Goal: Information Seeking & Learning: Learn about a topic

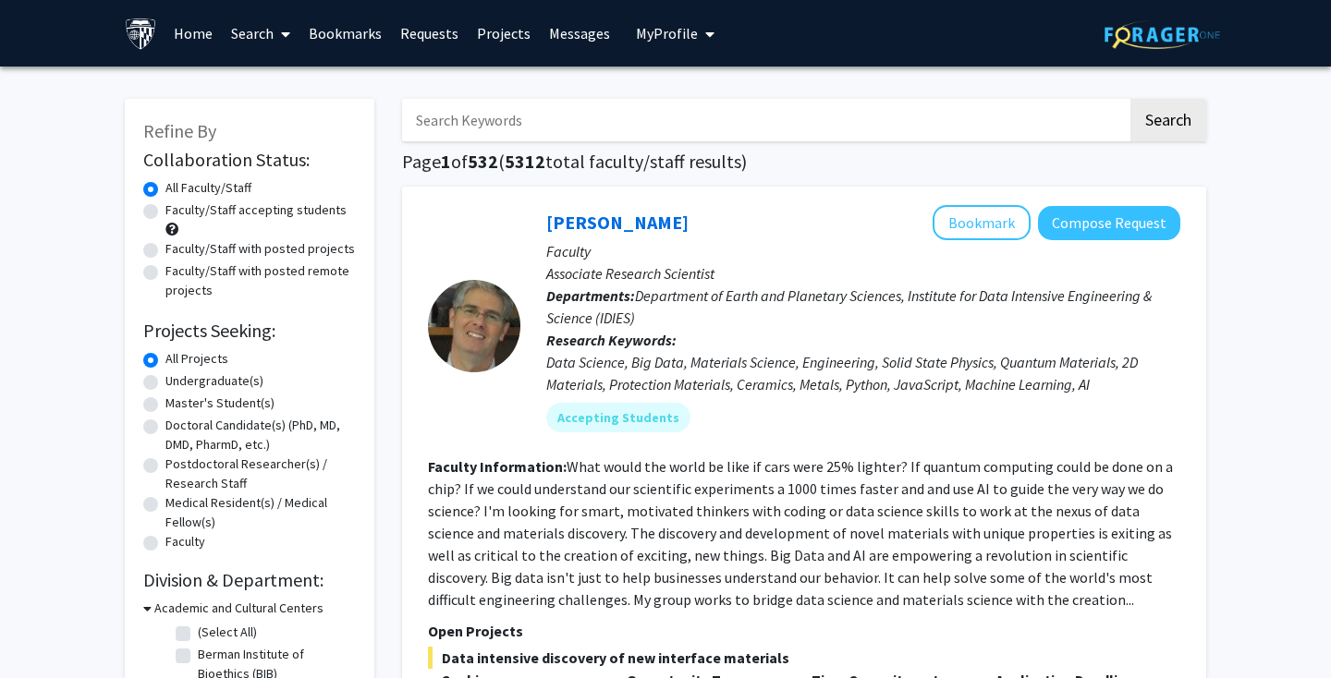
click at [344, 35] on link "Bookmarks" at bounding box center [344, 33] width 91 height 65
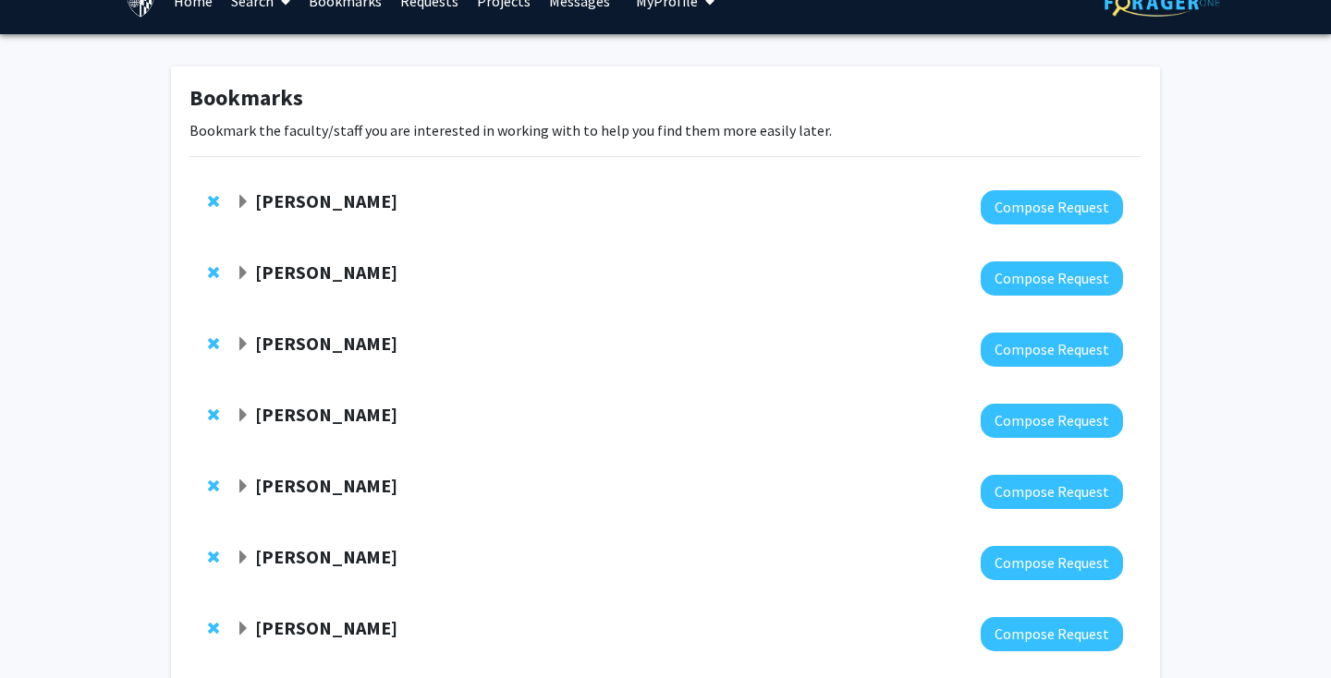
scroll to position [79, 0]
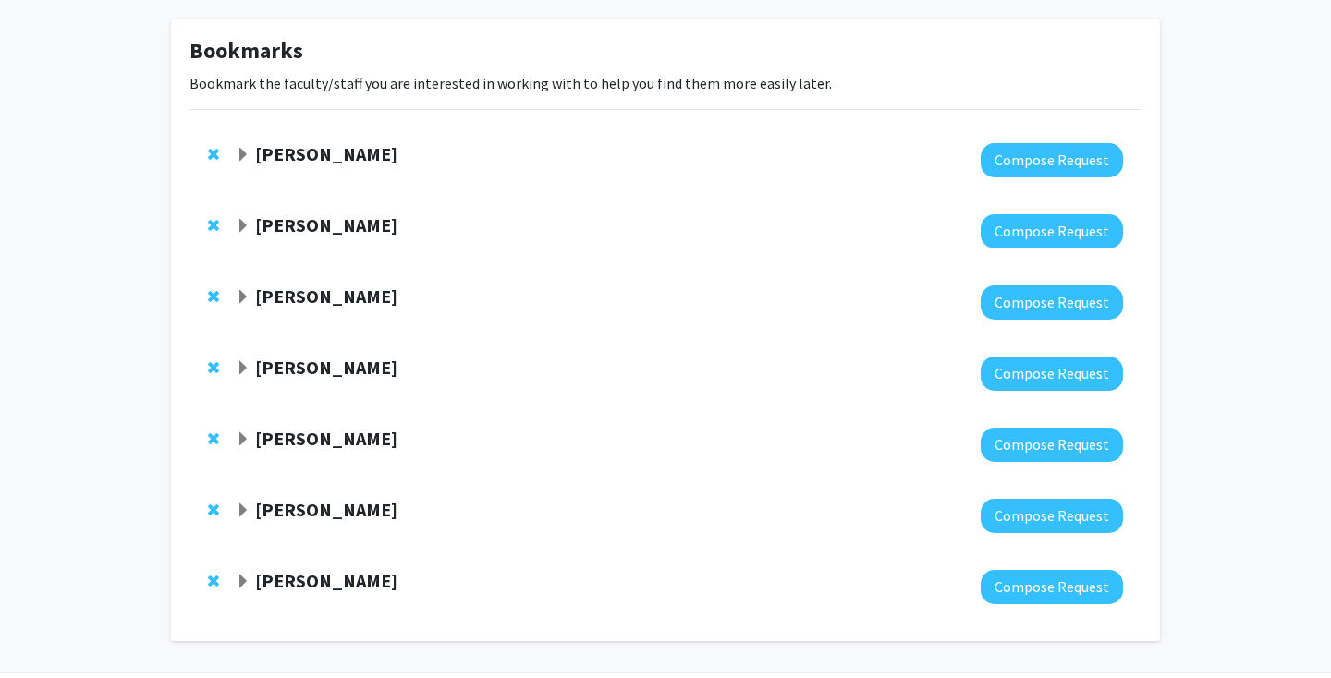
click at [282, 156] on strong "[PERSON_NAME]" at bounding box center [326, 153] width 142 height 23
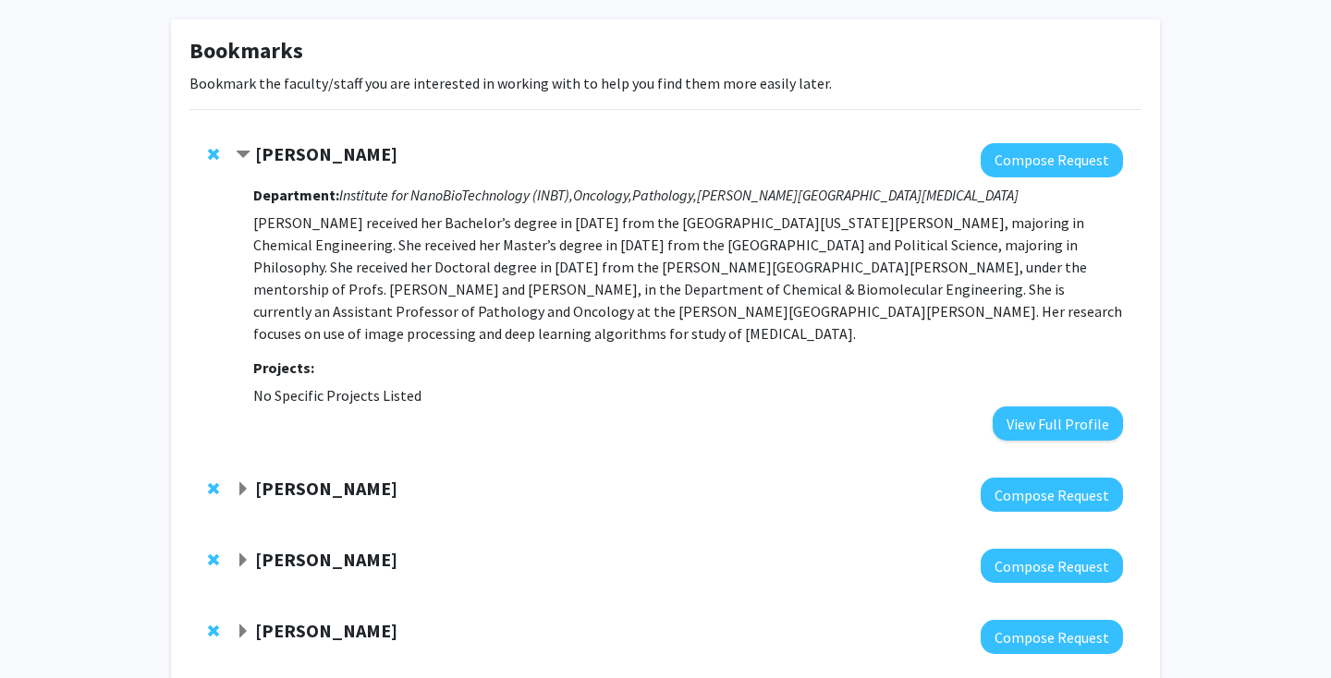
click at [310, 159] on strong "[PERSON_NAME]" at bounding box center [326, 153] width 142 height 23
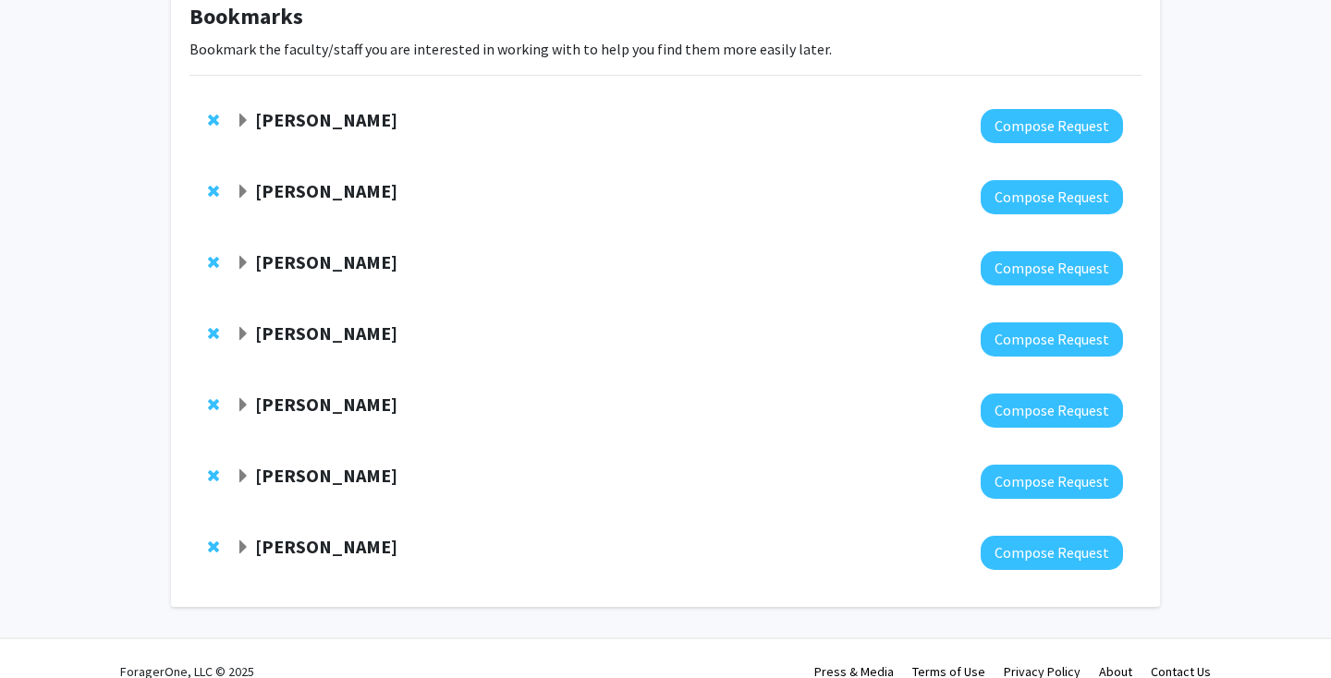
scroll to position [119, 0]
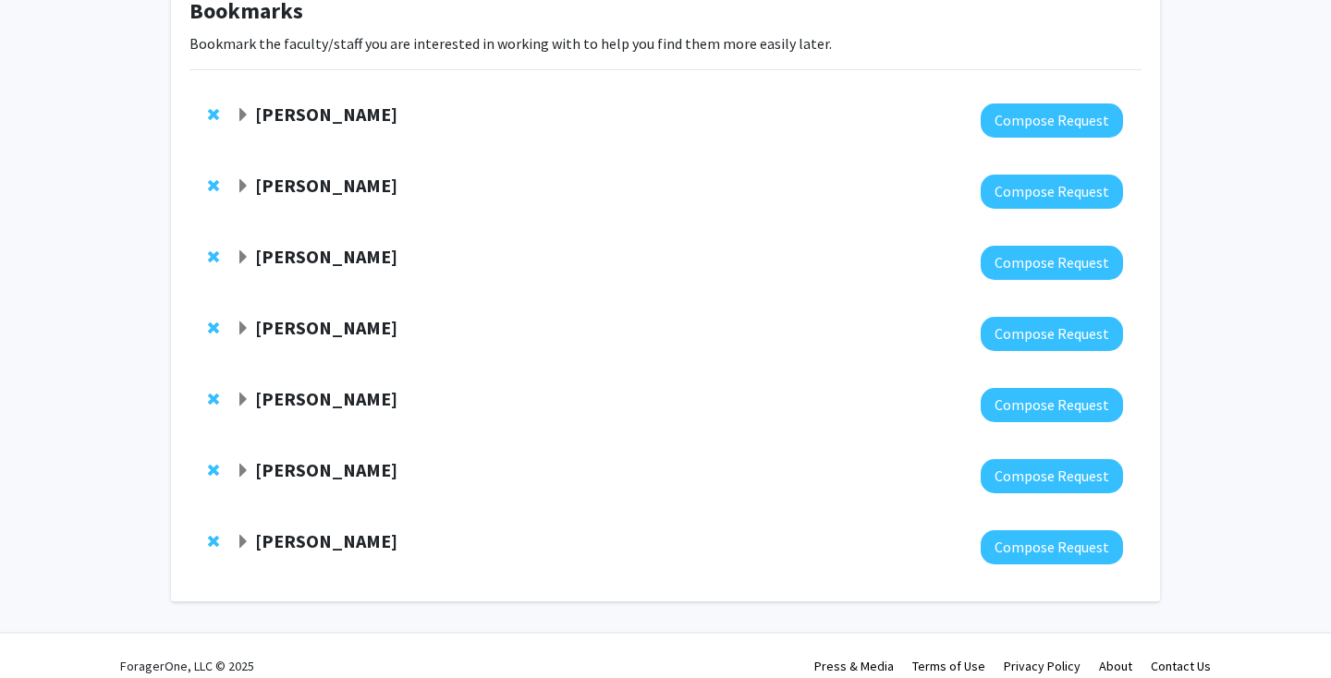
click at [307, 119] on strong "[PERSON_NAME]" at bounding box center [326, 114] width 142 height 23
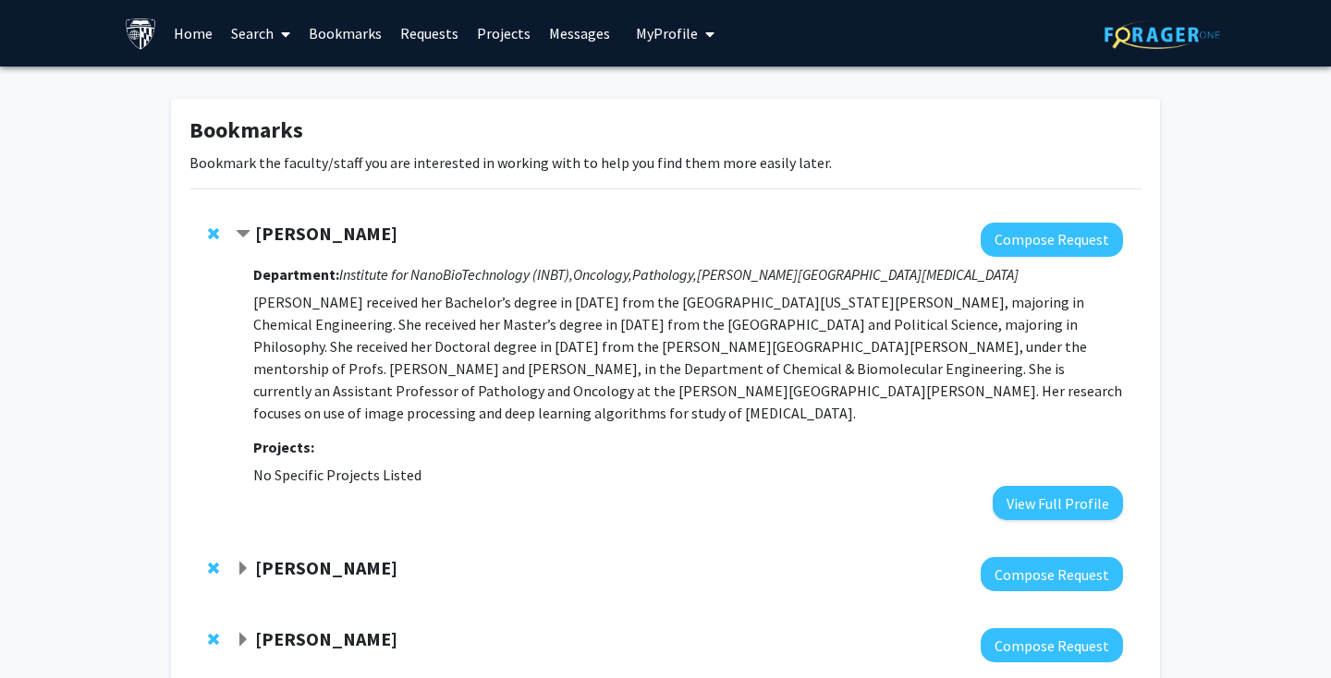
scroll to position [0, 0]
click at [298, 556] on strong "[PERSON_NAME]" at bounding box center [326, 567] width 142 height 23
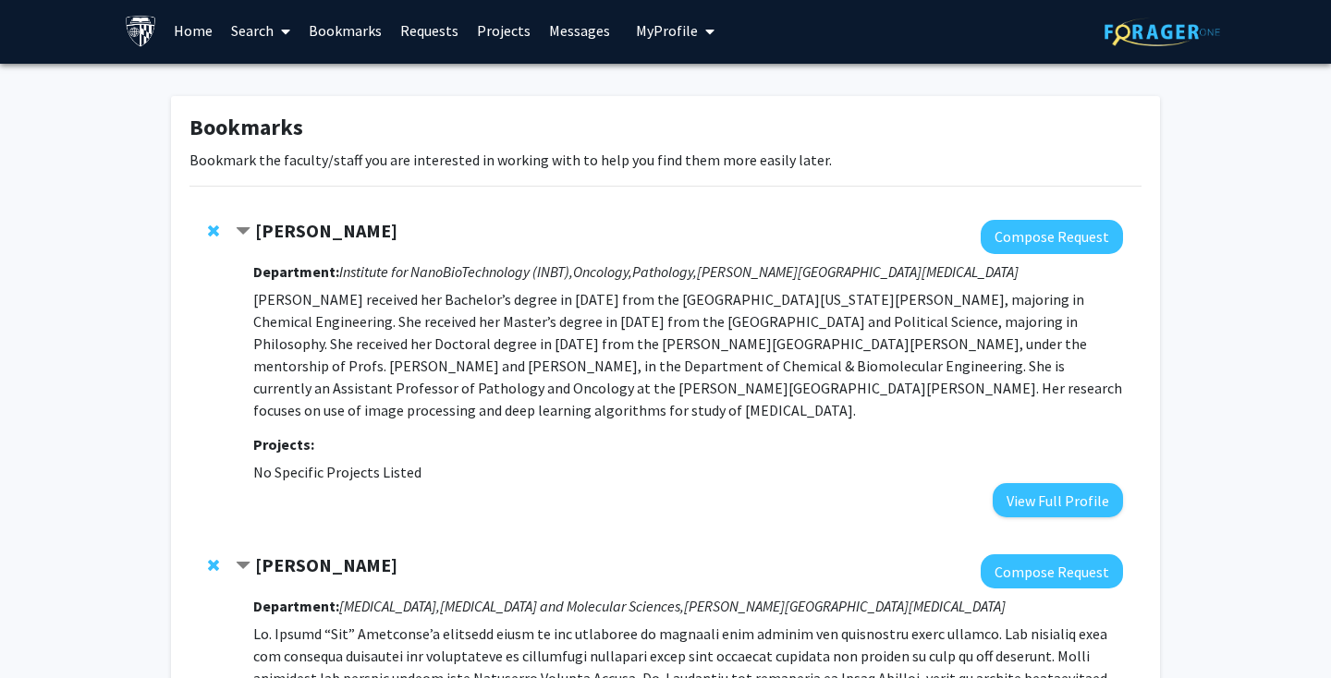
scroll to position [2, 0]
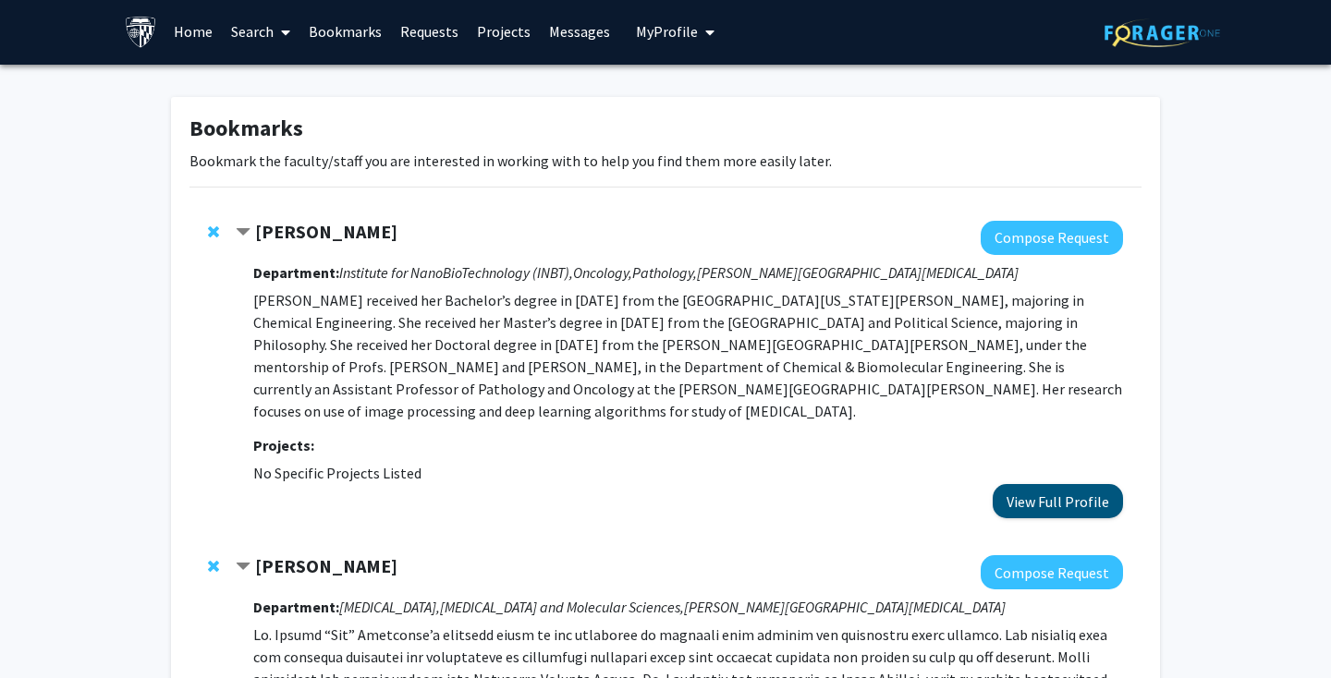
click at [664, 484] on button "View Full Profile" at bounding box center [1057, 501] width 130 height 34
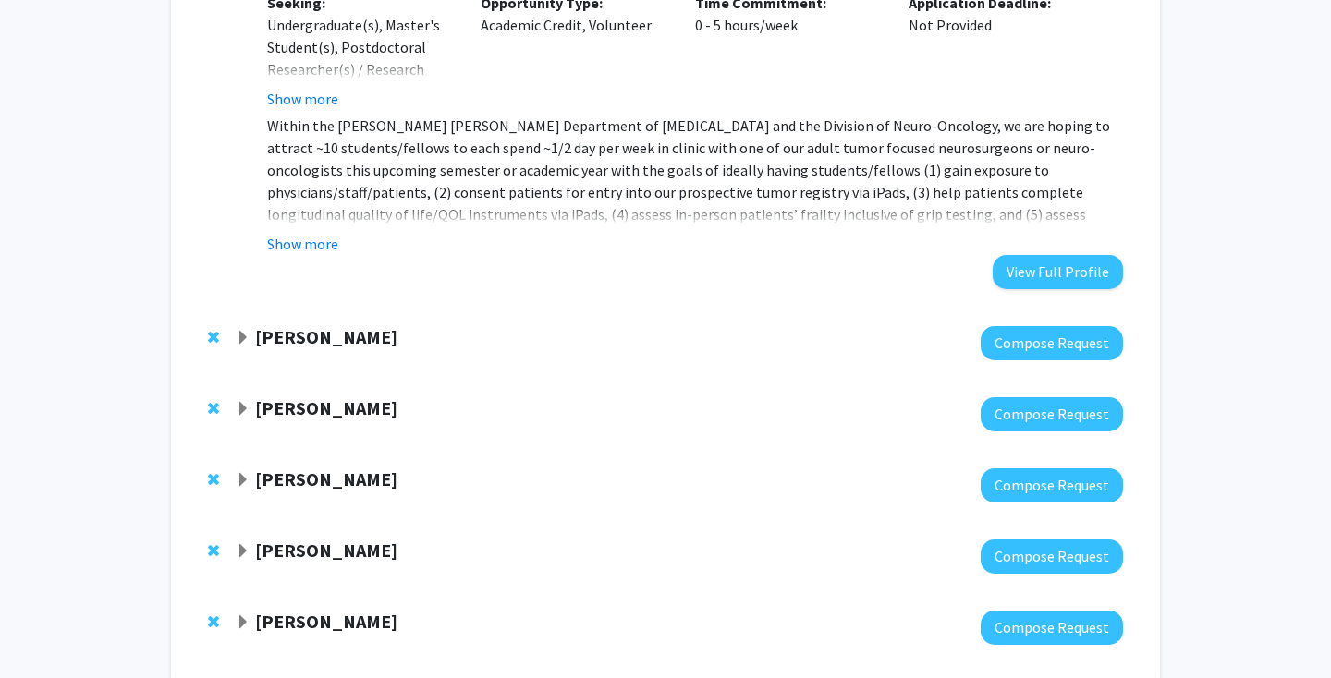
scroll to position [1059, 0]
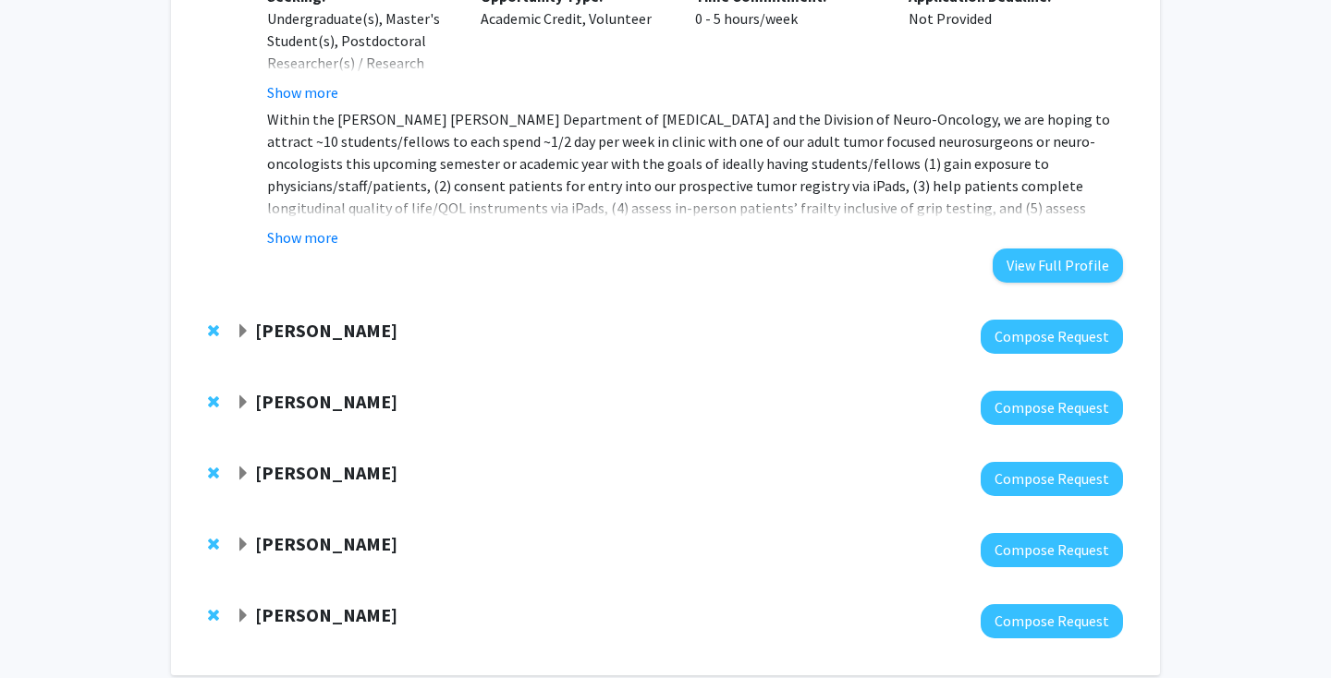
click at [485, 320] on div "[PERSON_NAME]" at bounding box center [435, 331] width 399 height 23
click at [289, 319] on strong "[PERSON_NAME]" at bounding box center [326, 330] width 142 height 23
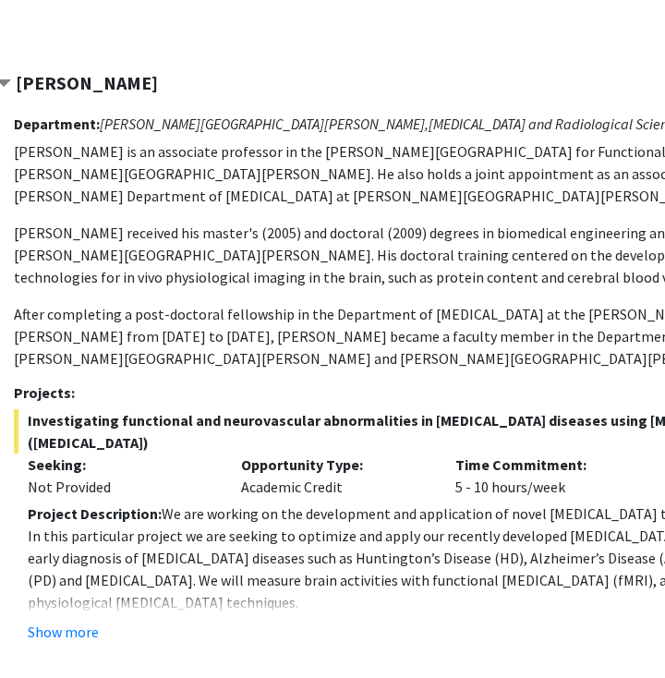
scroll to position [1324, 128]
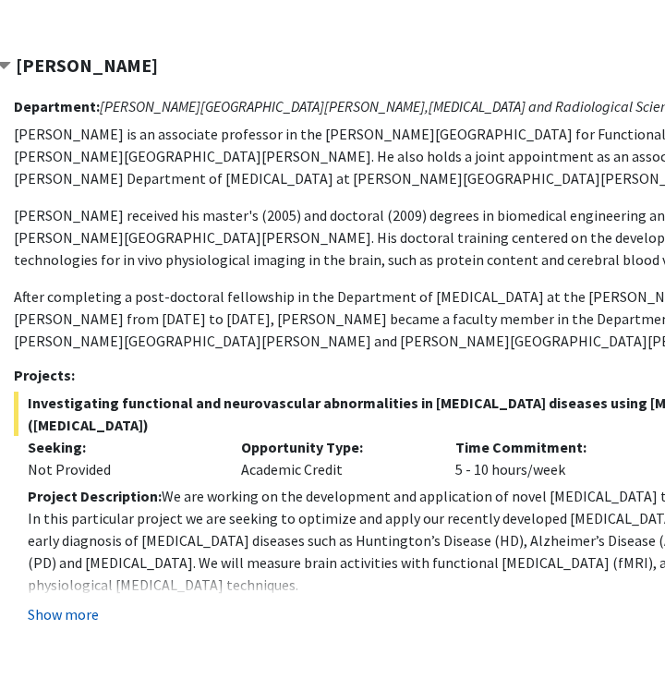
click at [89, 603] on button "Show more" at bounding box center [63, 614] width 71 height 22
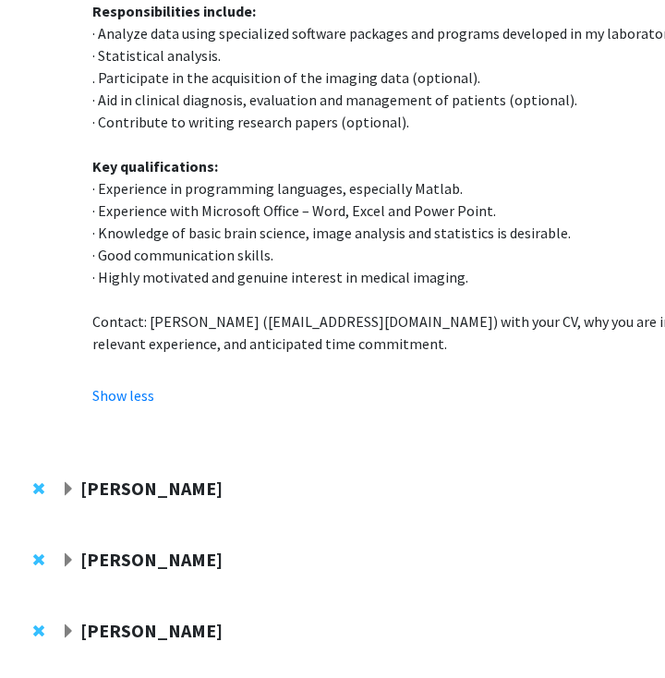
scroll to position [2054, 62]
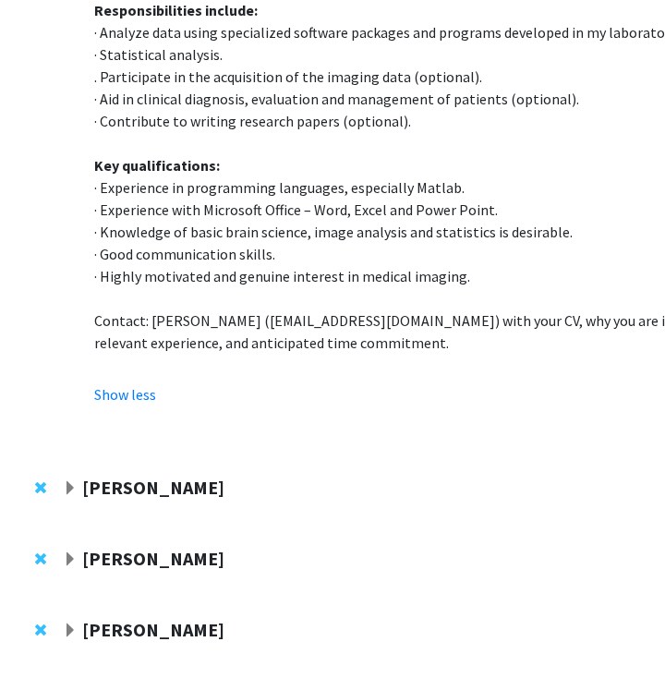
click at [182, 476] on strong "[PERSON_NAME]" at bounding box center [153, 487] width 142 height 23
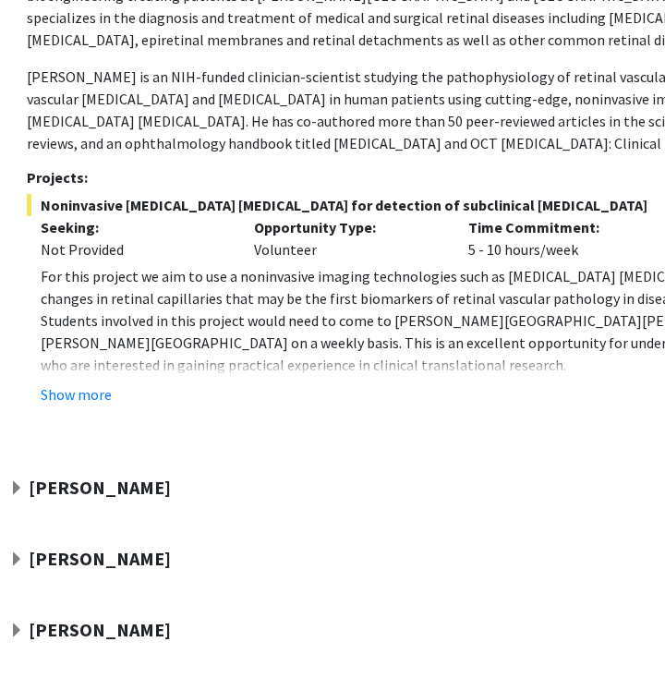
scroll to position [2636, 107]
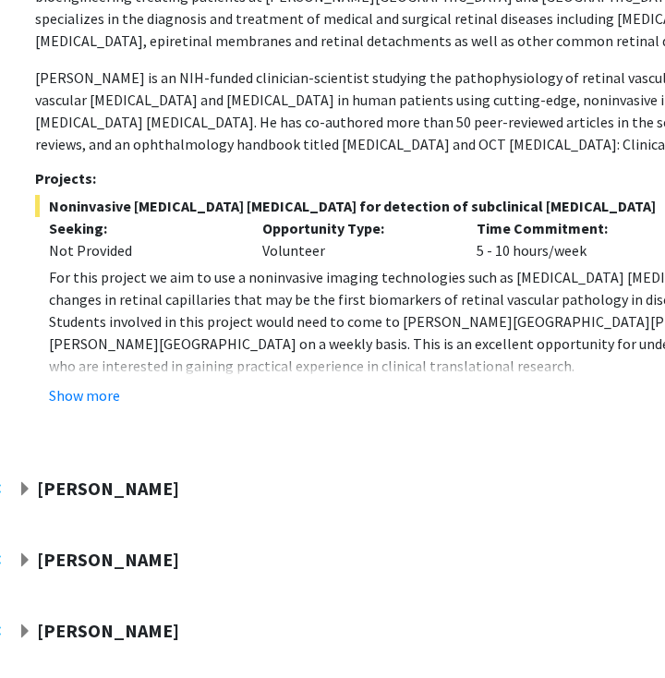
click at [116, 477] on strong "[PERSON_NAME]" at bounding box center [108, 488] width 142 height 23
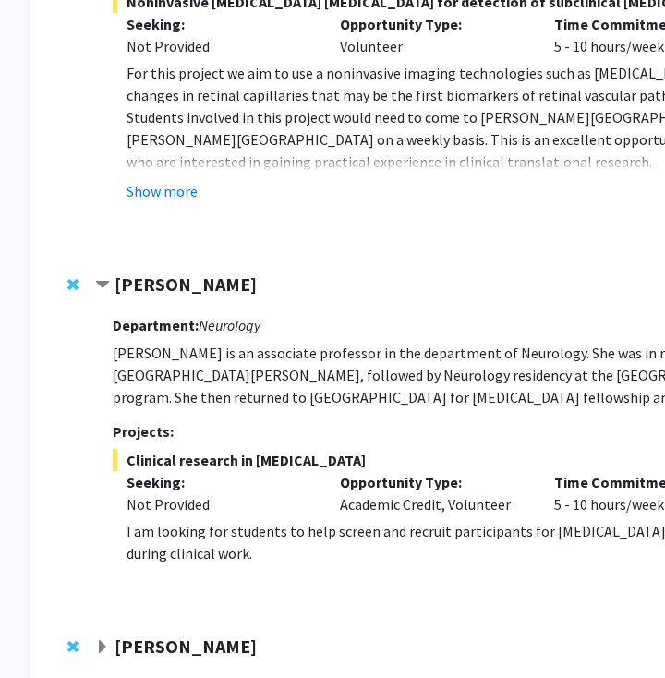
scroll to position [2840, 33]
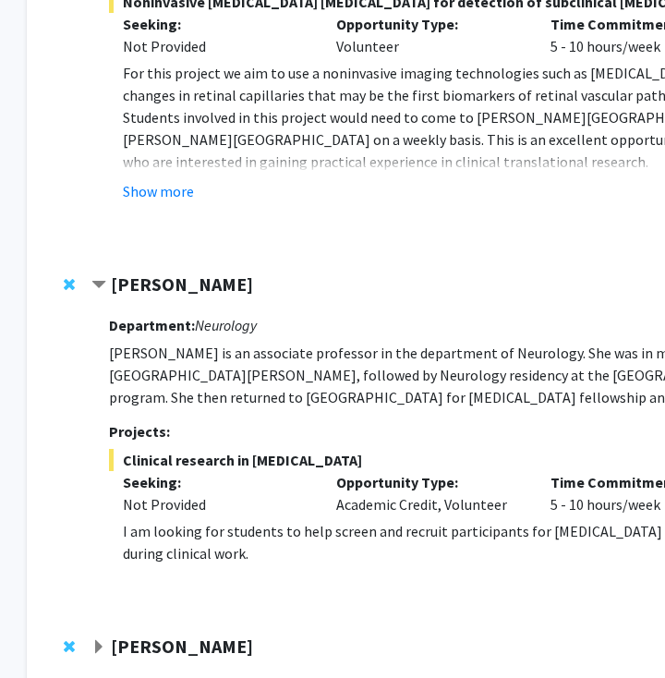
click at [185, 635] on strong "[PERSON_NAME]" at bounding box center [182, 646] width 142 height 23
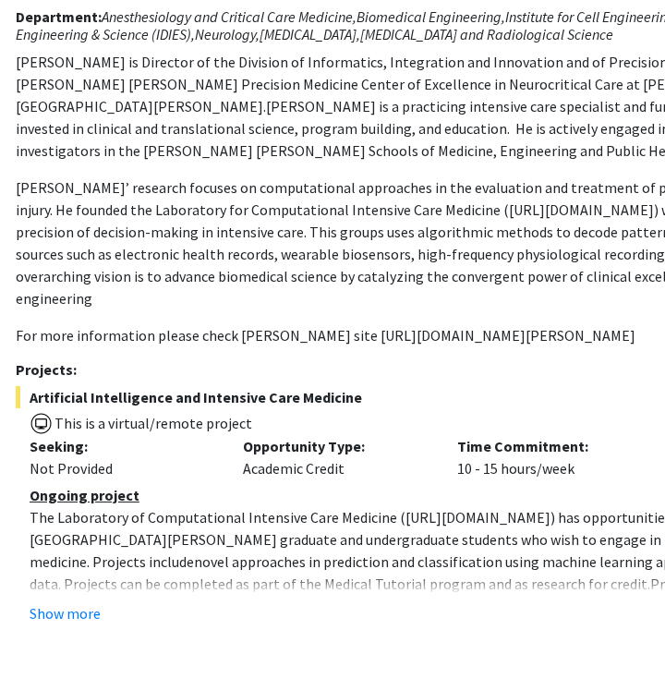
scroll to position [3509, 115]
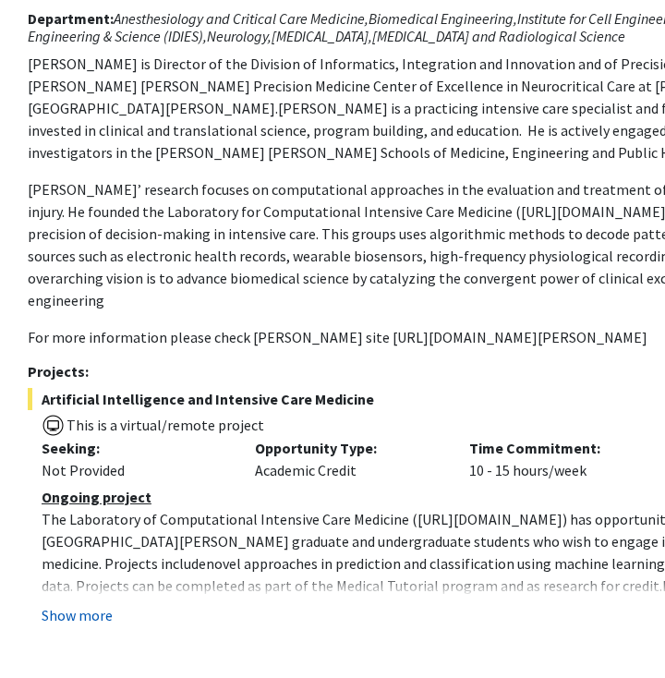
click at [101, 604] on button "Show more" at bounding box center [77, 615] width 71 height 22
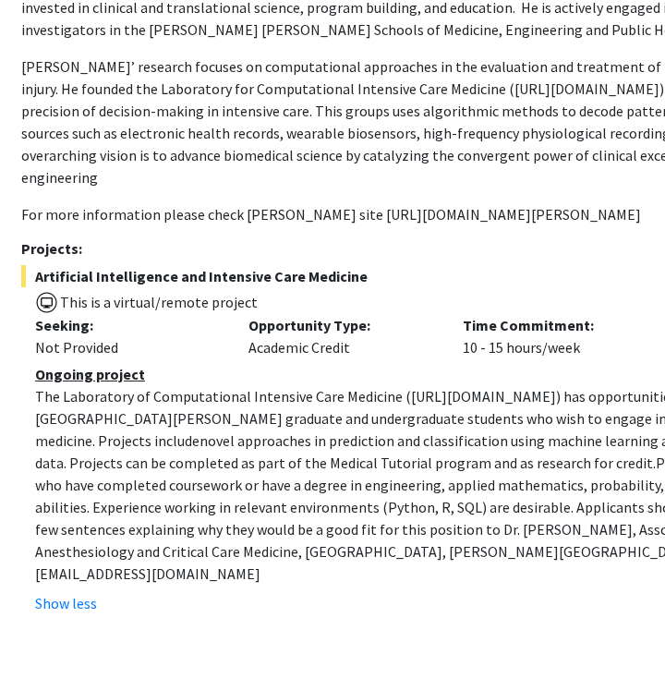
scroll to position [3631, 121]
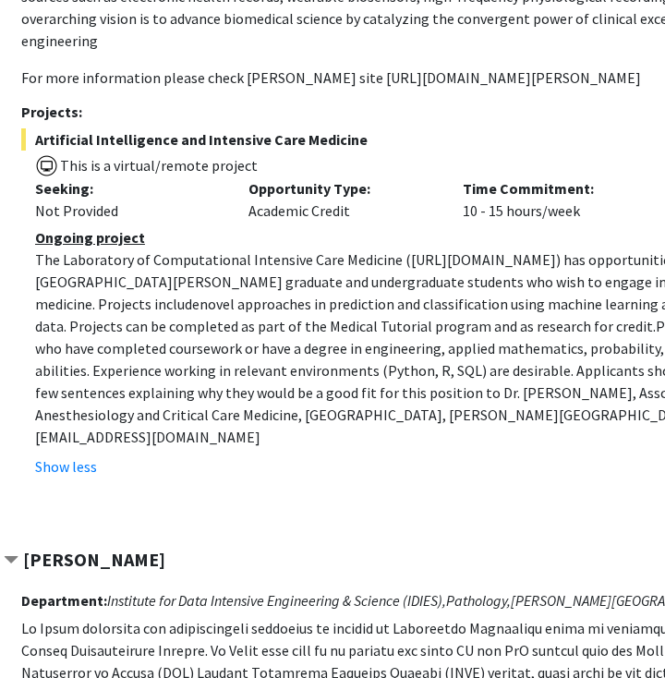
scroll to position [3752, 121]
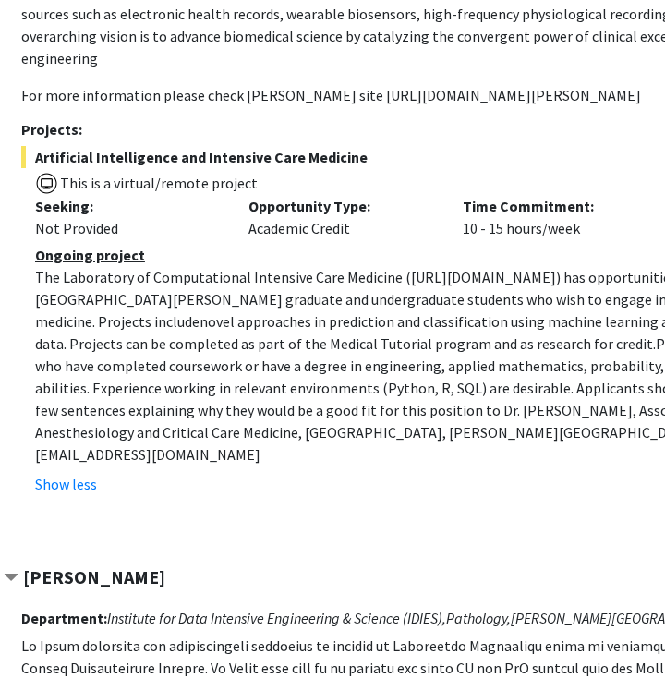
click at [135, 566] on strong "[PERSON_NAME]" at bounding box center [94, 577] width 142 height 23
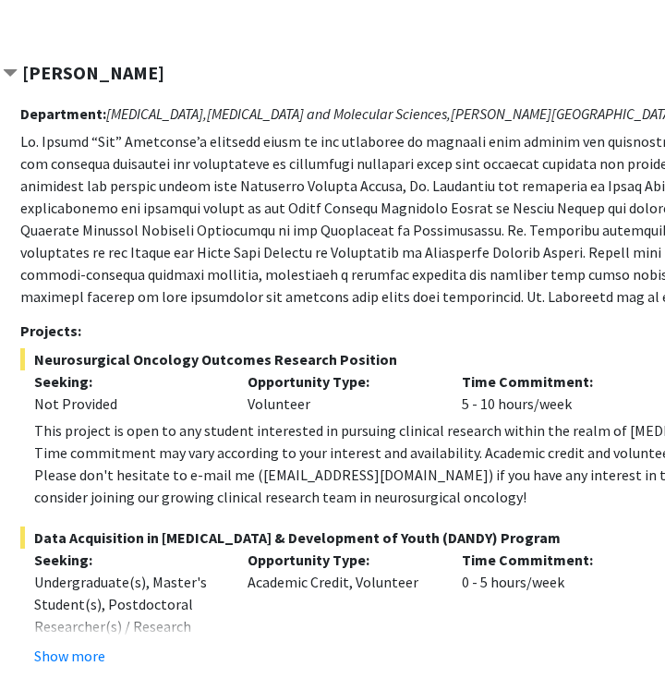
scroll to position [481, 122]
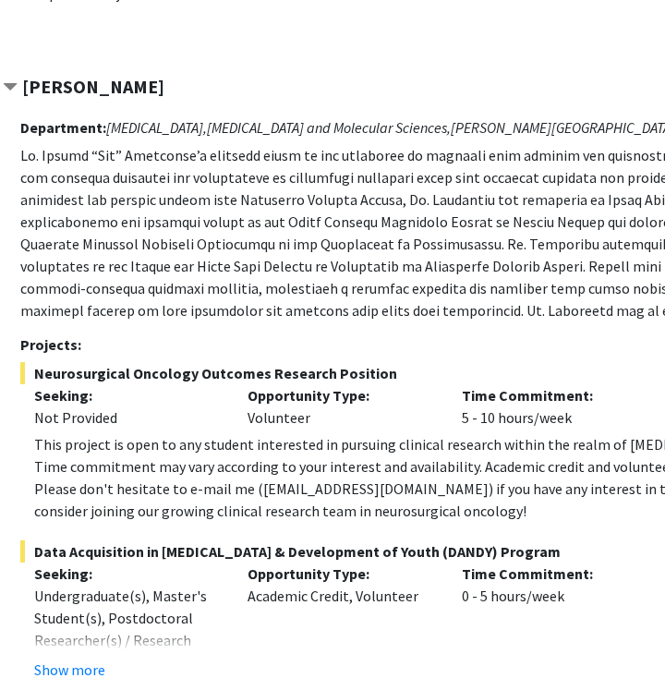
click at [108, 76] on strong "[PERSON_NAME]" at bounding box center [93, 86] width 142 height 23
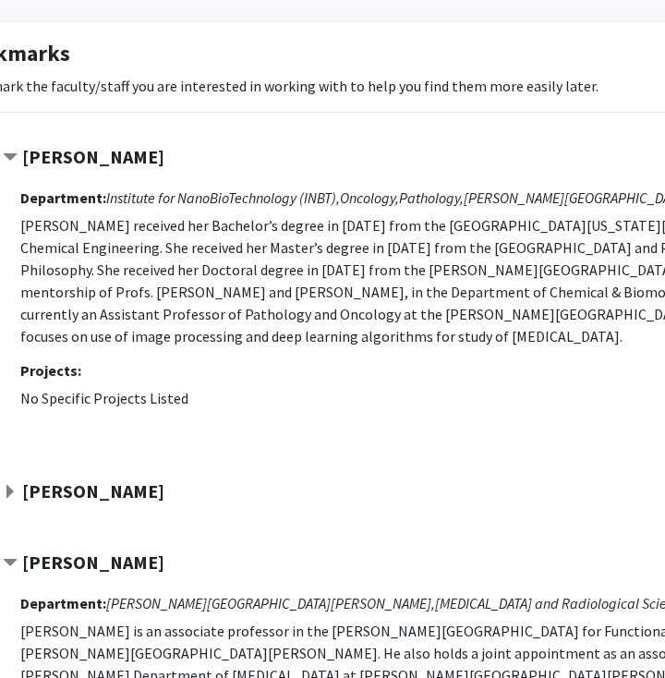
scroll to position [65, 122]
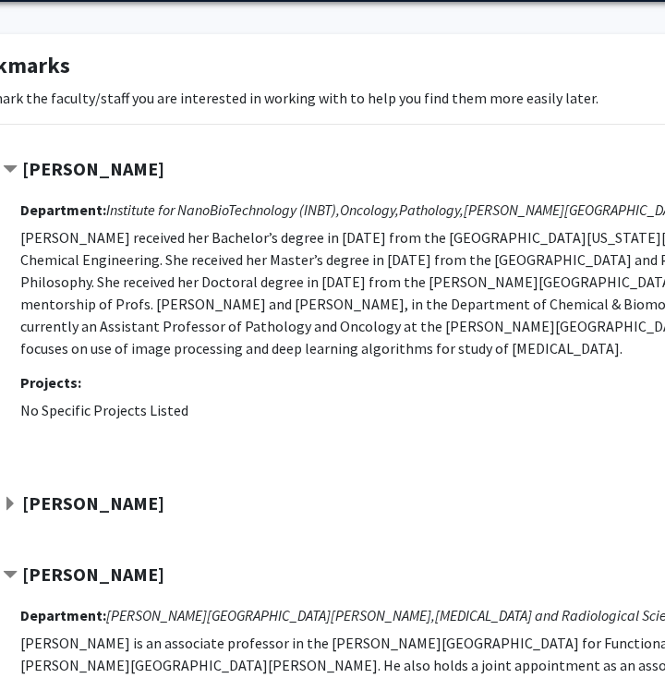
click at [88, 188] on div at bounding box center [446, 175] width 887 height 34
click at [98, 176] on strong "Ashley Kiemen" at bounding box center [93, 168] width 142 height 23
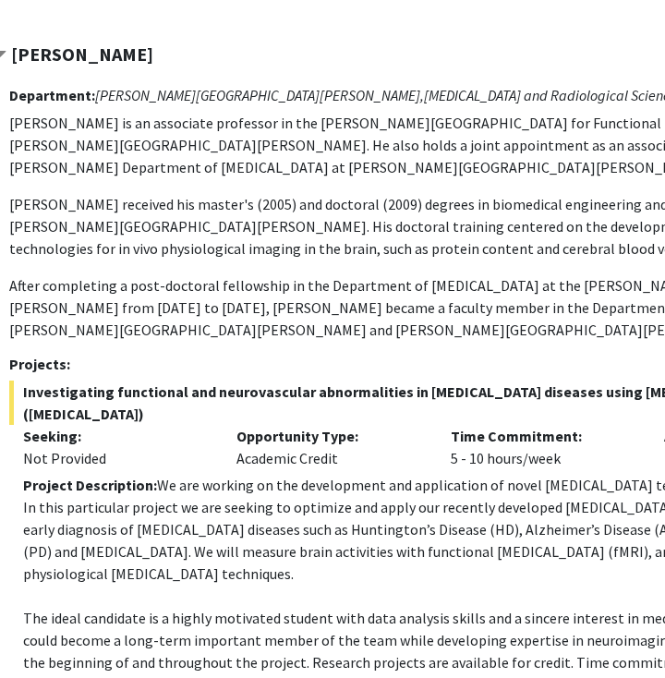
scroll to position [320, 124]
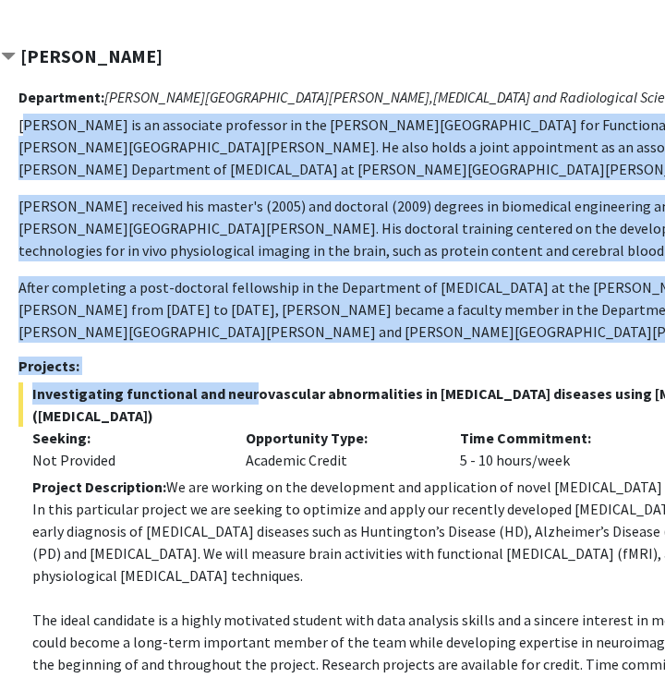
drag, startPoint x: 23, startPoint y: 128, endPoint x: 244, endPoint y: 352, distance: 314.9
click at [244, 352] on div "Department: Kennedy Krieger Institute, Radiology and Radiological Science Dr. H…" at bounding box center [453, 619] width 870 height 1081
click at [183, 209] on p "Dr. Hua received his master's (2005) and doctoral (2009) degrees in biomedical …" at bounding box center [453, 228] width 870 height 67
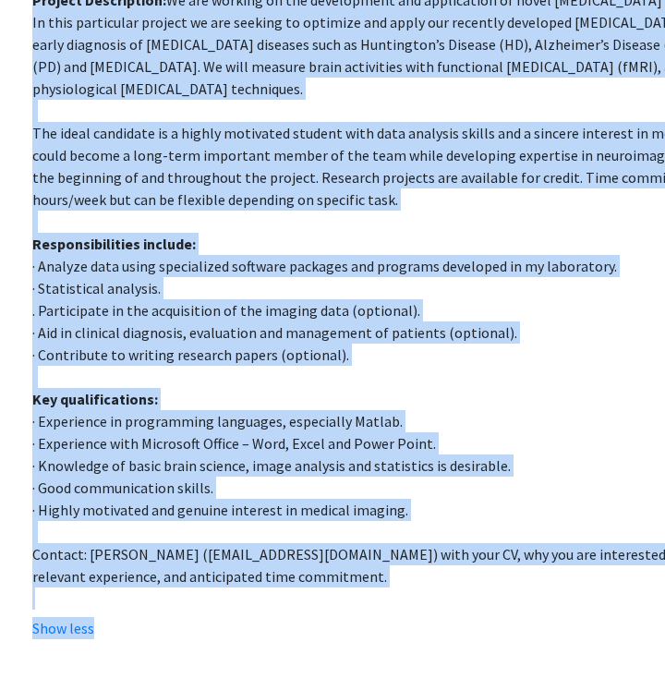
scroll to position [817, 124]
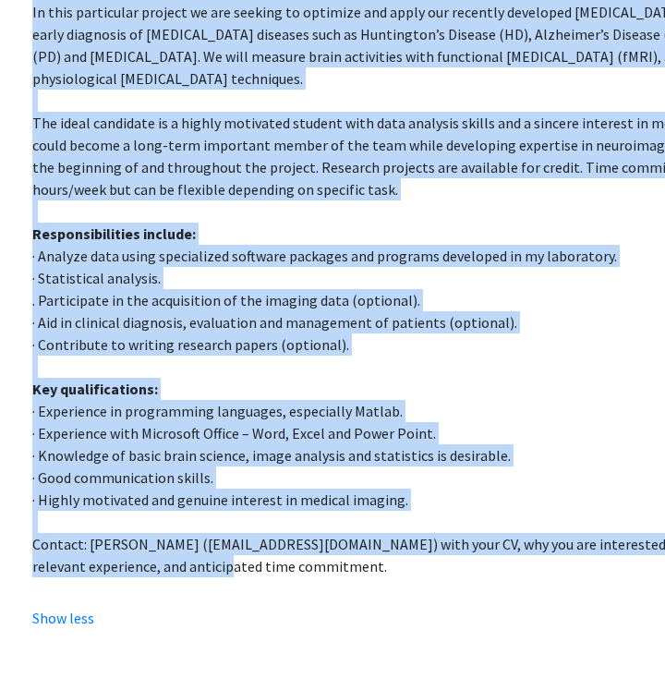
drag, startPoint x: 21, startPoint y: 127, endPoint x: 253, endPoint y: 482, distance: 424.7
click at [253, 482] on div "Department: Kennedy Krieger Institute, Radiology and Radiological Science Dr. H…" at bounding box center [453, 122] width 870 height 1081
copy div "Dr. Hua is an associate professor in the F.M. Kirby Research Center for Functio…"
click at [277, 444] on p "· Knowledge of basic brain science, image analysis and statistics is desirable." at bounding box center [460, 455] width 856 height 22
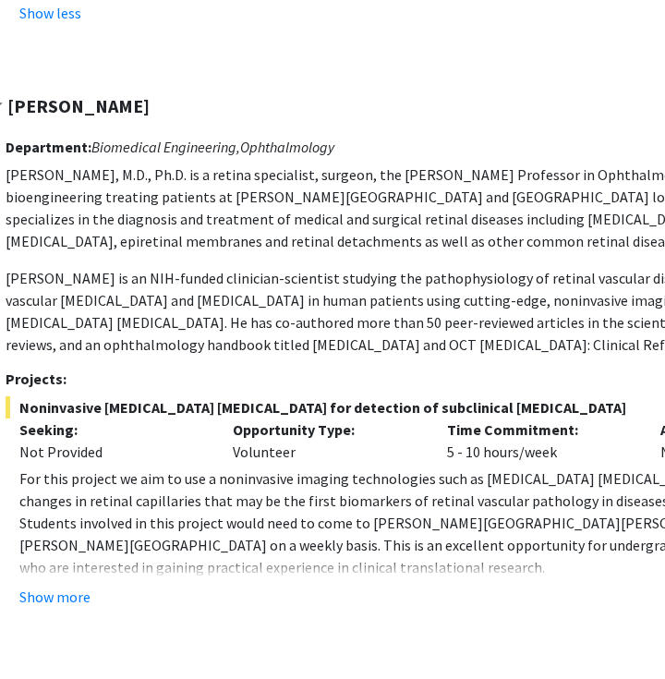
scroll to position [1419, 137]
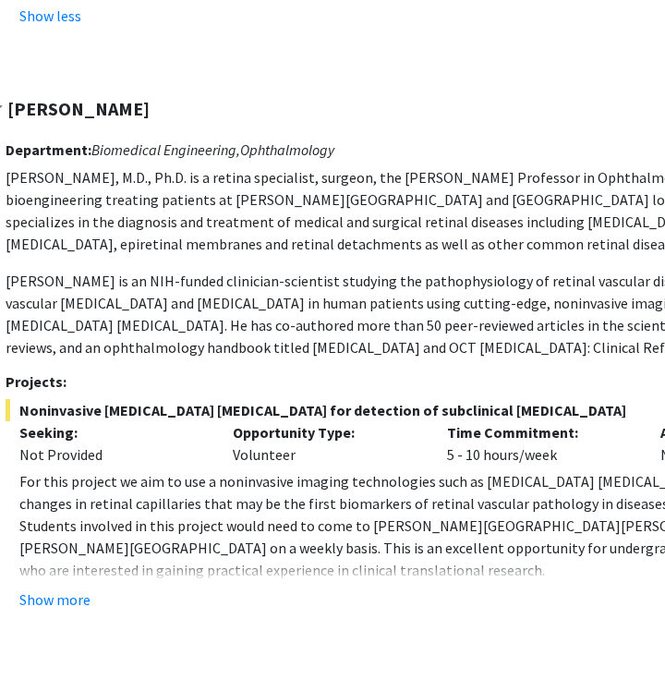
click at [402, 270] on p "Dr. Kashani is an NIH-funded clinician-scientist studying the pathophysiology o…" at bounding box center [441, 314] width 870 height 89
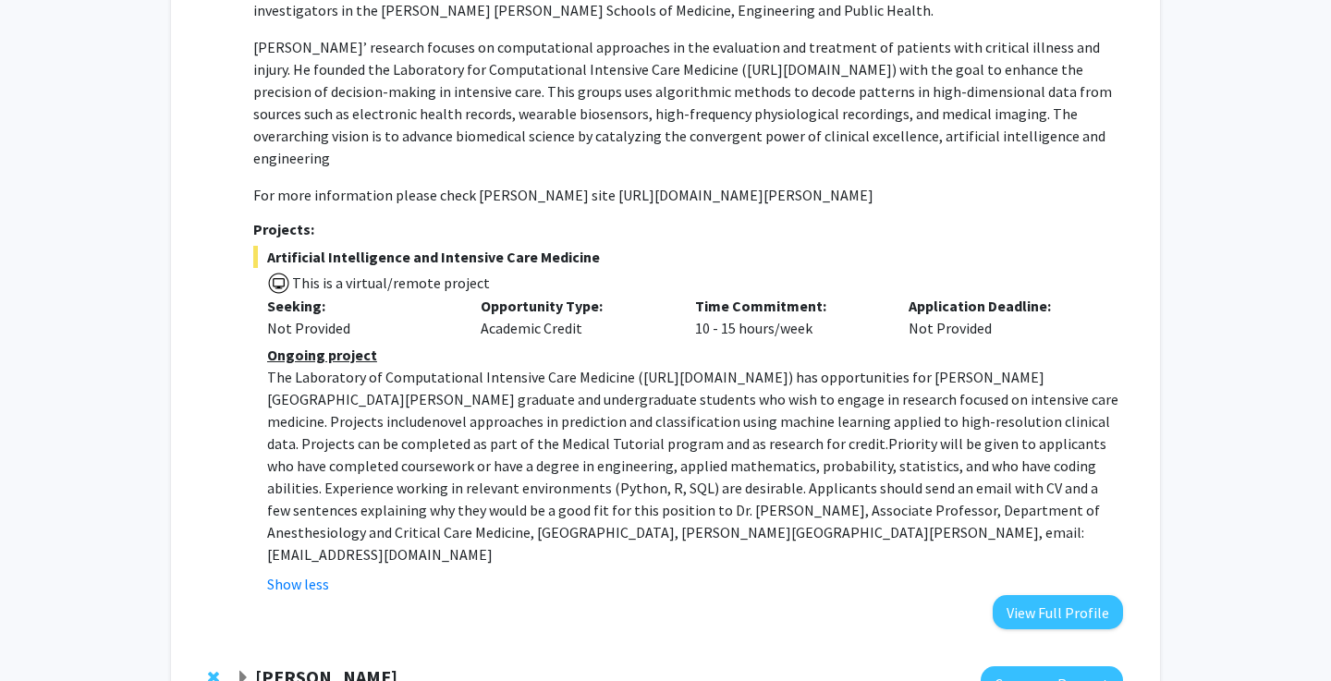
scroll to position [2637, 0]
click at [355, 666] on strong "[PERSON_NAME]" at bounding box center [326, 677] width 142 height 23
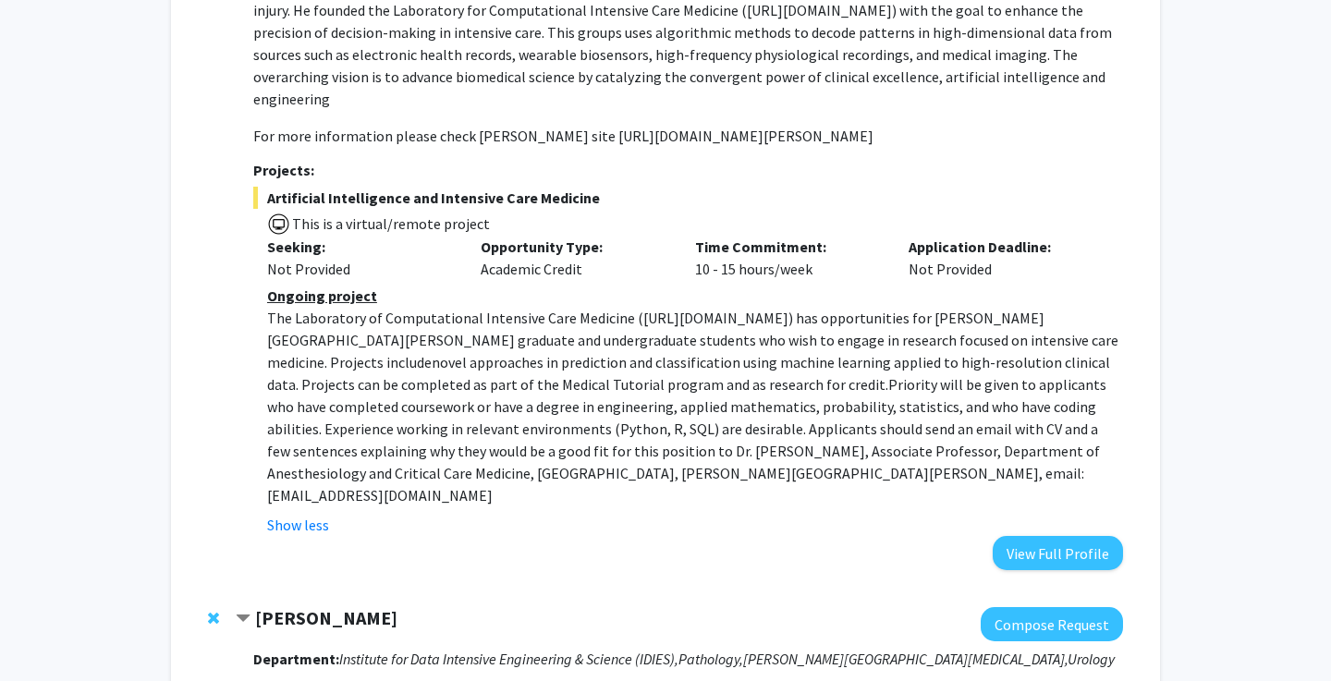
scroll to position [2735, 0]
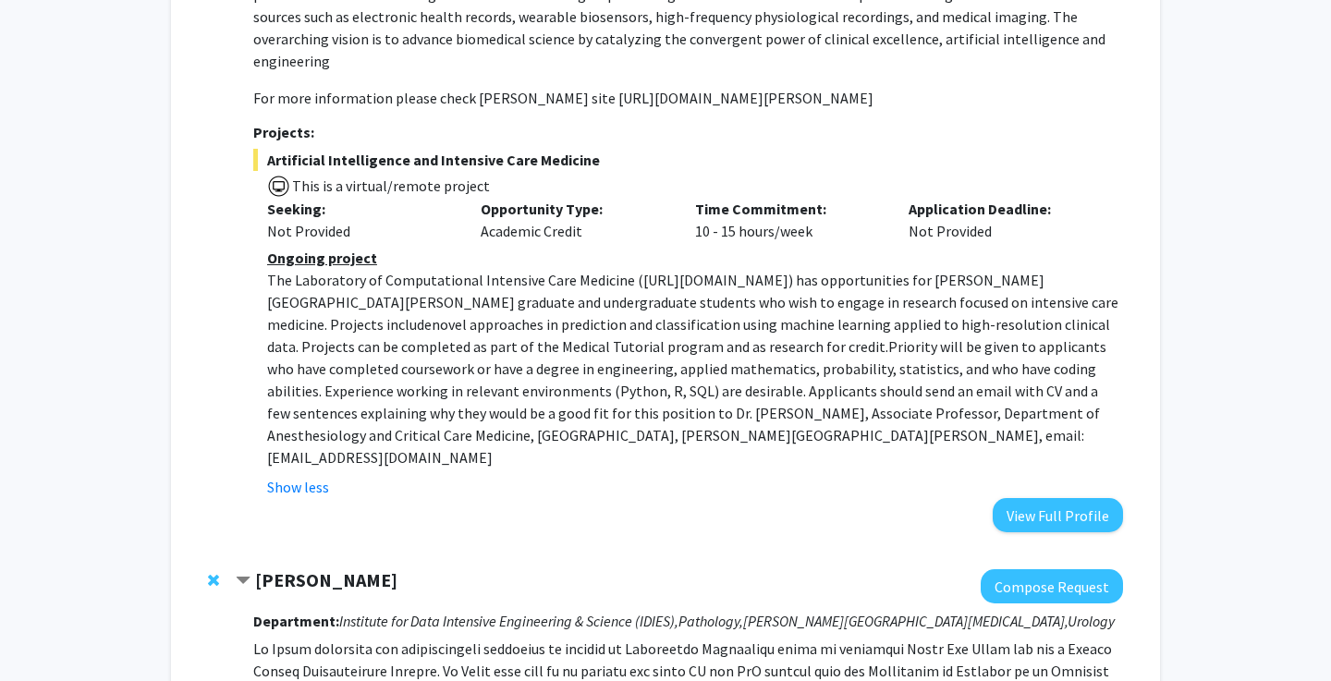
click at [350, 568] on strong "[PERSON_NAME]" at bounding box center [326, 579] width 142 height 23
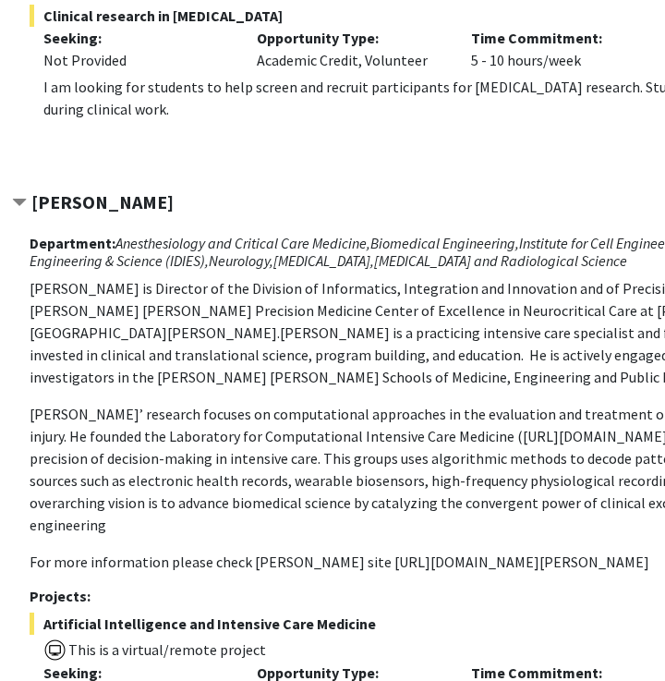
scroll to position [2270, 112]
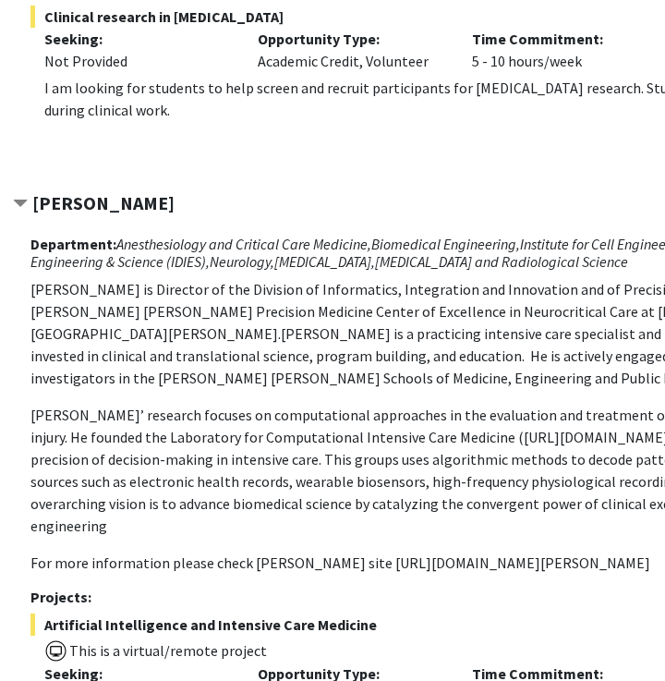
click at [112, 278] on p "Dr Stevens is Director of the Division of Informatics, Integration and Innovati…" at bounding box center [465, 333] width 870 height 111
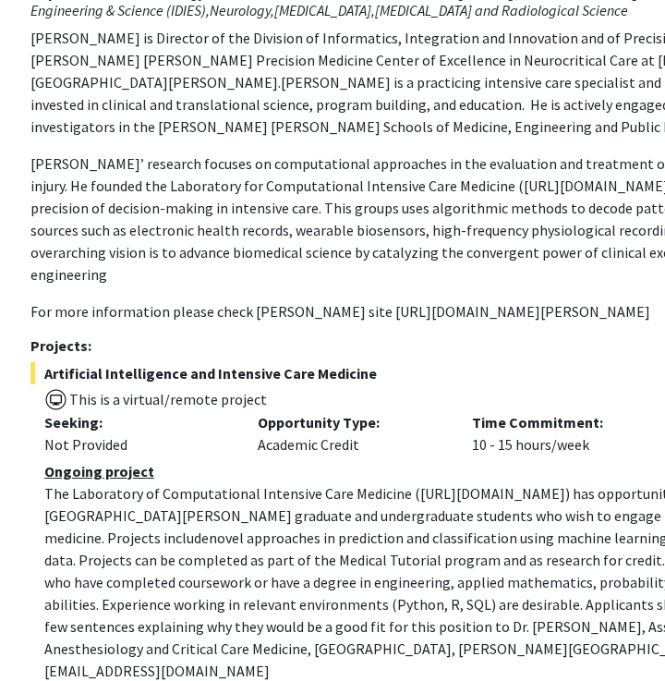
scroll to position [2524, 112]
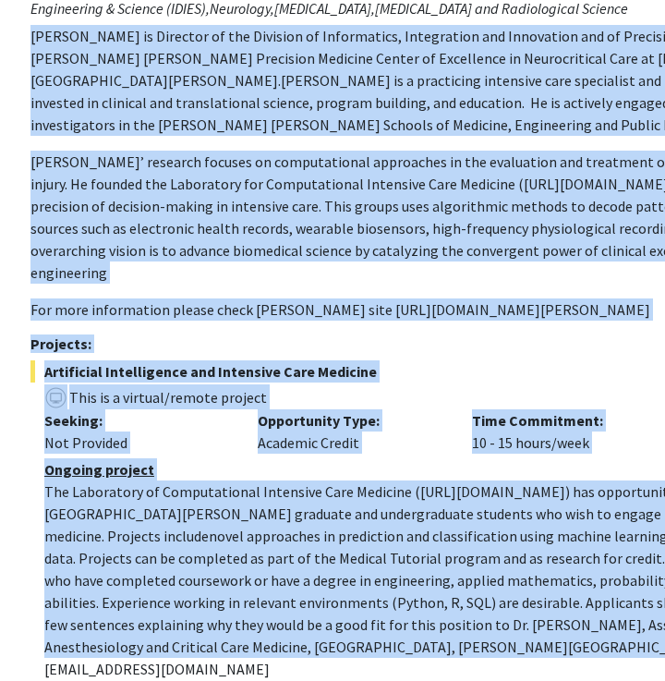
drag, startPoint x: 29, startPoint y: 180, endPoint x: 452, endPoint y: 509, distance: 536.0
click at [452, 509] on div "Robert Stevens Compose Request Department: Anesthesiology and Critical Care Med…" at bounding box center [456, 341] width 887 height 805
copy div "Dr Stevens is Director of the Division of Informatics, Integration and Innovati…"
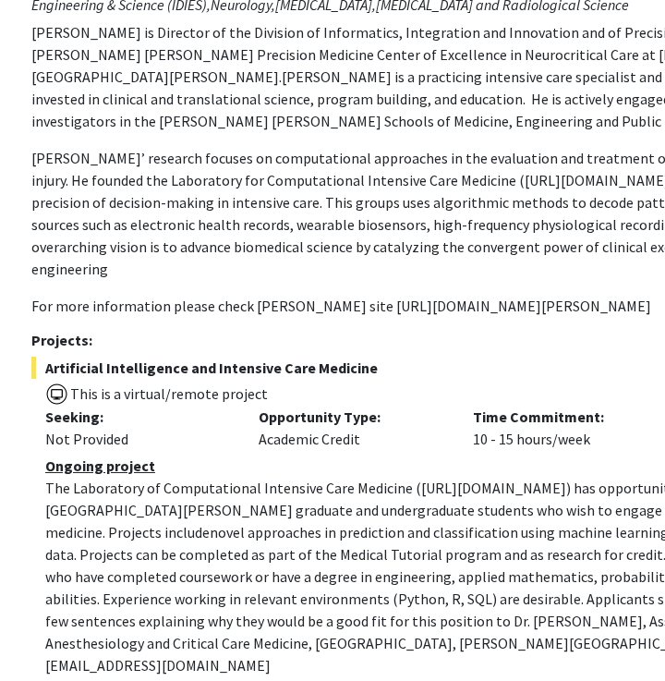
scroll to position [2535, 110]
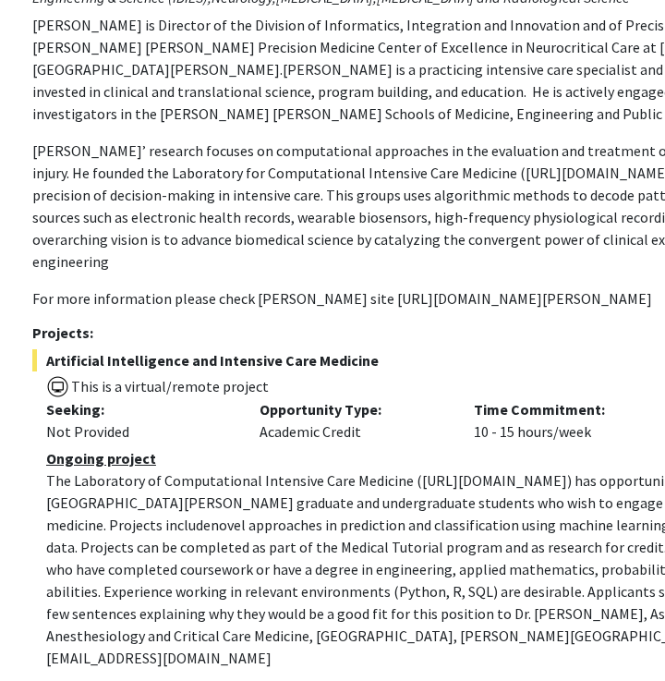
drag, startPoint x: 315, startPoint y: 505, endPoint x: 430, endPoint y: 506, distance: 114.6
click at [430, 506] on p "The Laboratory of Computational Intensive Care Medicine ( https://lcicm.jhmi.ed…" at bounding box center [474, 569] width 856 height 200
click at [438, 506] on p "The Laboratory of Computational Intensive Care Medicine ( https://lcicm.jhmi.ed…" at bounding box center [474, 569] width 856 height 200
drag, startPoint x: 312, startPoint y: 501, endPoint x: 450, endPoint y: 501, distance: 137.7
click at [450, 501] on p "The Laboratory of Computational Intensive Care Medicine ( https://lcicm.jhmi.ed…" at bounding box center [474, 569] width 856 height 200
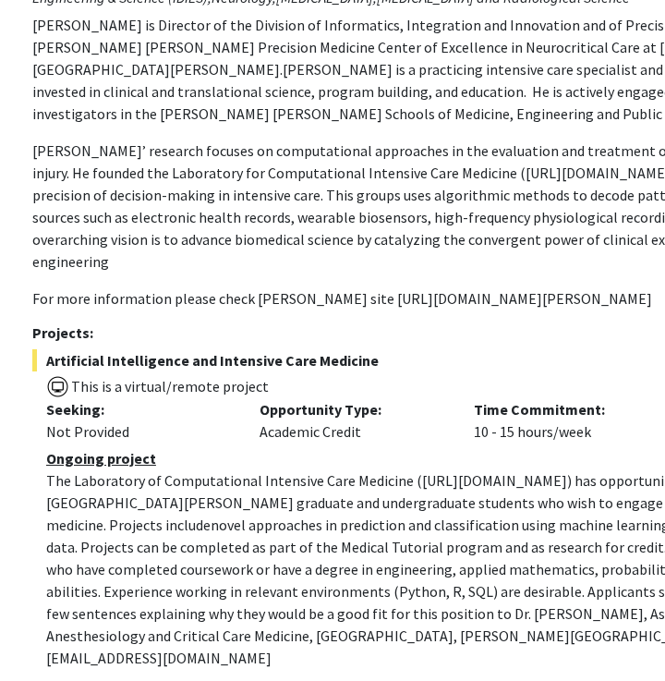
copy p "rstevens@jhmi.edu"
click at [449, 469] on p "The Laboratory of Computational Intensive Care Medicine ( https://lcicm.jhmi.ed…" at bounding box center [474, 569] width 856 height 200
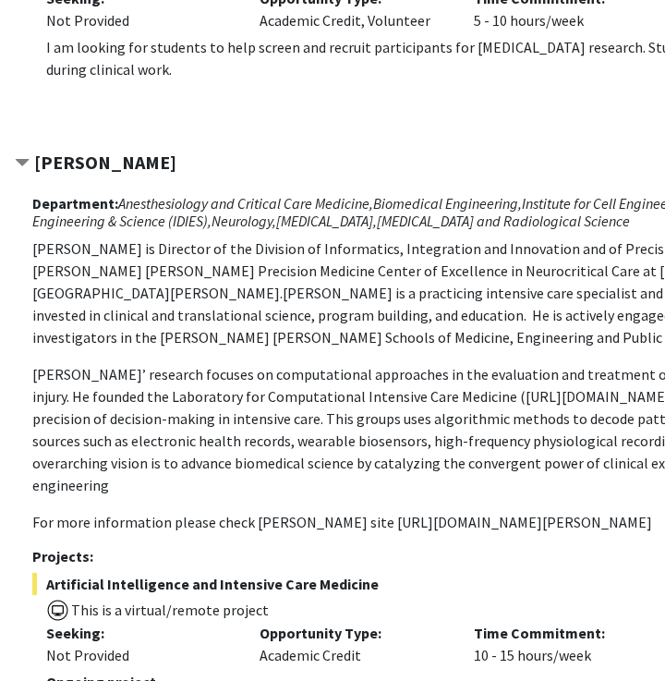
scroll to position [2362, 109]
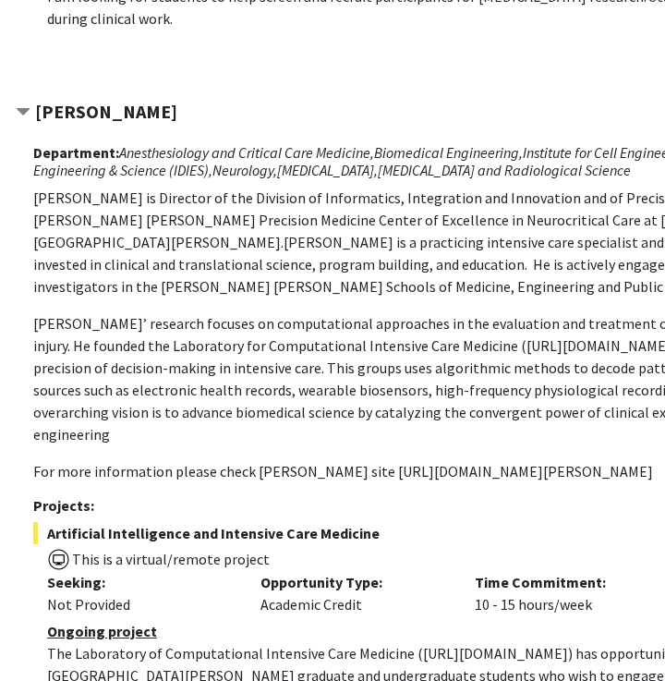
drag, startPoint x: 51, startPoint y: 402, endPoint x: 379, endPoint y: 403, distance: 328.0
click at [379, 522] on span "Artificial Intelligence and Intensive Care Medicine" at bounding box center [468, 533] width 870 height 22
copy span "Artificial Intelligence and Intensive Care Medicine"
click at [383, 460] on p "For more information please check Dr Stevens JHM site https://www.hopkinsmedici…" at bounding box center [468, 471] width 870 height 22
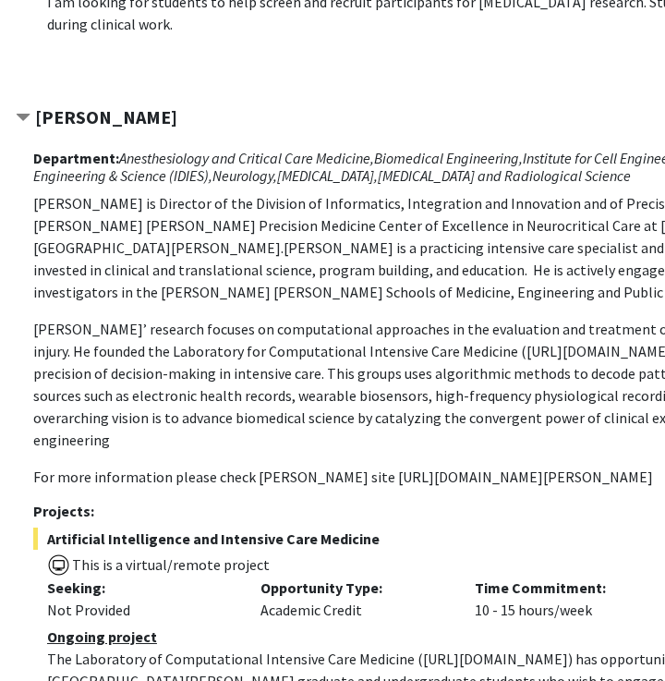
scroll to position [2366, 109]
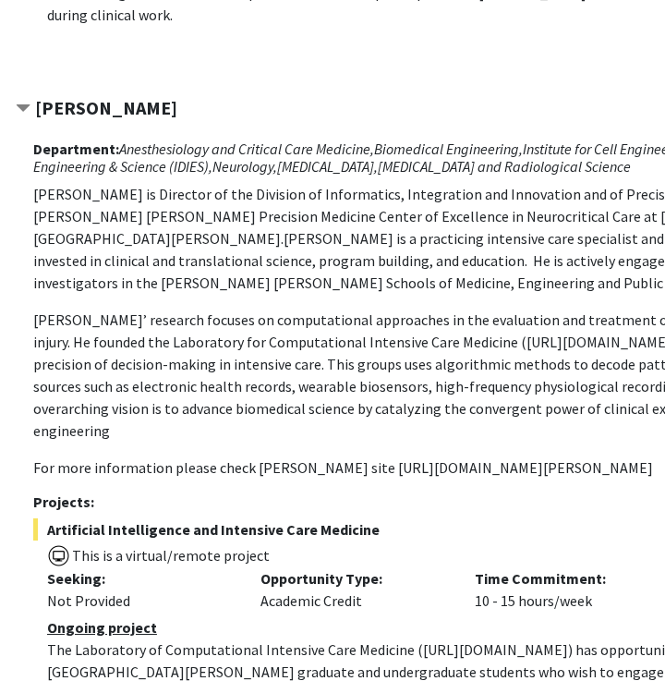
drag, startPoint x: 188, startPoint y: 401, endPoint x: 398, endPoint y: 399, distance: 210.7
click at [398, 518] on span "Artificial Intelligence and Intensive Care Medicine" at bounding box center [468, 529] width 870 height 22
copy span "and Intensive Care Medicine"
click at [453, 493] on h3 "Projects:" at bounding box center [468, 502] width 870 height 18
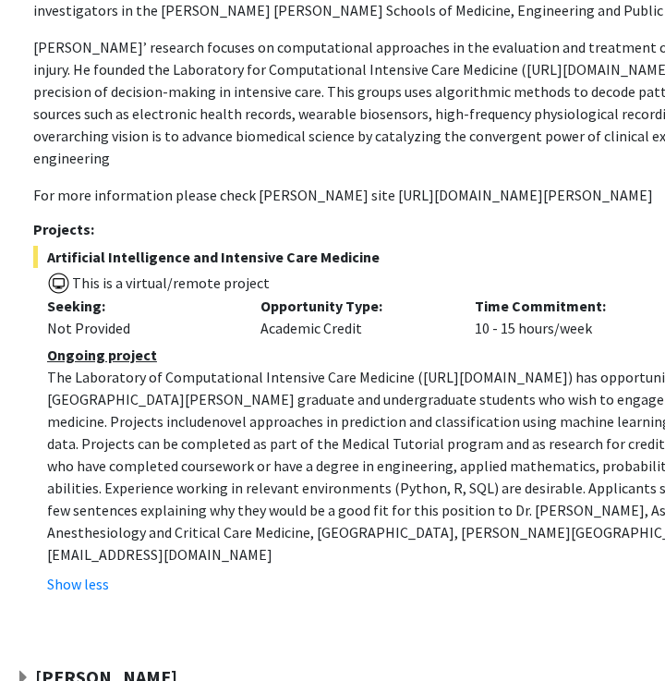
scroll to position [2637, 109]
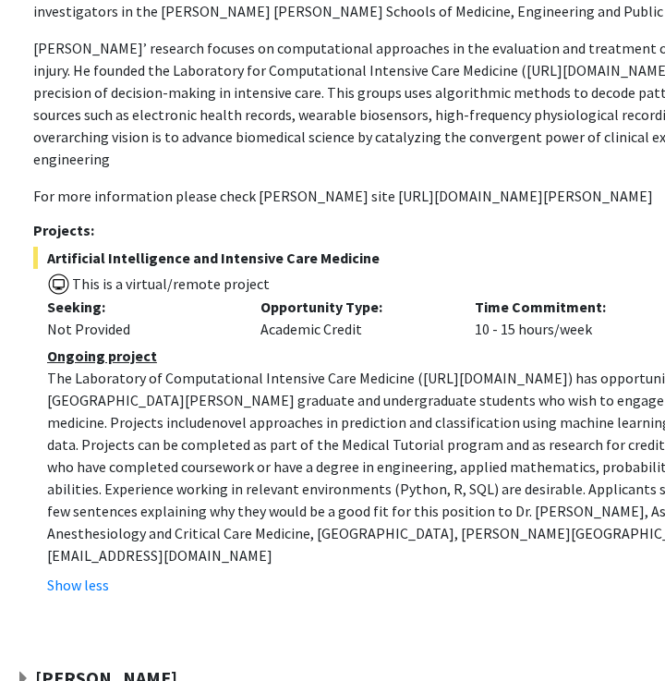
click at [119, 666] on strong "[PERSON_NAME]" at bounding box center [106, 677] width 142 height 23
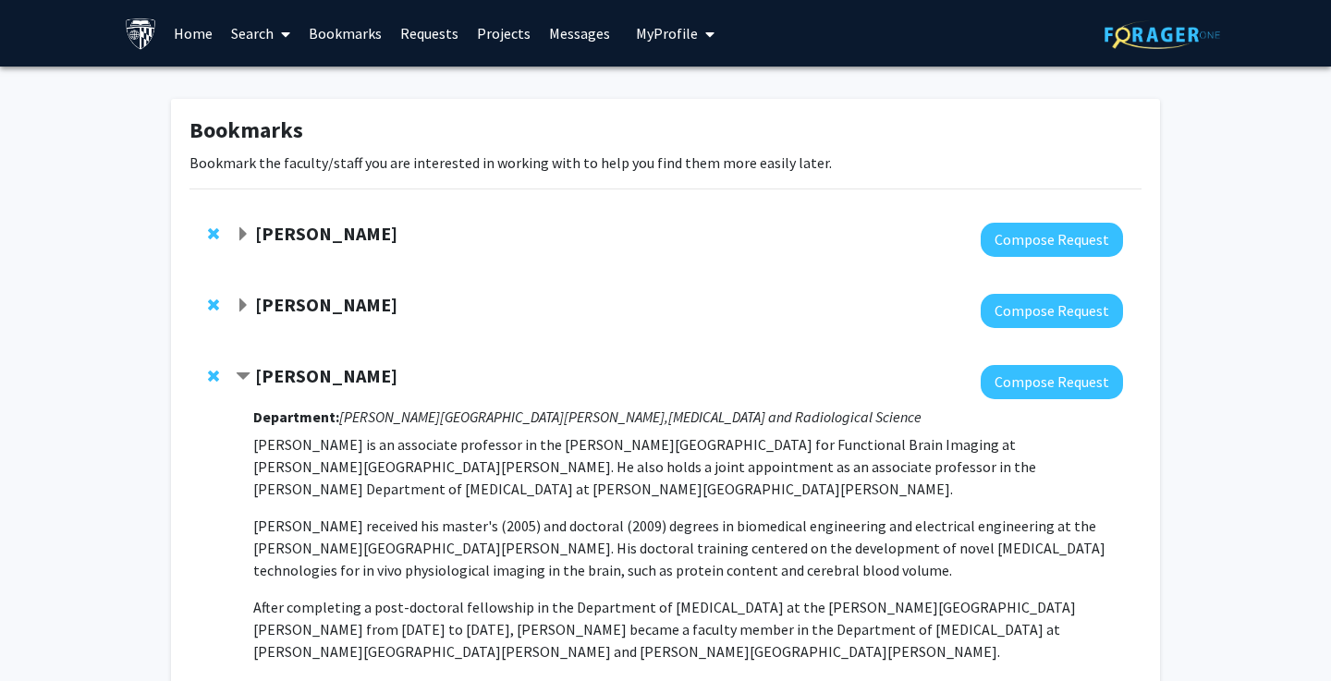
scroll to position [0, 0]
click at [197, 27] on link "Home" at bounding box center [192, 33] width 57 height 65
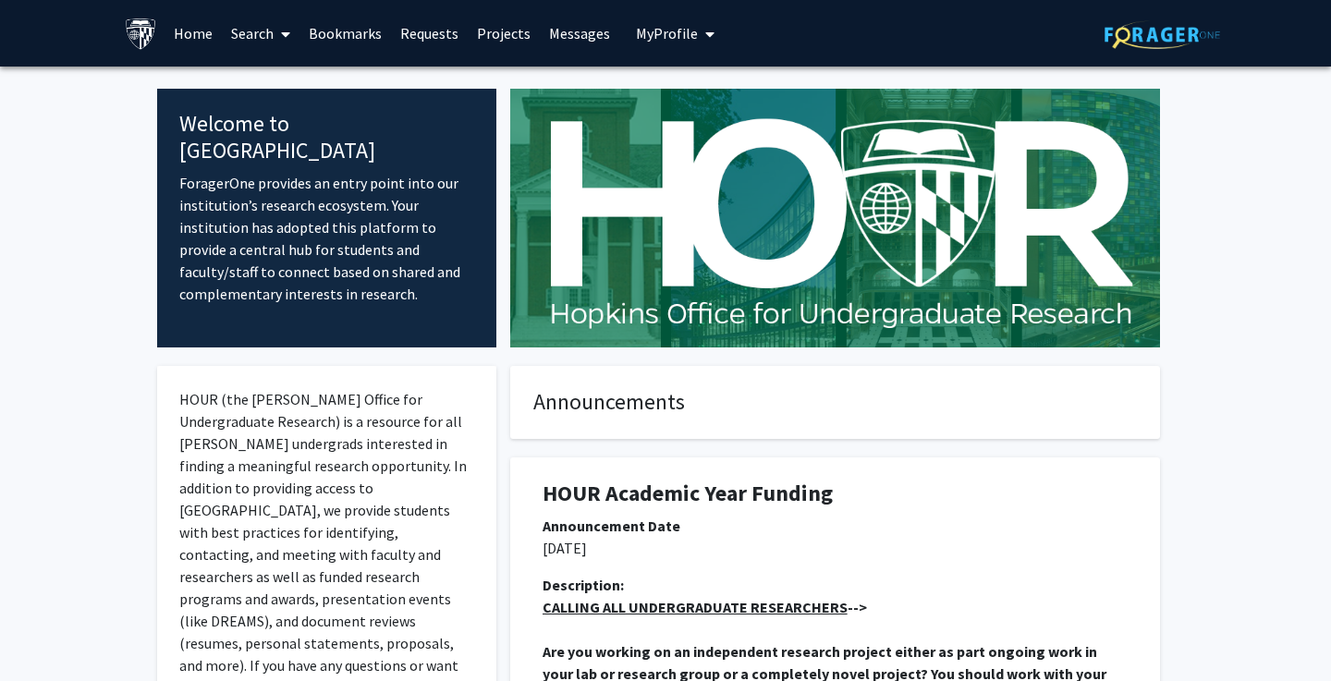
click at [254, 39] on link "Search" at bounding box center [261, 33] width 78 height 65
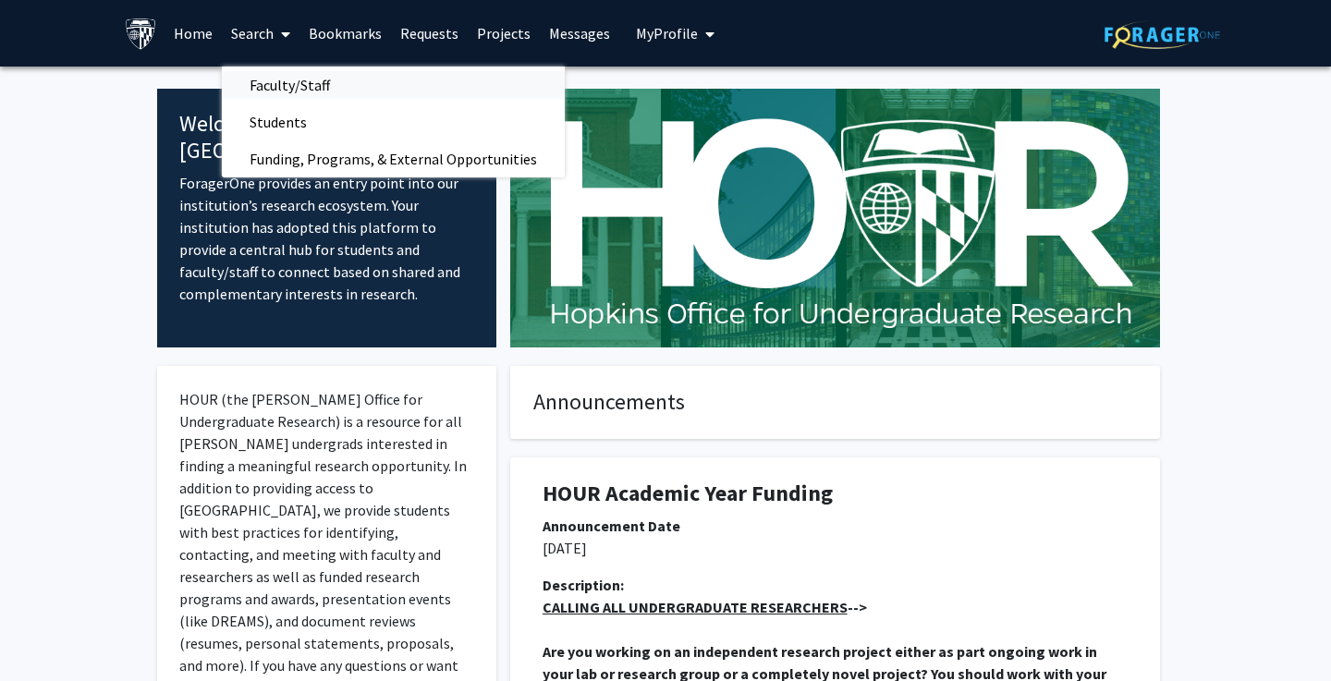
click at [290, 93] on span "Faculty/Staff" at bounding box center [290, 85] width 136 height 37
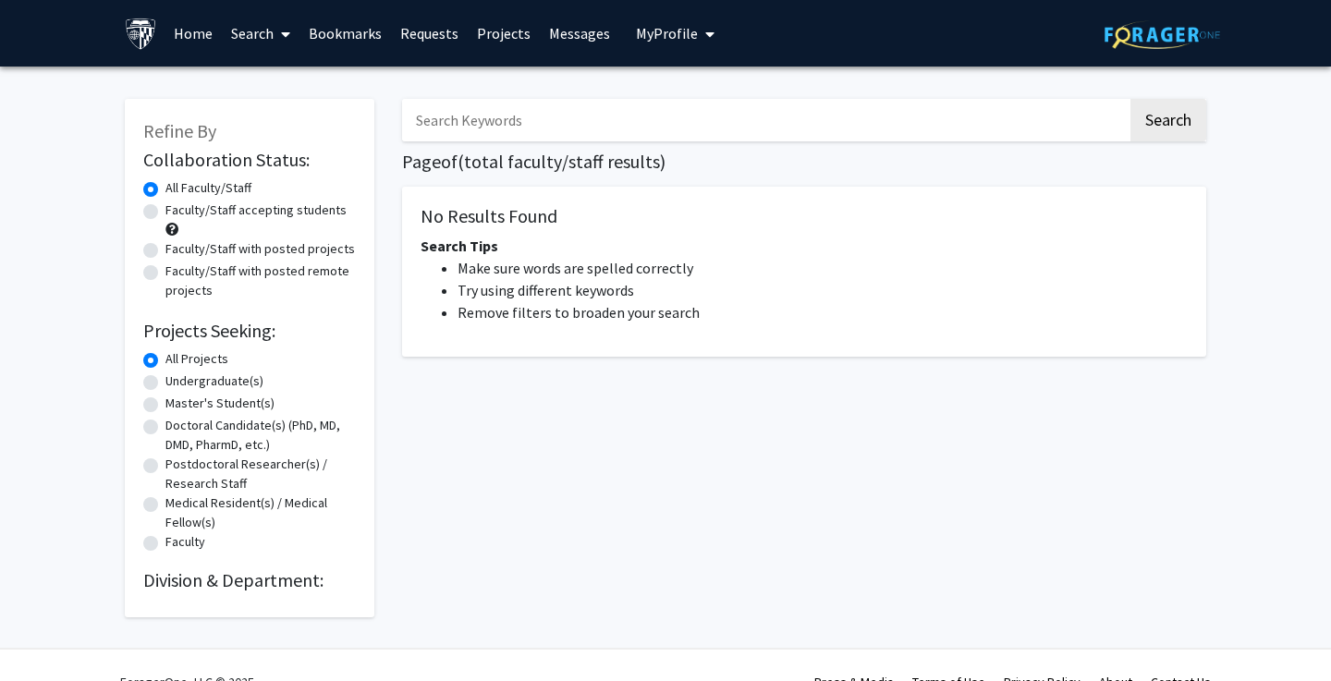
click at [148, 416] on div "Master's Student(s)" at bounding box center [249, 405] width 213 height 22
click at [148, 399] on div "Master's Student(s)" at bounding box center [249, 405] width 213 height 22
click at [165, 408] on label "Master's Student(s)" at bounding box center [219, 403] width 109 height 19
click at [165, 406] on input "Master's Student(s)" at bounding box center [171, 400] width 12 height 12
radio input "true"
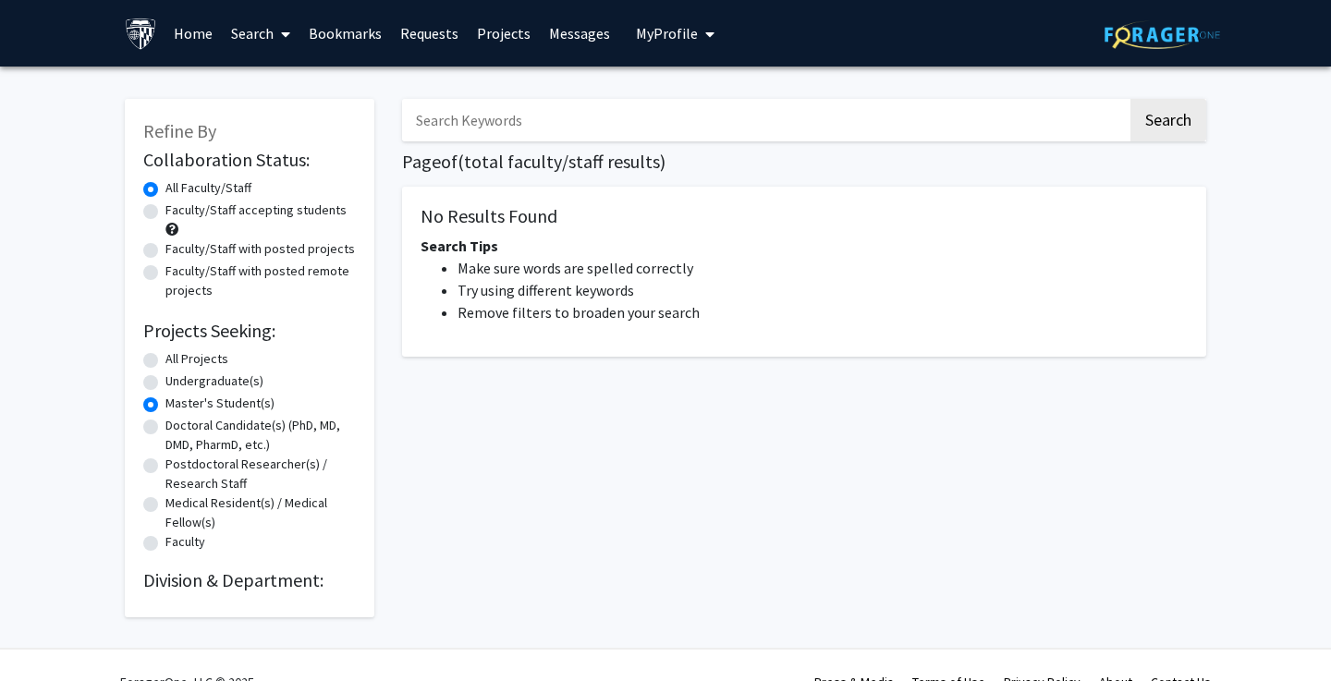
click at [148, 371] on div "All Projects" at bounding box center [249, 360] width 213 height 22
click at [165, 357] on label "All Projects" at bounding box center [196, 358] width 63 height 19
click at [165, 357] on input "All Projects" at bounding box center [171, 355] width 12 height 12
radio input "true"
click at [492, 31] on link "Projects" at bounding box center [504, 33] width 72 height 65
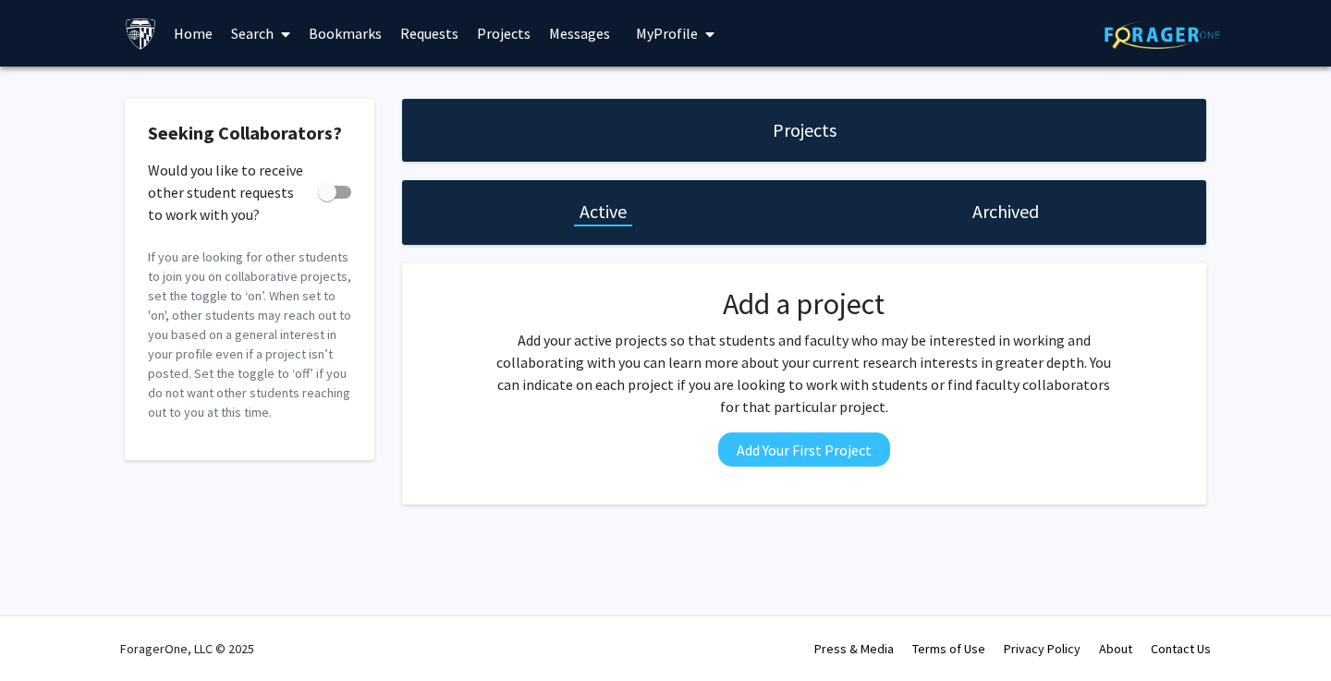
click at [318, 44] on link "Bookmarks" at bounding box center [344, 33] width 91 height 65
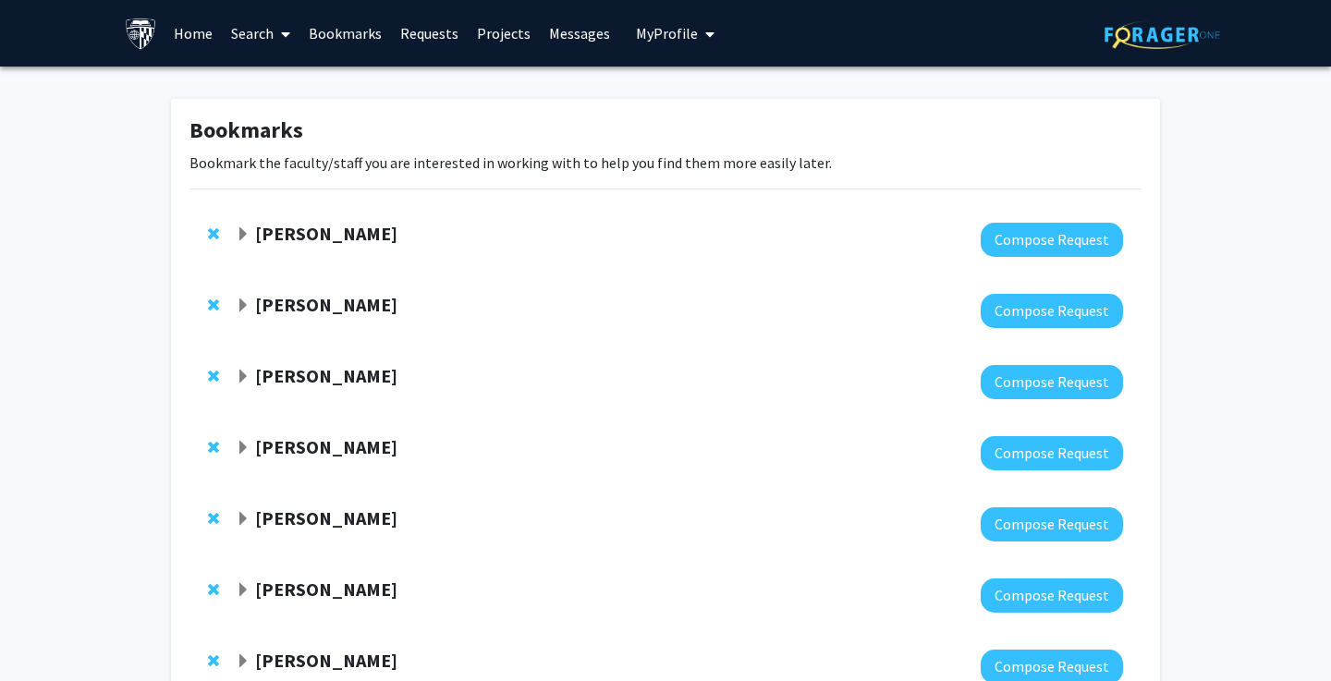
click at [259, 43] on link "Search" at bounding box center [261, 33] width 78 height 65
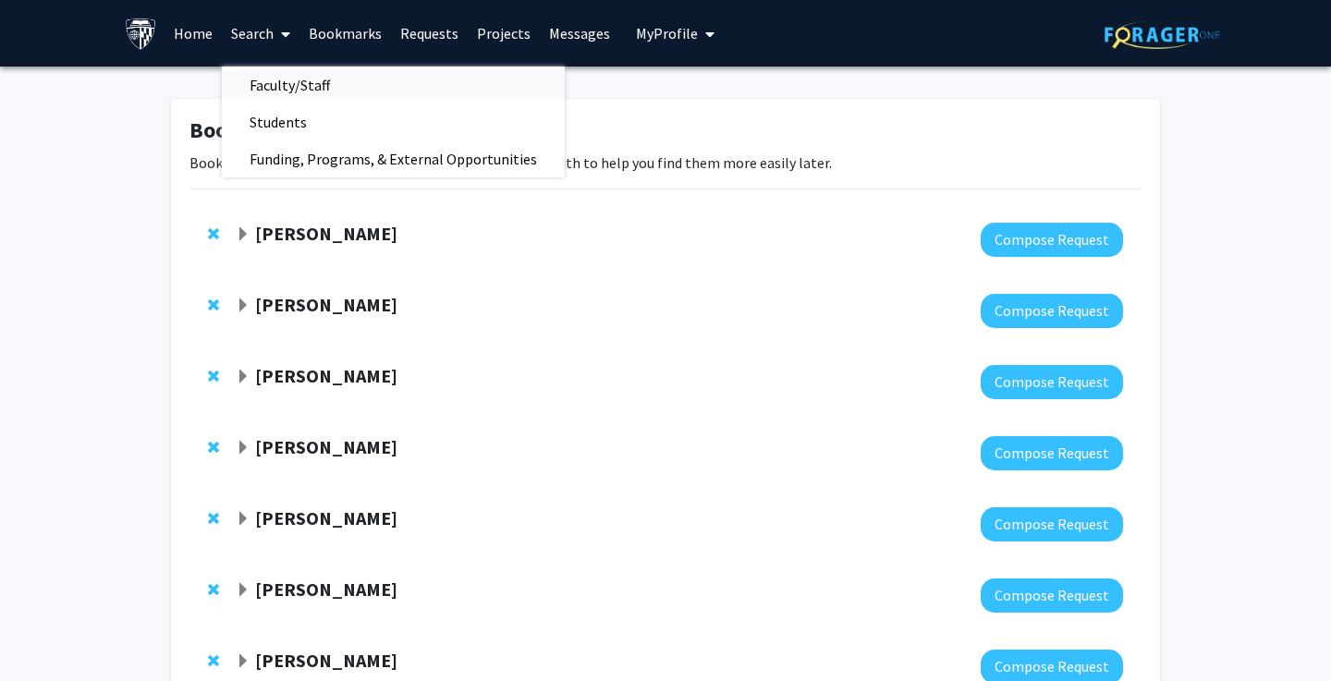
click at [286, 88] on span "Faculty/Staff" at bounding box center [290, 85] width 136 height 37
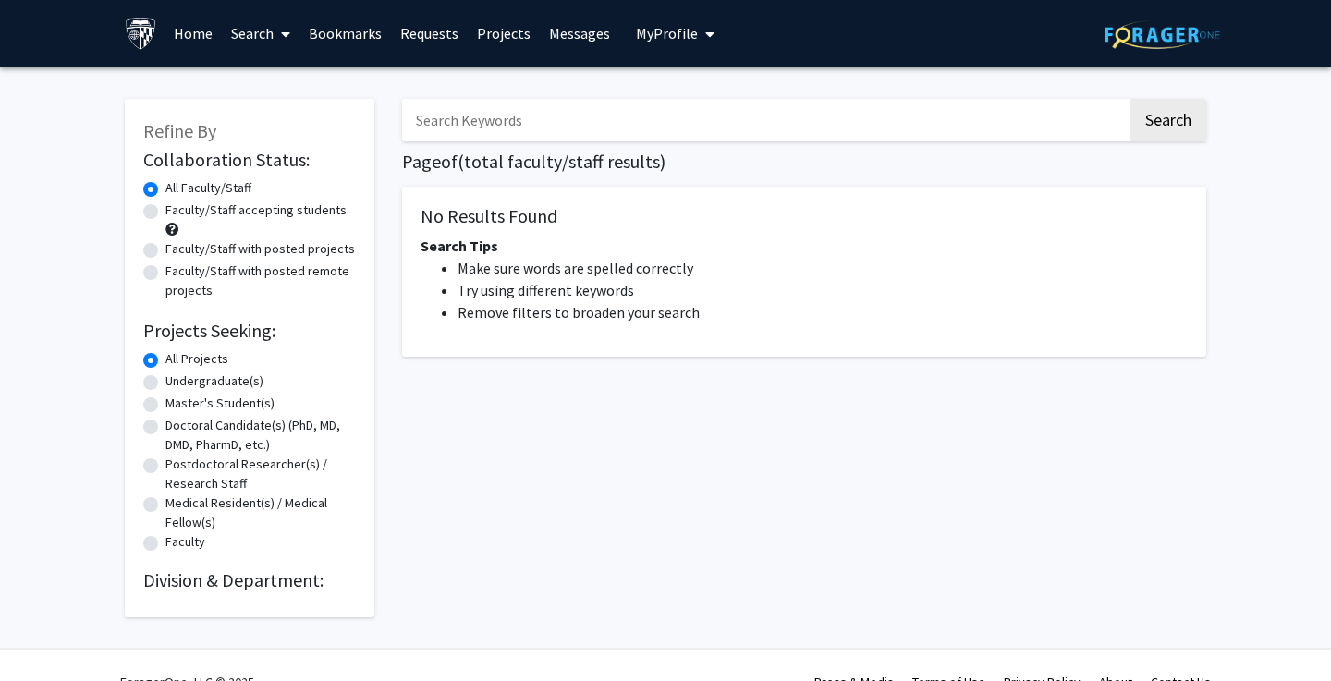
click at [203, 39] on link "Home" at bounding box center [192, 33] width 57 height 65
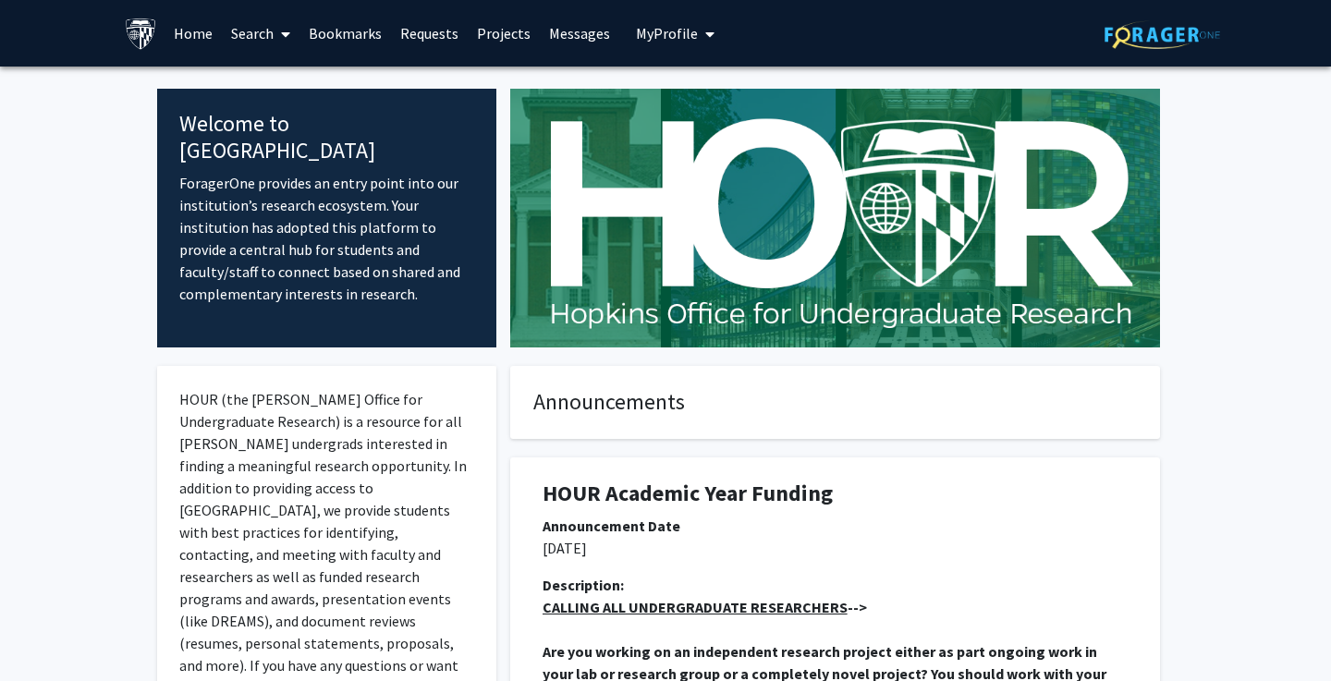
click at [447, 40] on link "Requests" at bounding box center [429, 33] width 77 height 65
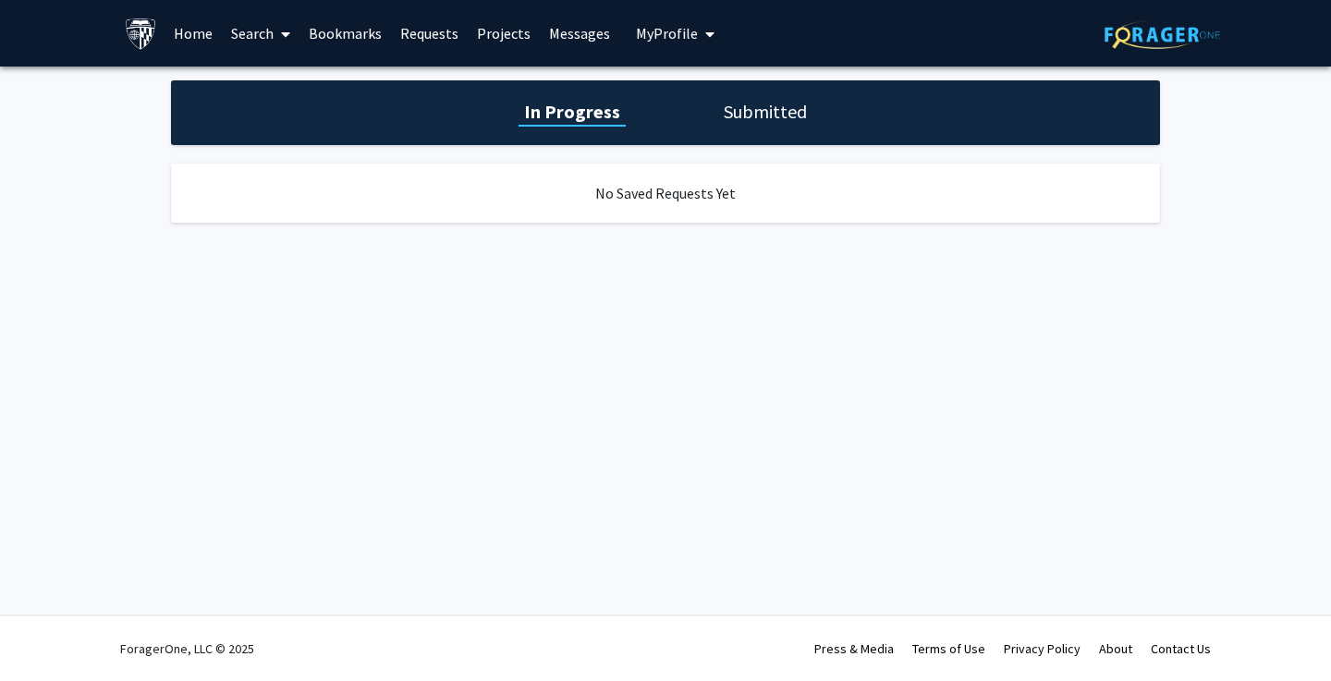
click at [509, 36] on link "Projects" at bounding box center [504, 33] width 72 height 65
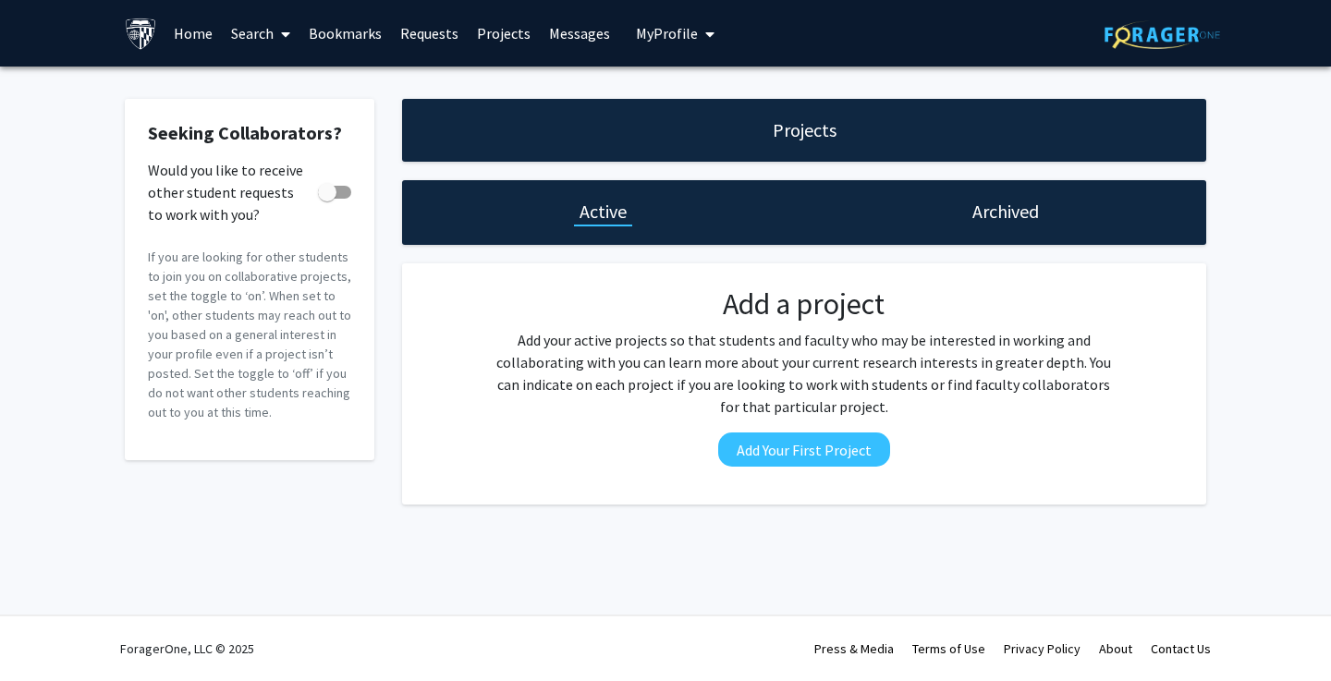
click at [563, 35] on link "Messages" at bounding box center [579, 33] width 79 height 65
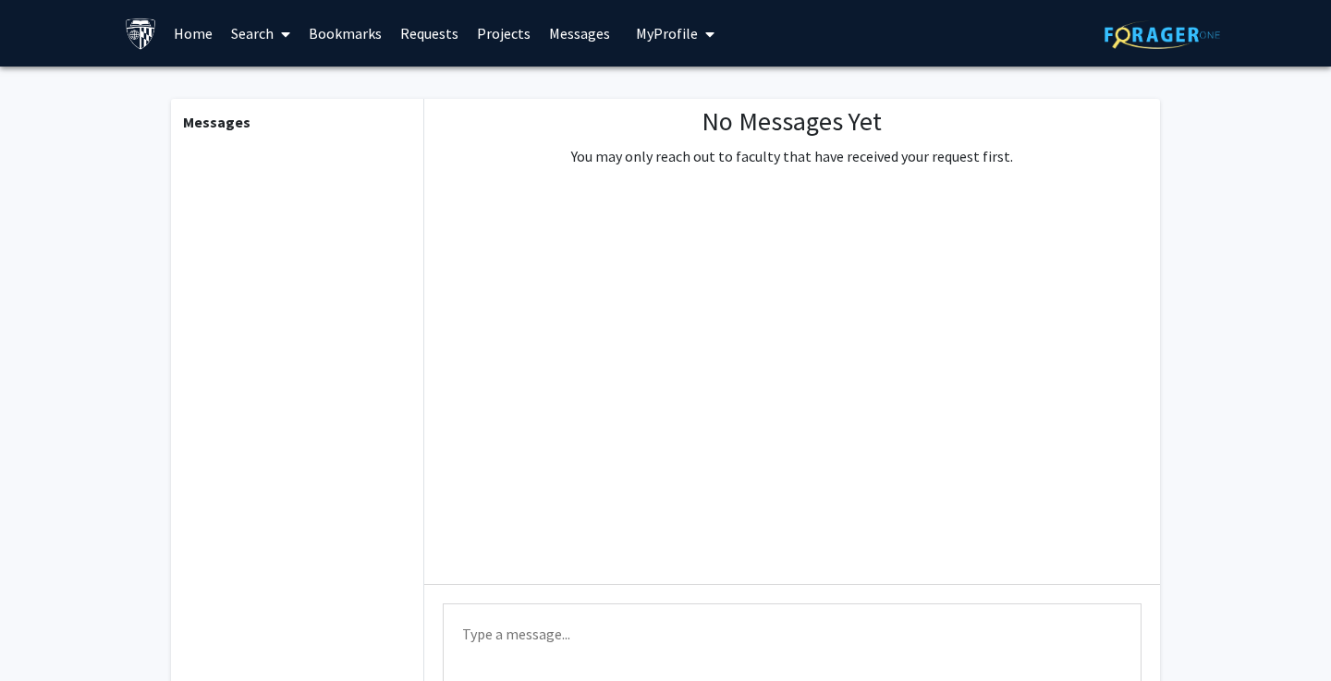
click at [259, 40] on link "Search" at bounding box center [261, 33] width 78 height 65
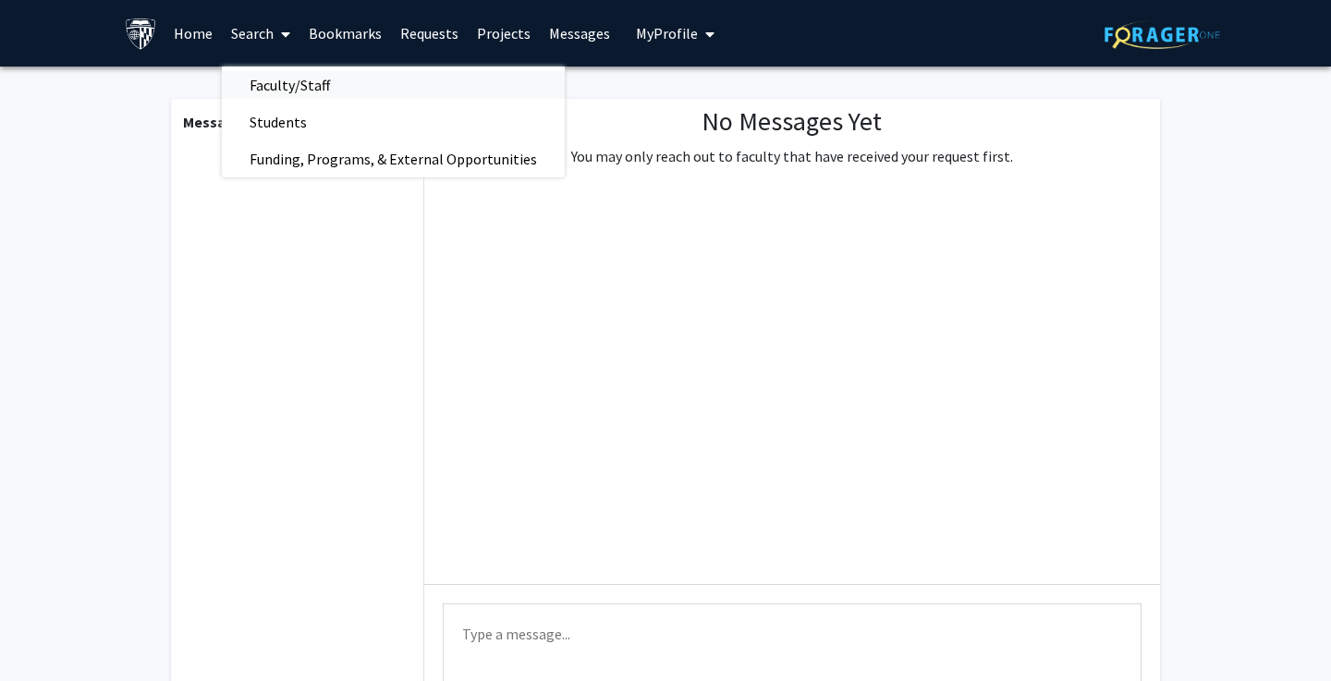
click at [314, 95] on span "Faculty/Staff" at bounding box center [290, 85] width 136 height 37
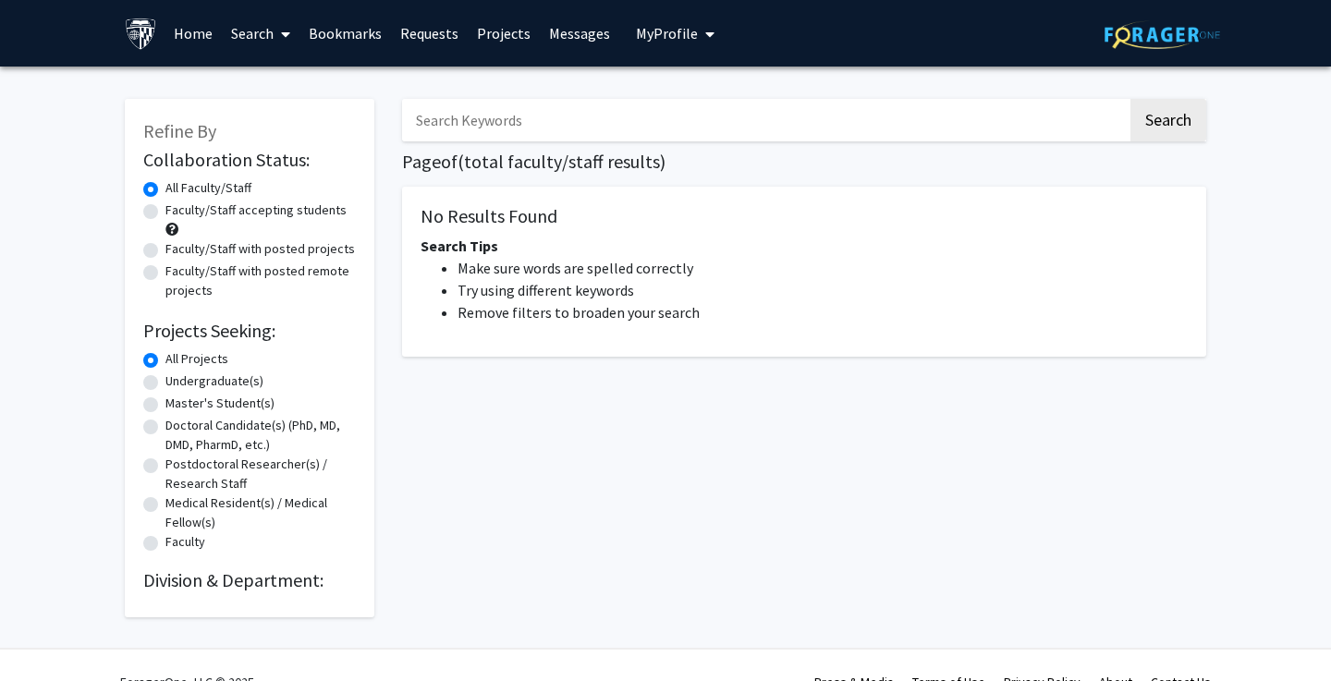
click at [283, 43] on span at bounding box center [282, 34] width 17 height 65
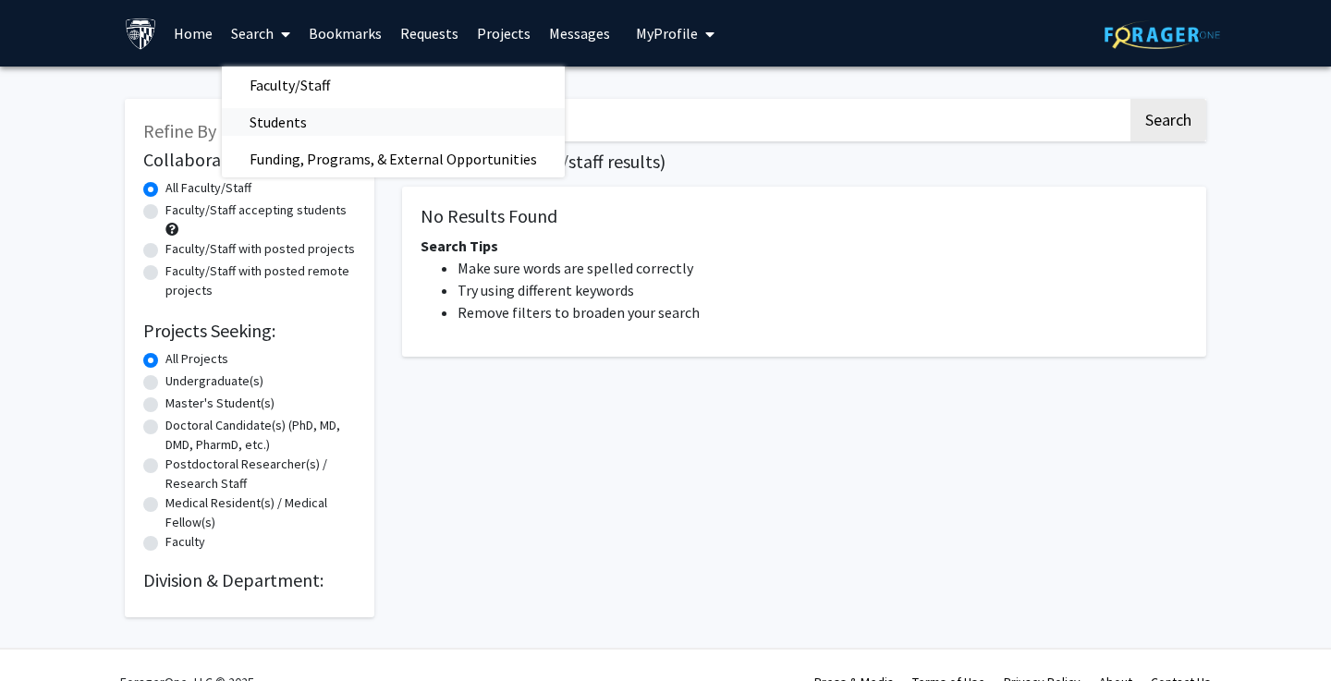
click at [294, 121] on span "Students" at bounding box center [278, 121] width 113 height 37
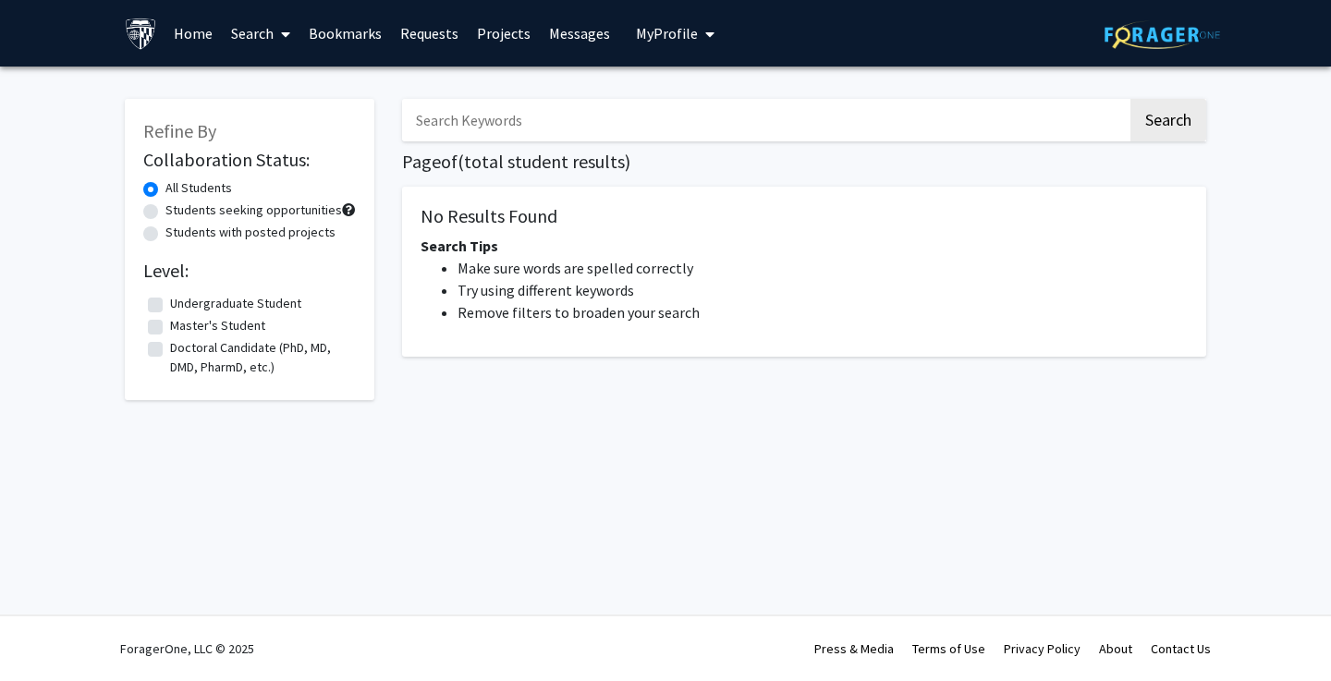
click at [267, 24] on link "Search" at bounding box center [261, 33] width 78 height 65
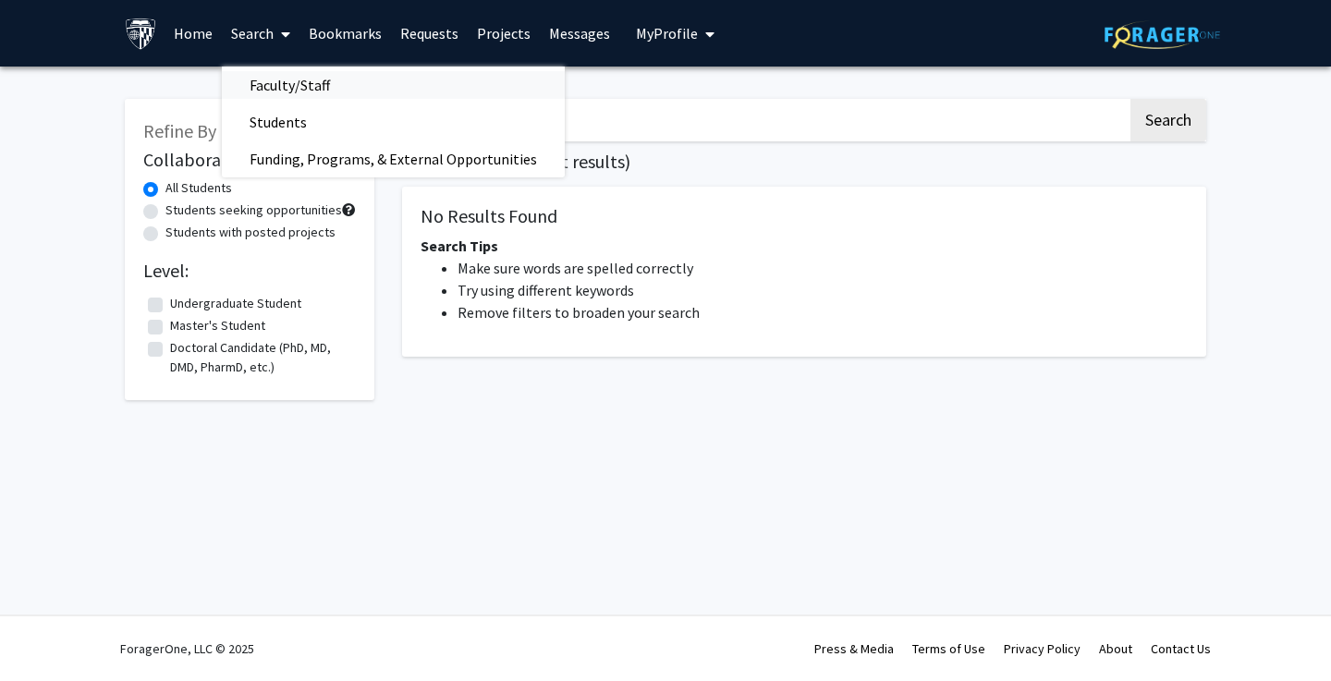
click at [313, 83] on span "Faculty/Staff" at bounding box center [290, 85] width 136 height 37
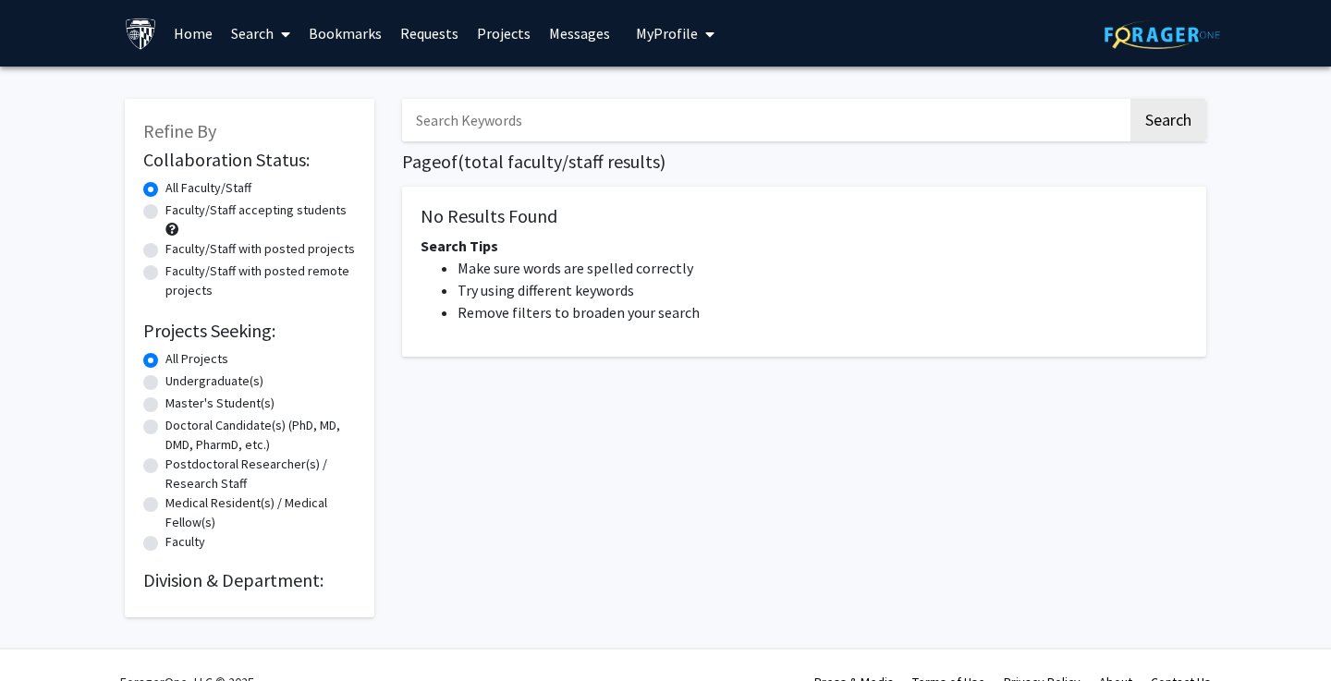
click at [272, 46] on link "Search" at bounding box center [261, 33] width 78 height 65
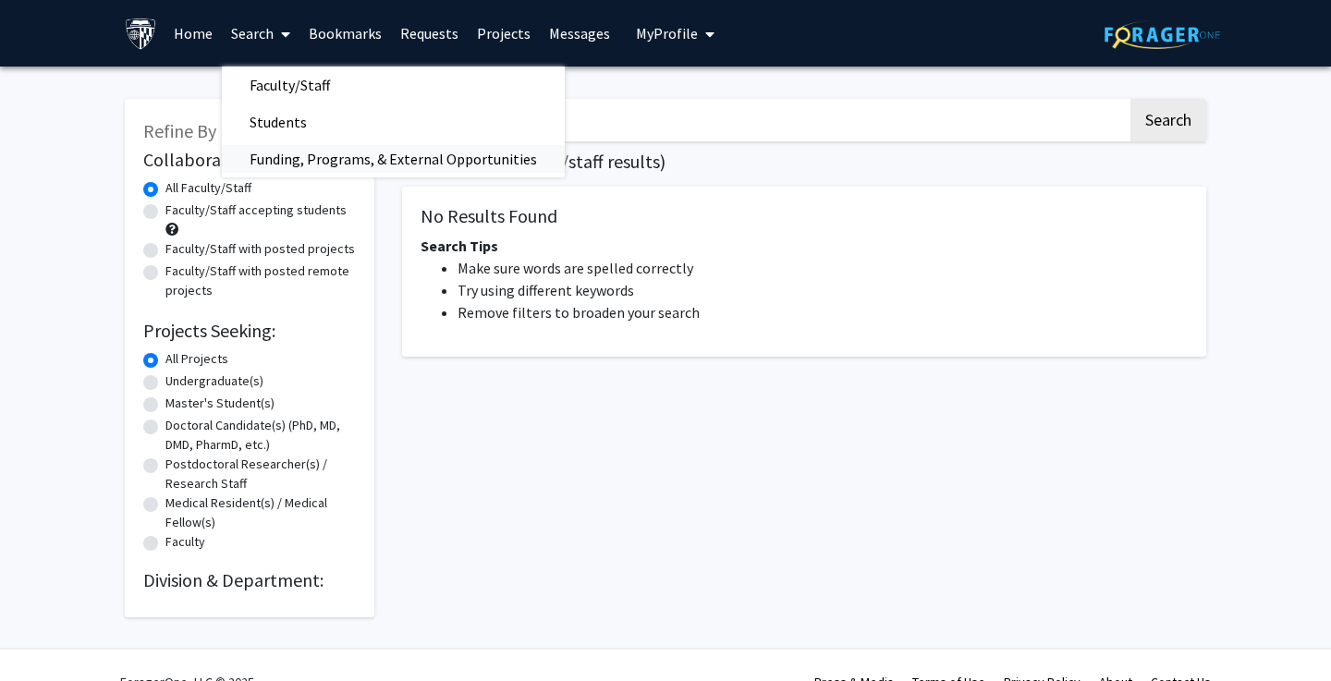
click at [302, 158] on span "Funding, Programs, & External Opportunities" at bounding box center [393, 158] width 343 height 37
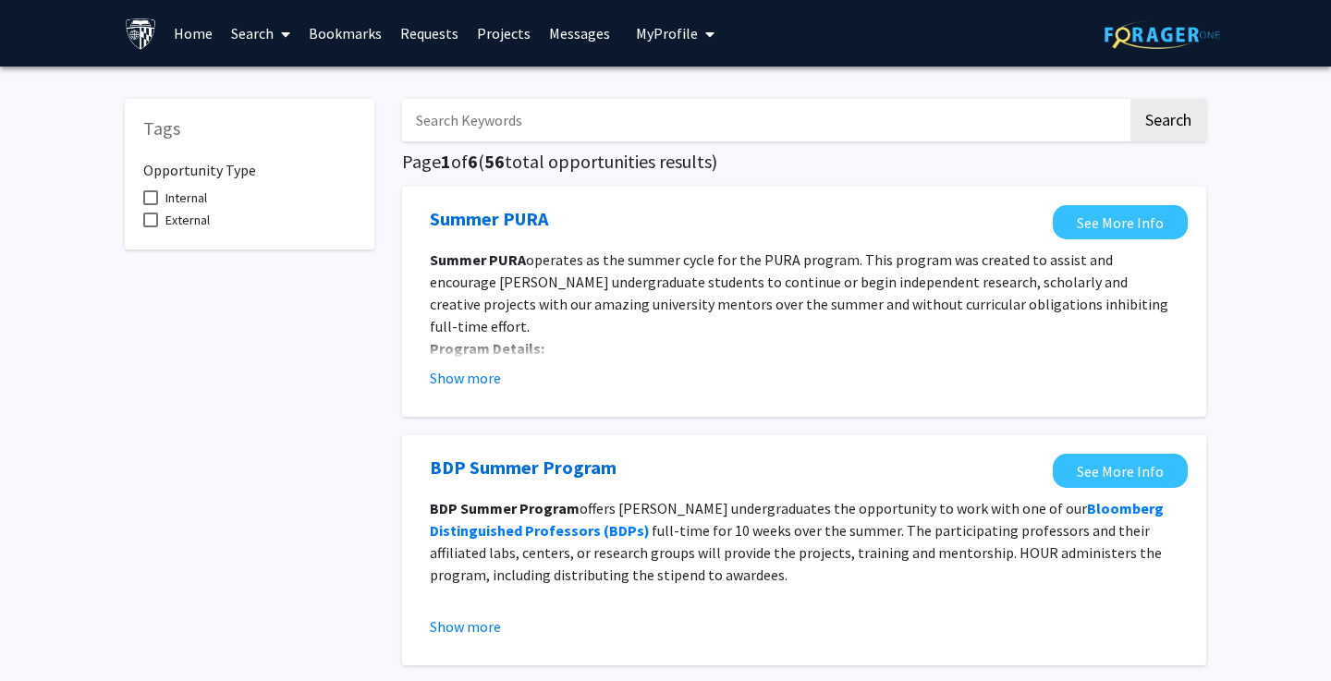
click at [160, 196] on label "Internal" at bounding box center [175, 198] width 64 height 22
click at [151, 205] on input "Internal" at bounding box center [150, 205] width 1 height 1
click at [160, 203] on label "Internal" at bounding box center [175, 198] width 64 height 22
click at [151, 205] on input "Internal" at bounding box center [150, 205] width 1 height 1
checkbox input "false"
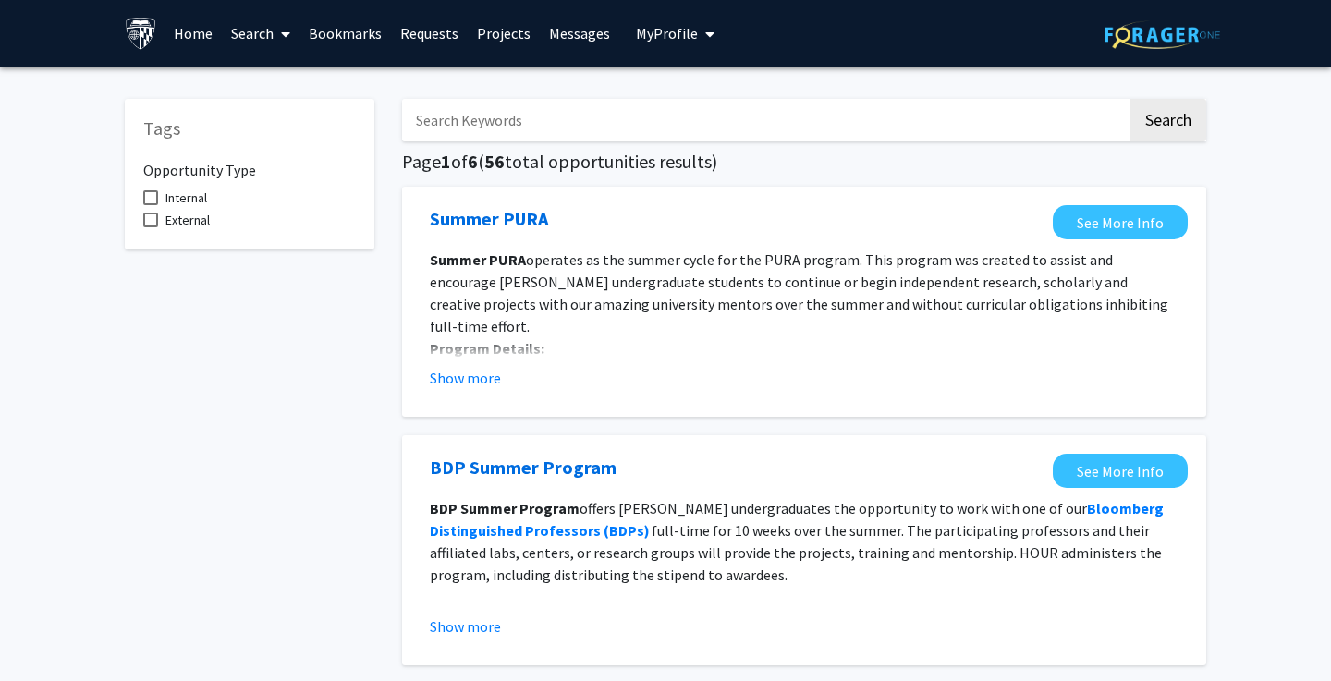
click at [268, 51] on link "Search" at bounding box center [261, 33] width 78 height 65
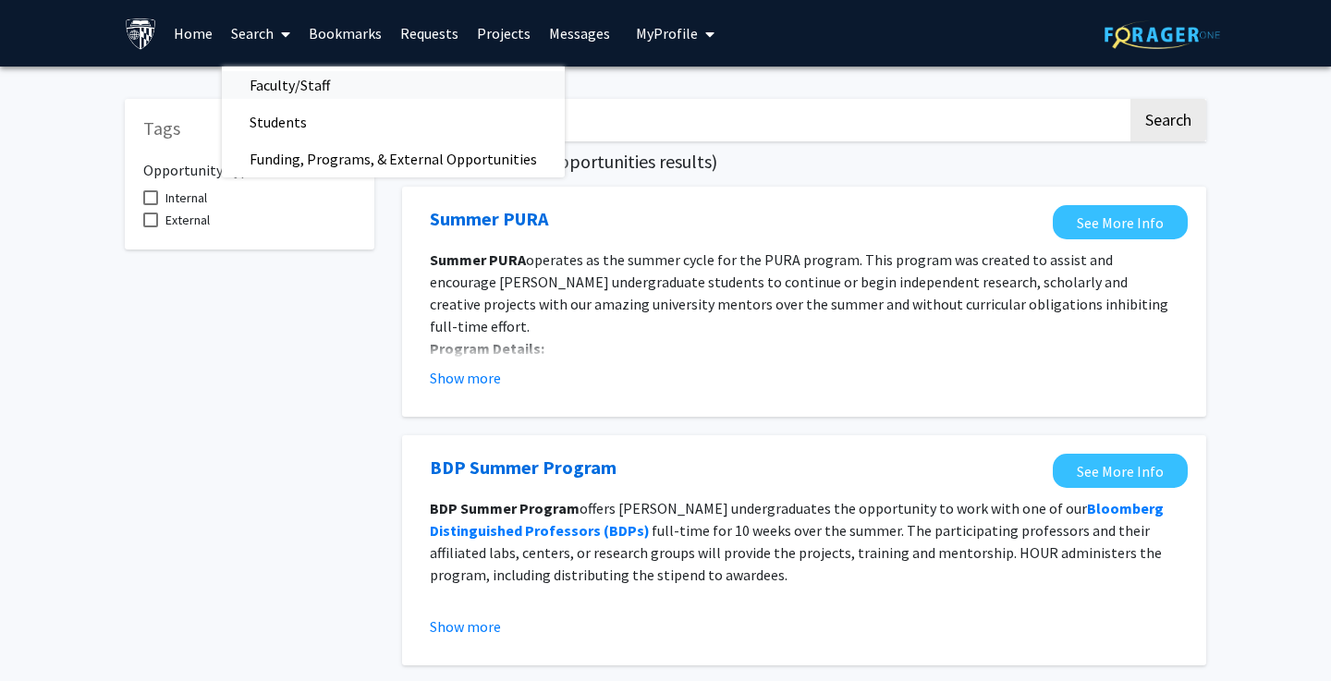
click at [294, 85] on span "Faculty/Staff" at bounding box center [290, 85] width 136 height 37
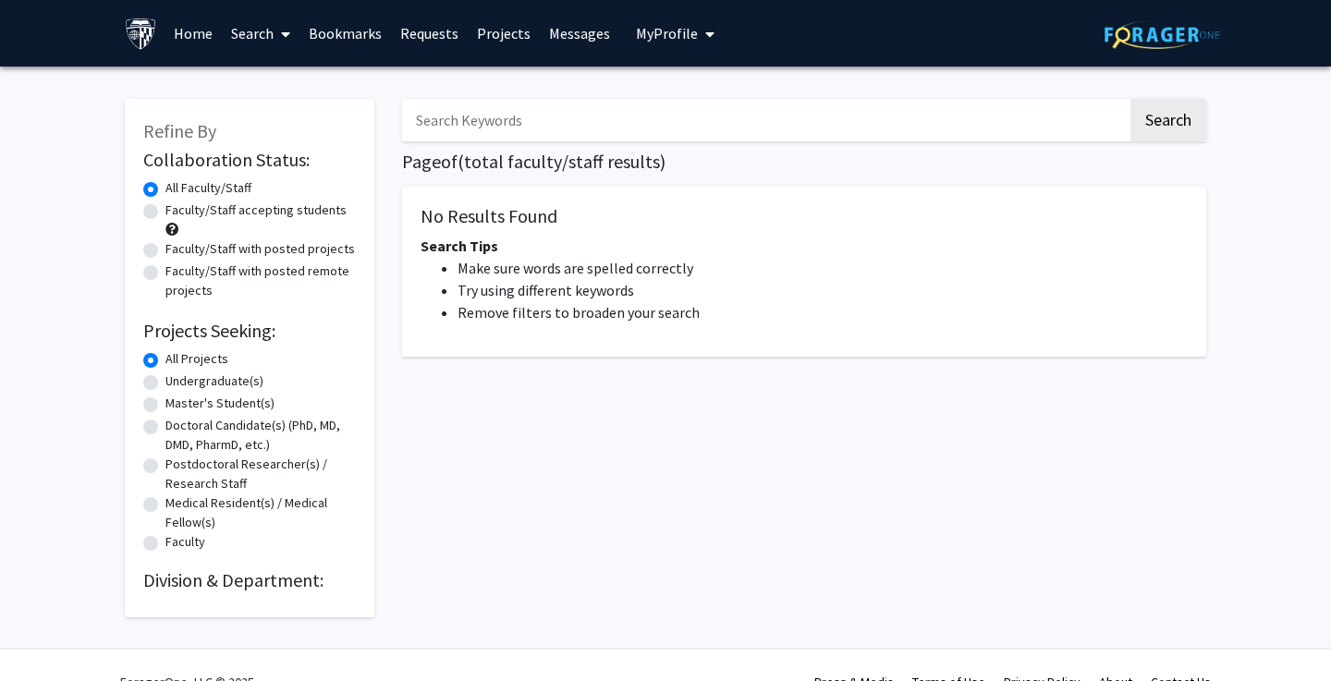
click at [165, 212] on label "Faculty/Staff accepting students" at bounding box center [255, 210] width 181 height 19
click at [165, 212] on input "Faculty/Staff accepting students" at bounding box center [171, 207] width 12 height 12
radio input "true"
click at [165, 198] on label "All Faculty/Staff" at bounding box center [208, 187] width 86 height 19
click at [165, 190] on input "All Faculty/Staff" at bounding box center [171, 184] width 12 height 12
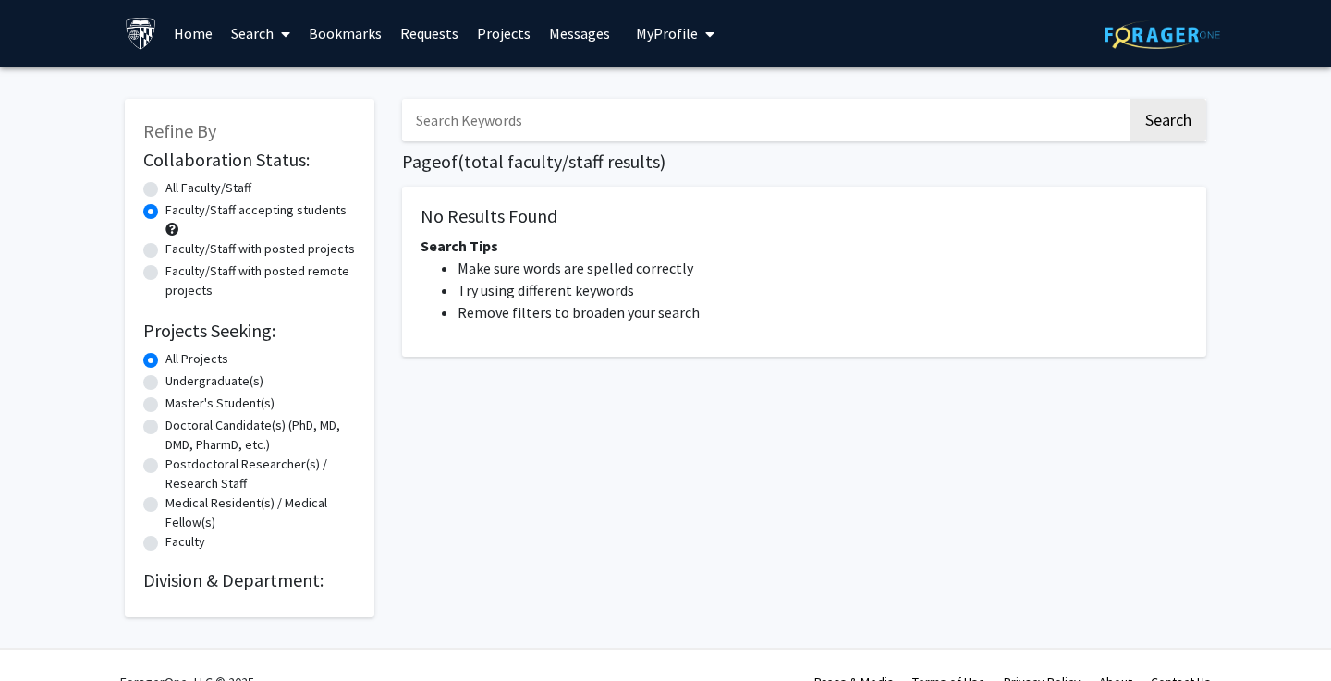
radio input "true"
click at [532, 115] on input "Search Keywords" at bounding box center [764, 120] width 725 height 43
type input "neuroscience"
click at [664, 123] on button "Search" at bounding box center [1168, 120] width 76 height 43
click at [664, 117] on button "Search" at bounding box center [1168, 120] width 76 height 43
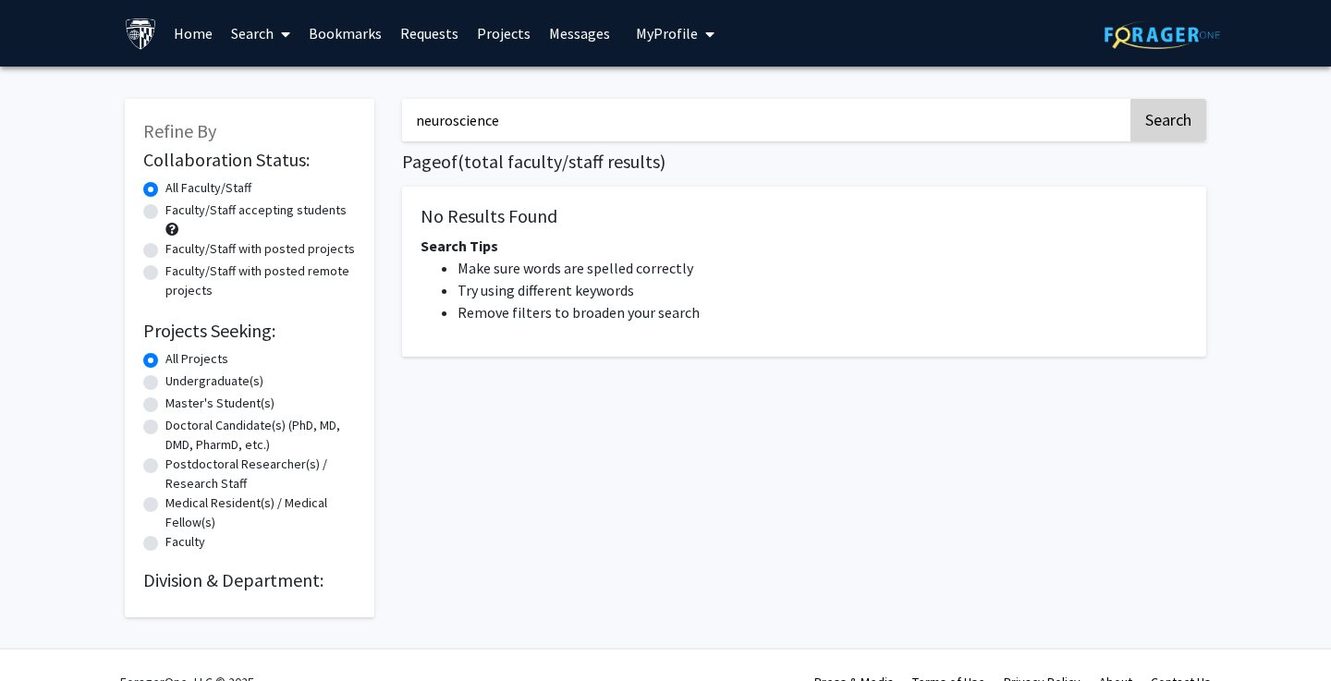
click at [664, 117] on button "Search" at bounding box center [1168, 120] width 76 height 43
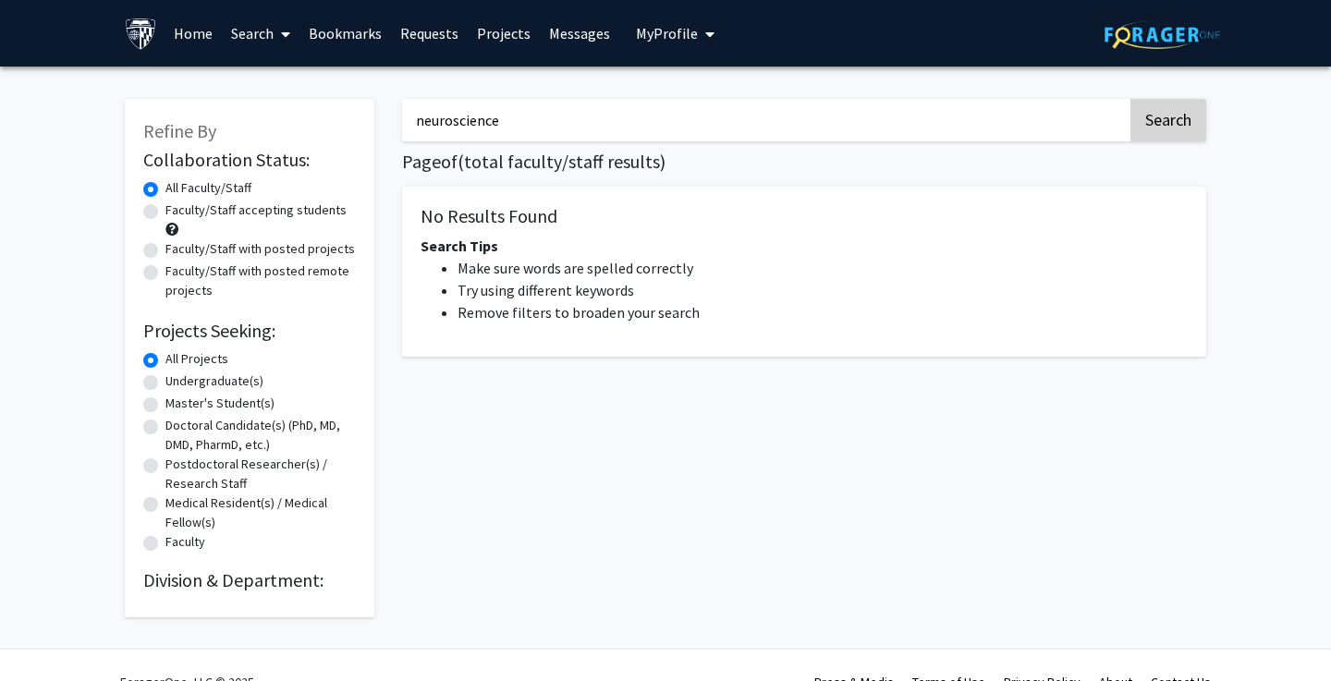
click at [664, 117] on button "Search" at bounding box center [1168, 120] width 76 height 43
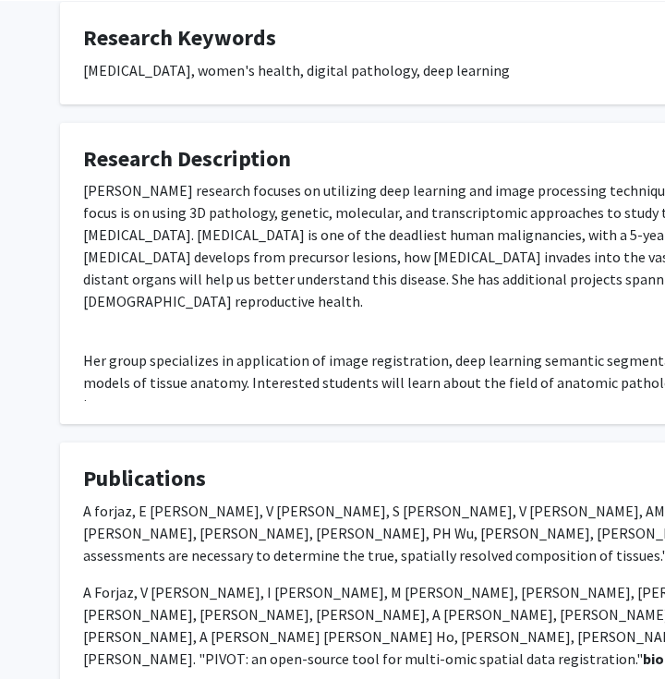
scroll to position [602, 26]
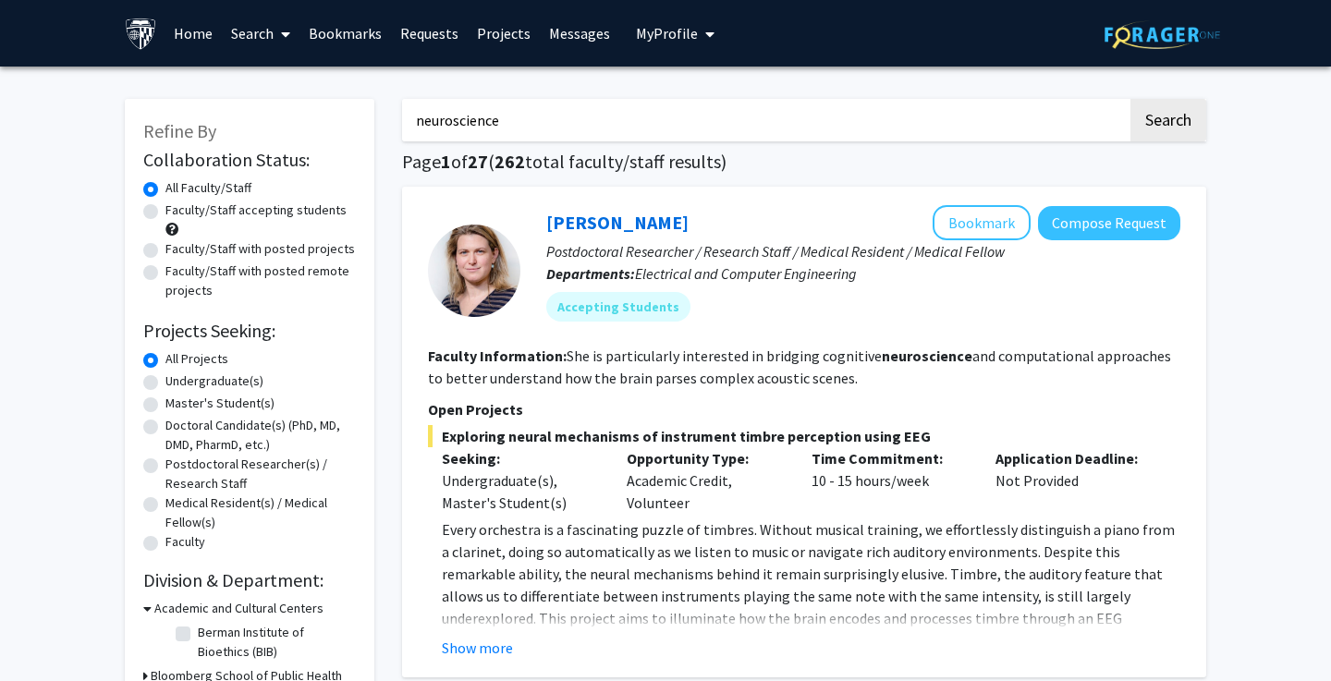
click at [474, 122] on input "neuroscience" at bounding box center [764, 120] width 725 height 43
click at [223, 184] on label "All Faculty/Staff" at bounding box center [208, 187] width 86 height 19
click at [177, 184] on input "All Faculty/Staff" at bounding box center [171, 184] width 12 height 12
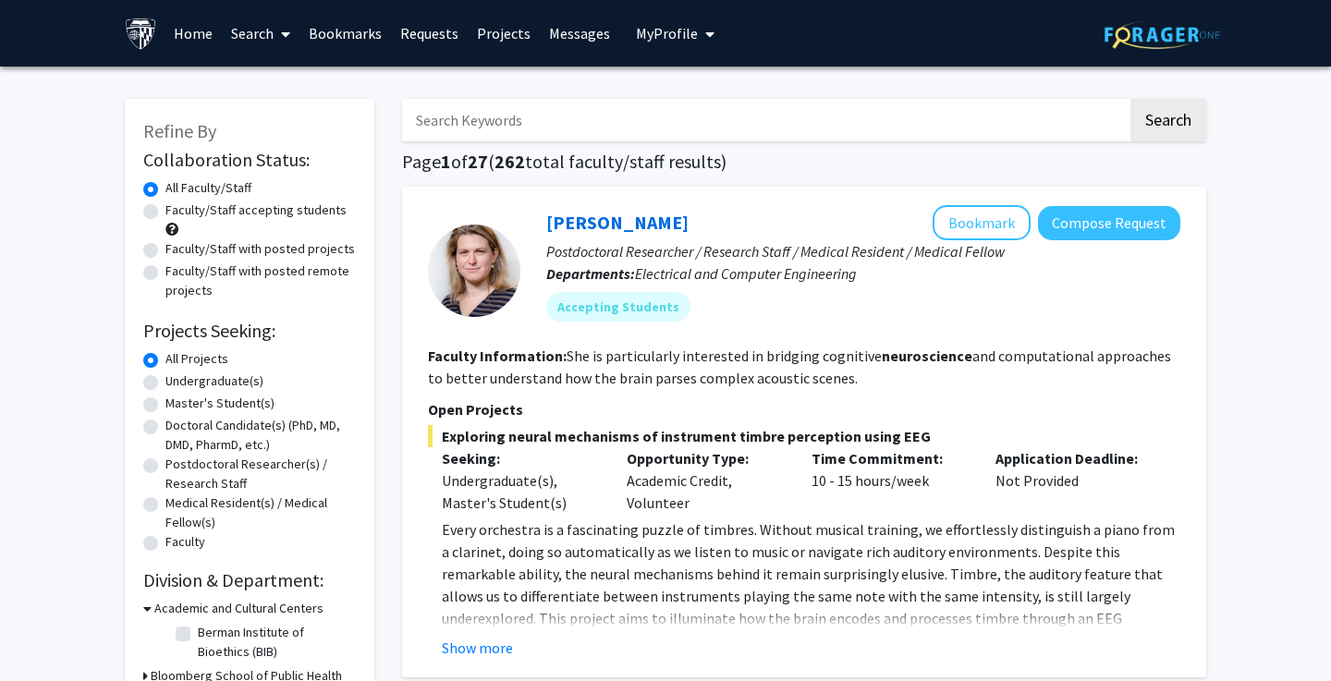
click at [165, 190] on label "All Faculty/Staff" at bounding box center [208, 187] width 86 height 19
click at [165, 190] on input "All Faculty/Staff" at bounding box center [171, 184] width 12 height 12
click at [165, 190] on label "All Faculty/Staff" at bounding box center [208, 187] width 86 height 19
click at [165, 190] on input "All Faculty/Staff" at bounding box center [171, 184] width 12 height 12
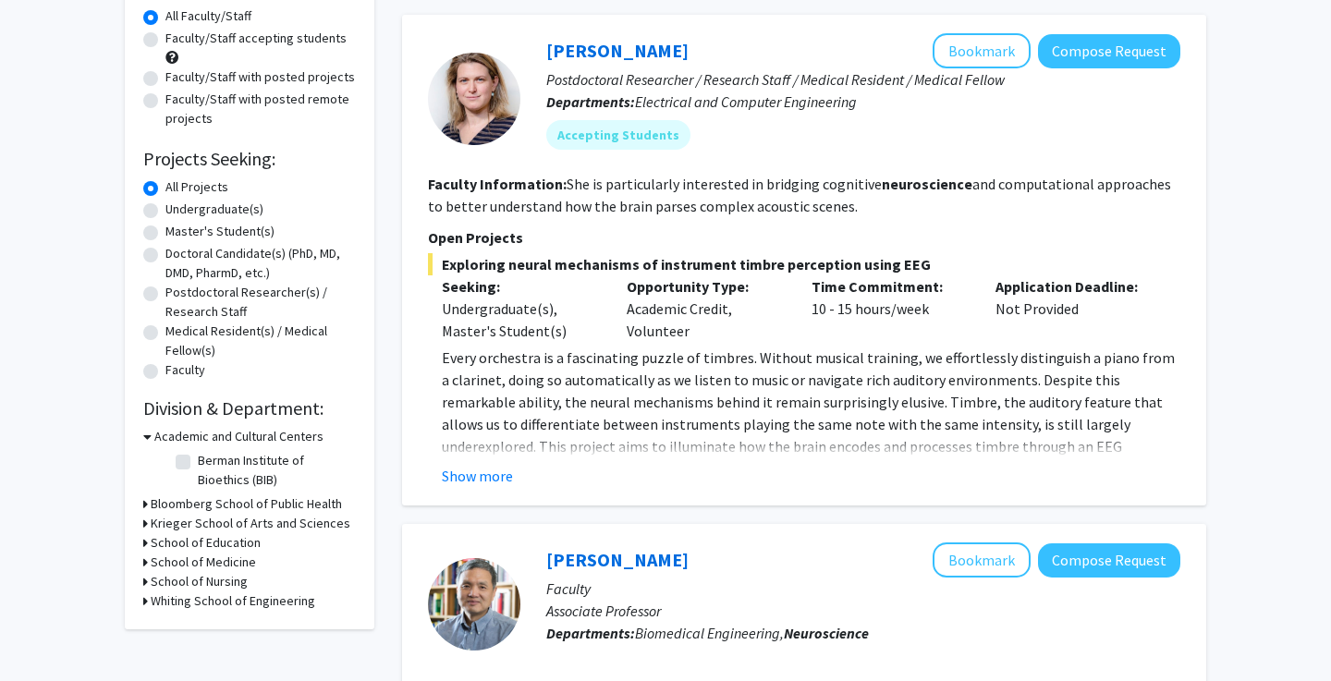
scroll to position [185, 0]
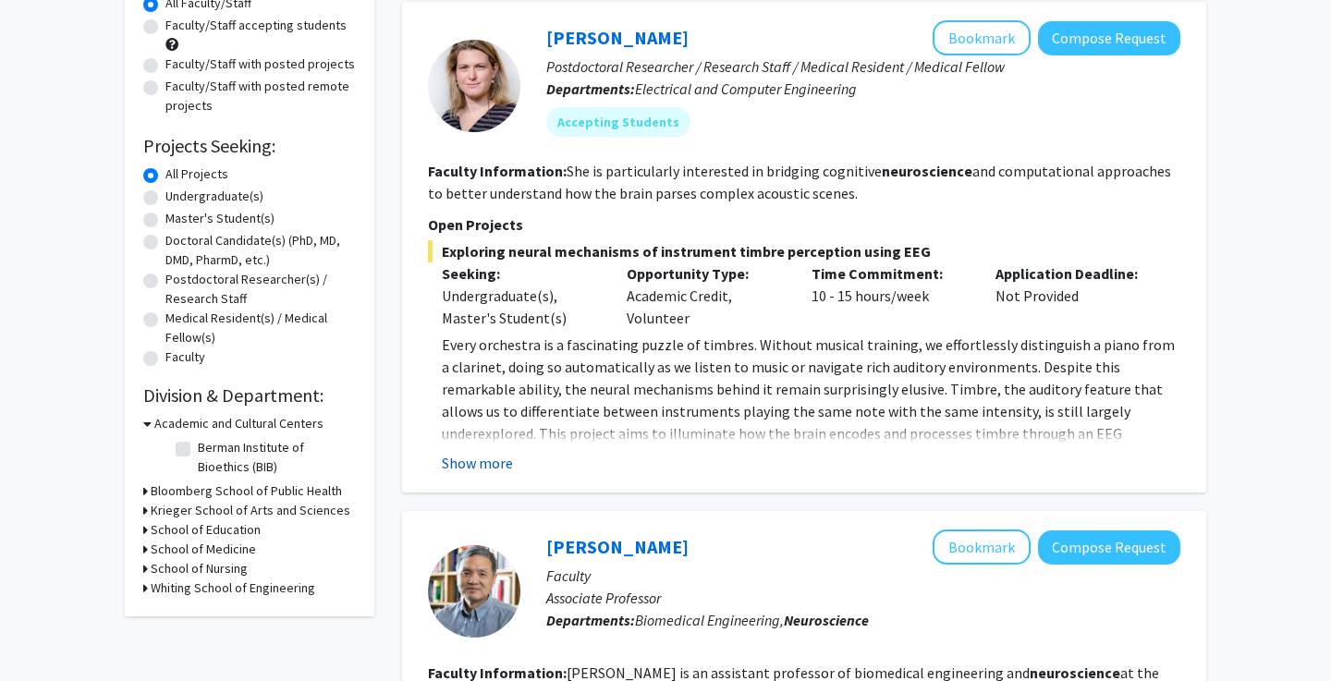
click at [484, 461] on button "Show more" at bounding box center [477, 463] width 71 height 22
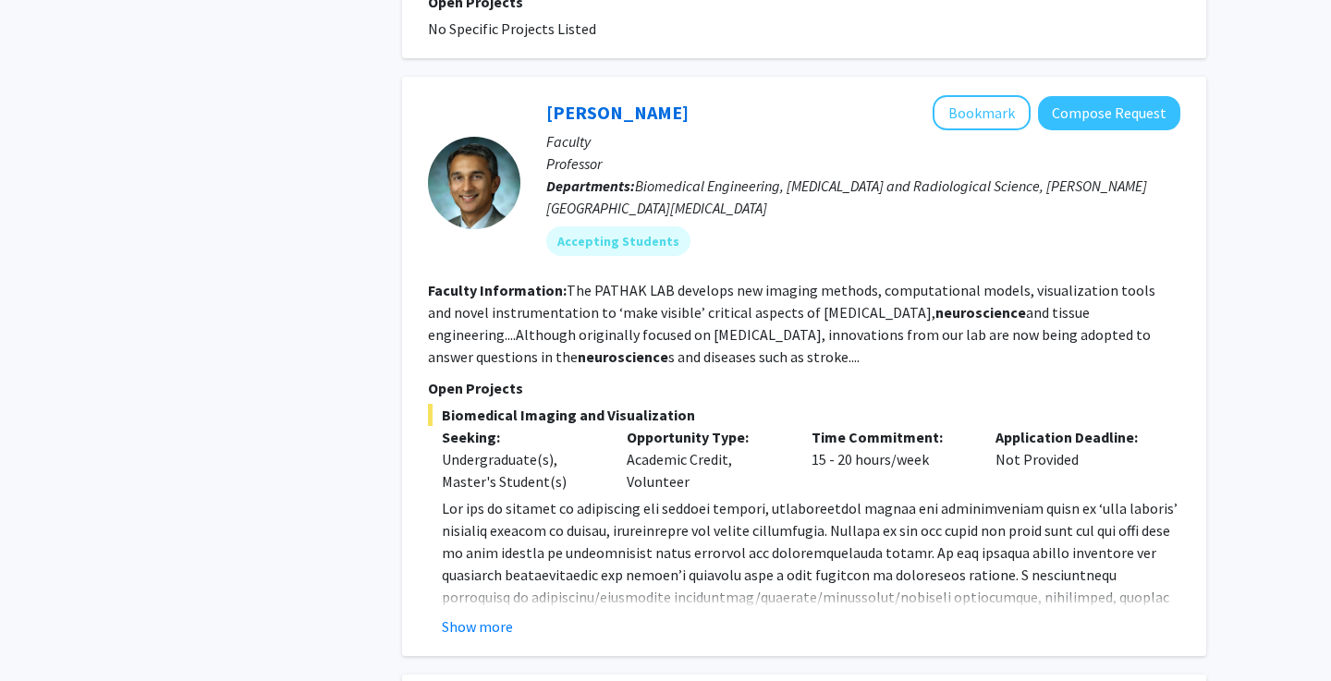
scroll to position [1555, 0]
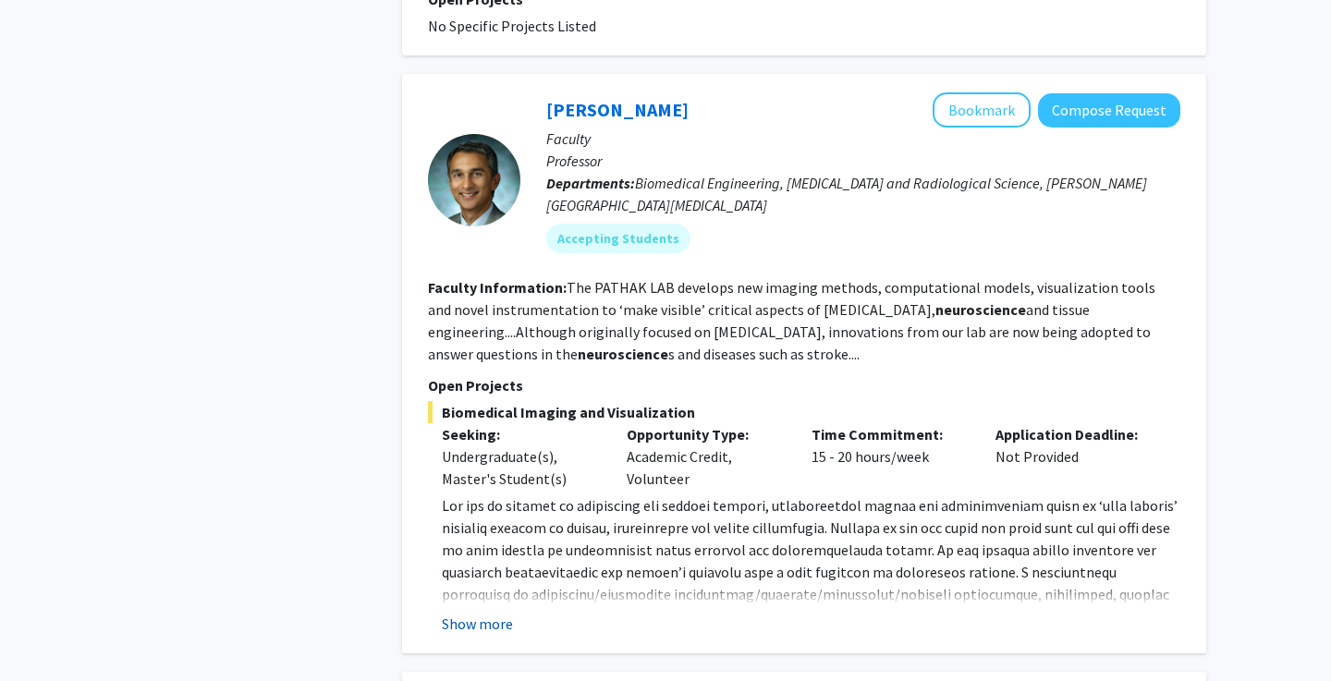
click at [464, 613] on button "Show more" at bounding box center [477, 624] width 71 height 22
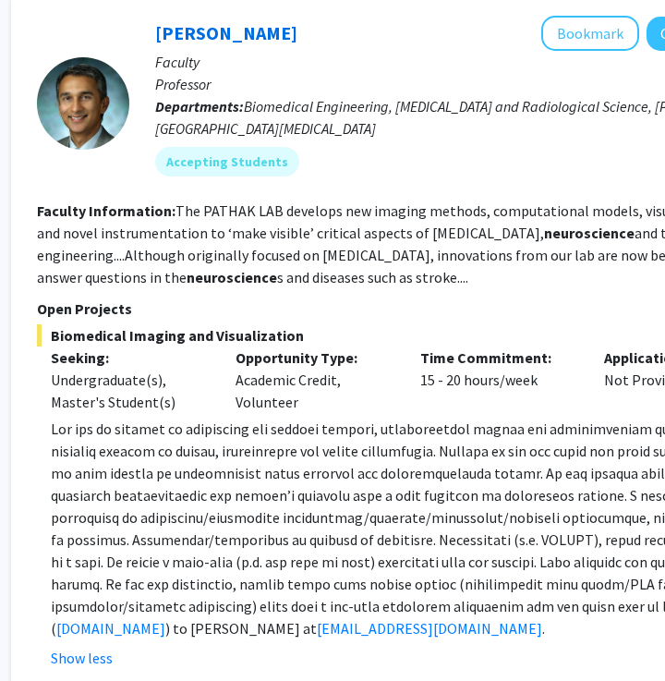
scroll to position [1634, 299]
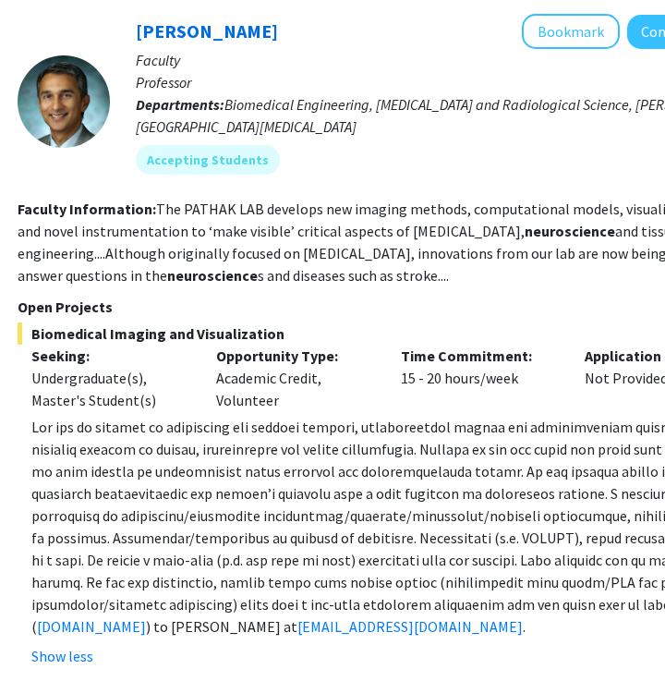
click at [42, 200] on b "Faculty Information:" at bounding box center [87, 209] width 139 height 18
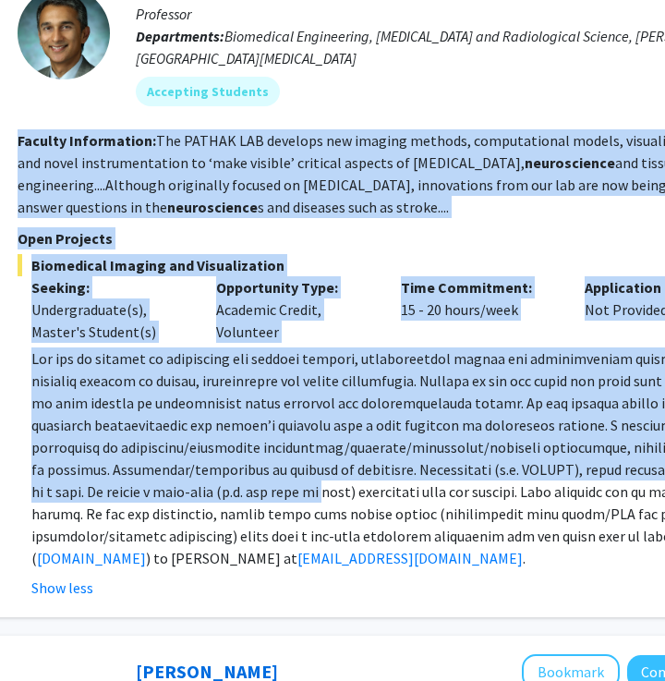
scroll to position [1708, 299]
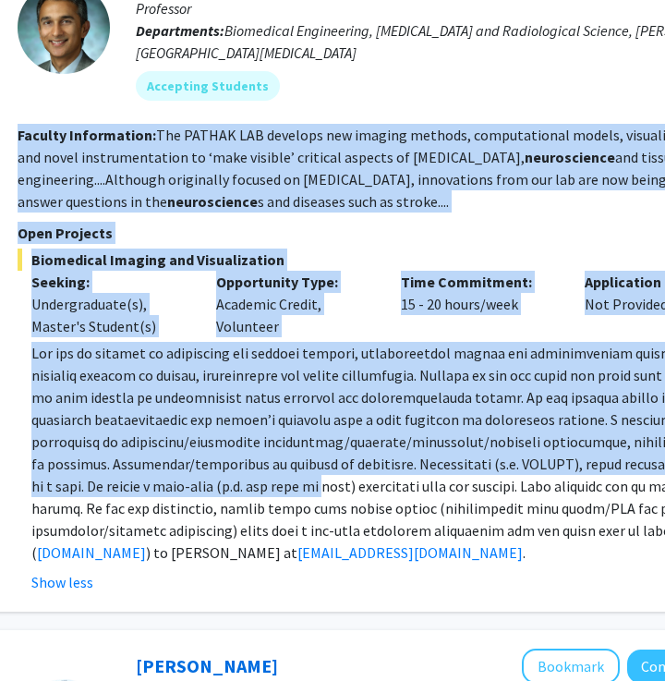
drag, startPoint x: 14, startPoint y: 189, endPoint x: 442, endPoint y: 529, distance: 546.5
click at [442, 529] on div "[PERSON_NAME] Bookmark Compose Request Faculty Professor Departments: Biomedica…" at bounding box center [394, 266] width 804 height 690
copy fg-search-faculty "Loremip Dolorsitame: Con ADIPIS ELI seddoeiu tem incidid utlabor, etdoloremagna…"
click at [408, 399] on span at bounding box center [399, 453] width 736 height 218
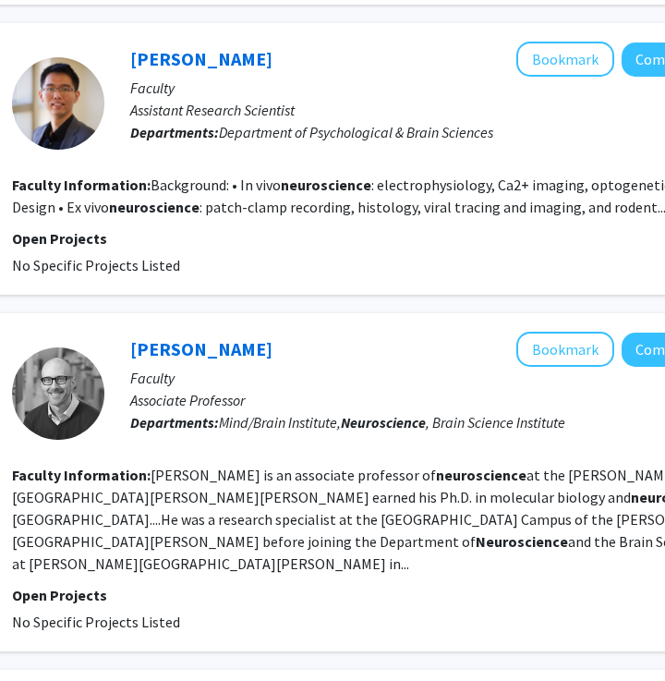
scroll to position [3084, 305]
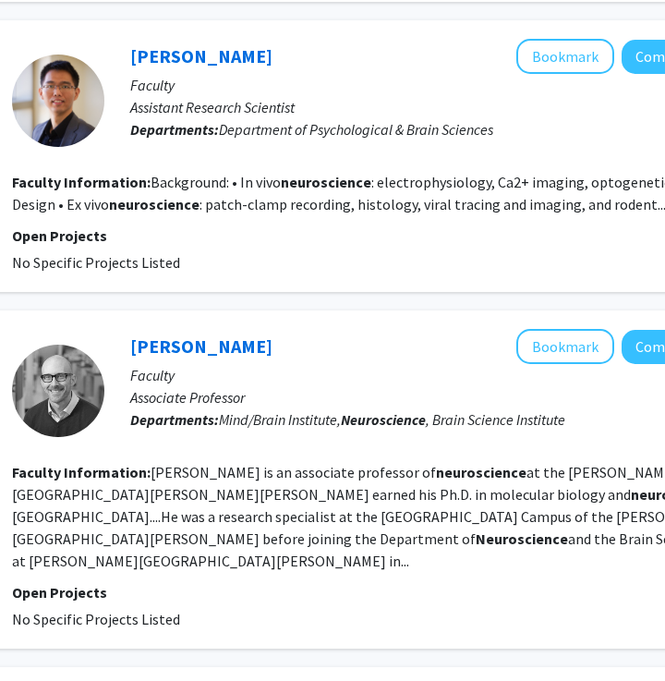
click at [168, 467] on fg-read-more "[PERSON_NAME] is an associate professor of neuroscience at the [PERSON_NAME][GE…" at bounding box center [387, 516] width 751 height 107
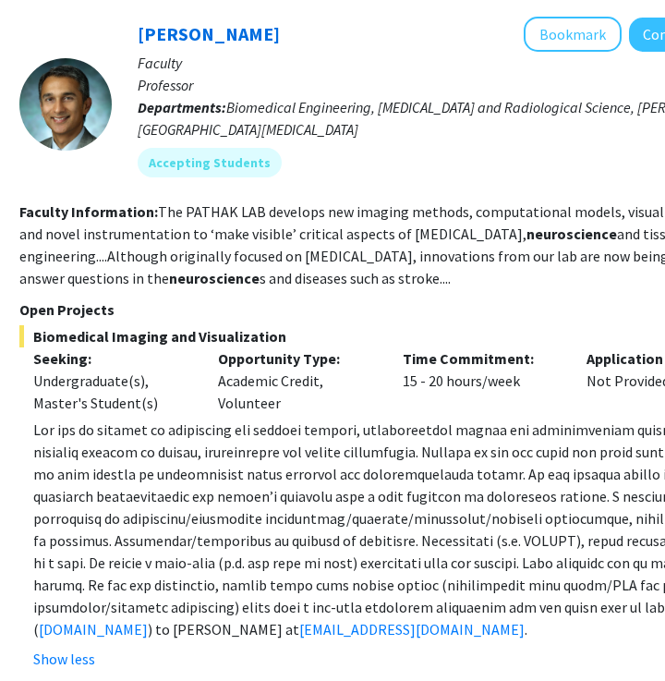
scroll to position [1630, 298]
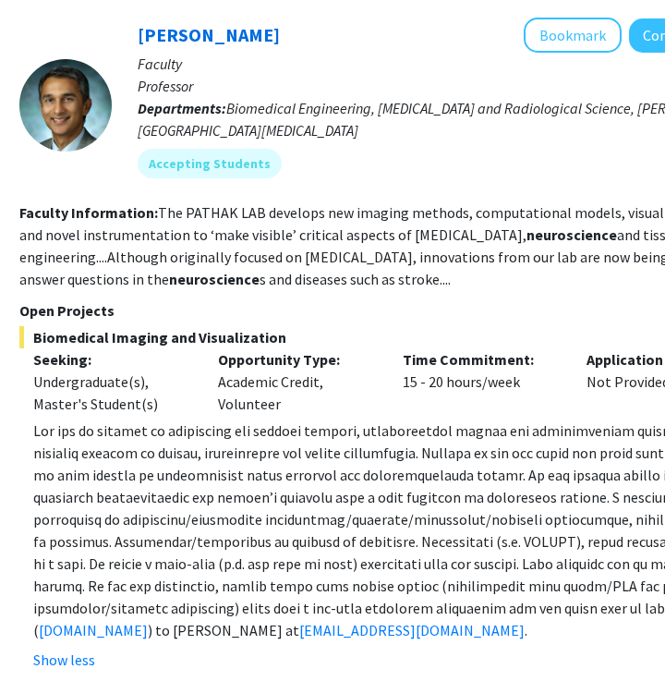
click at [145, 240] on fg-read-more "The PATHAK LAB develops new imaging methods, computational models, visualizatio…" at bounding box center [382, 245] width 727 height 85
drag, startPoint x: 36, startPoint y: 322, endPoint x: 371, endPoint y: 322, distance: 334.5
click at [371, 326] on span "Biomedical Imaging and Visualization" at bounding box center [395, 337] width 752 height 22
copy span "Biomedical Imaging and Visualization"
click at [371, 326] on span "Biomedical Imaging and Visualization" at bounding box center [395, 337] width 752 height 22
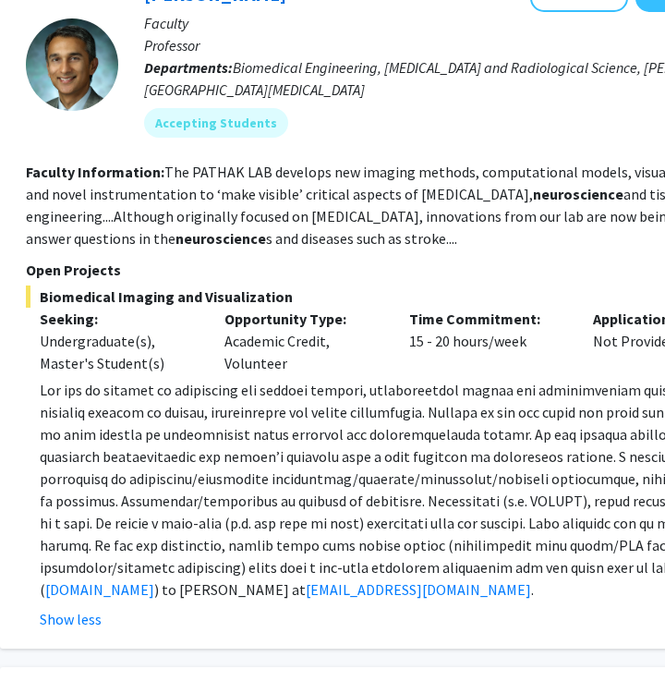
scroll to position [1673, 309]
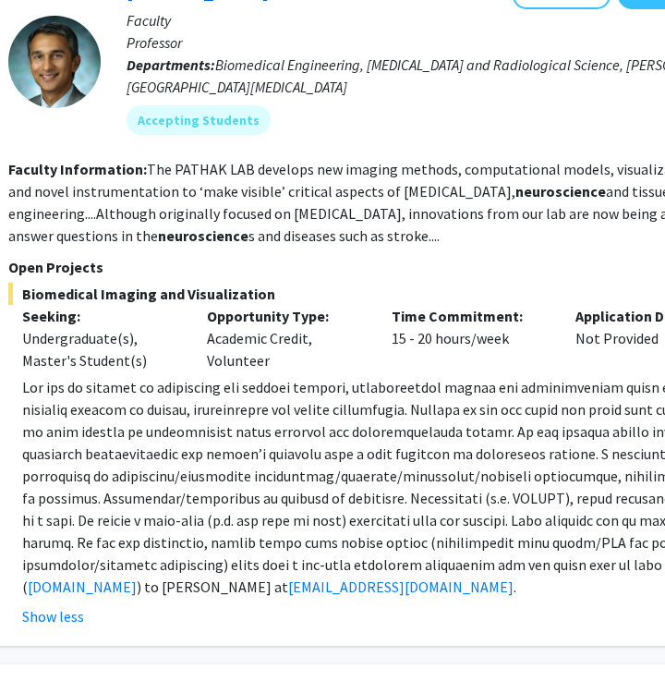
click at [394, 123] on div "[PERSON_NAME] Bookmark Compose Request Faculty Professor Departments: Biomedica…" at bounding box center [431, 61] width 660 height 175
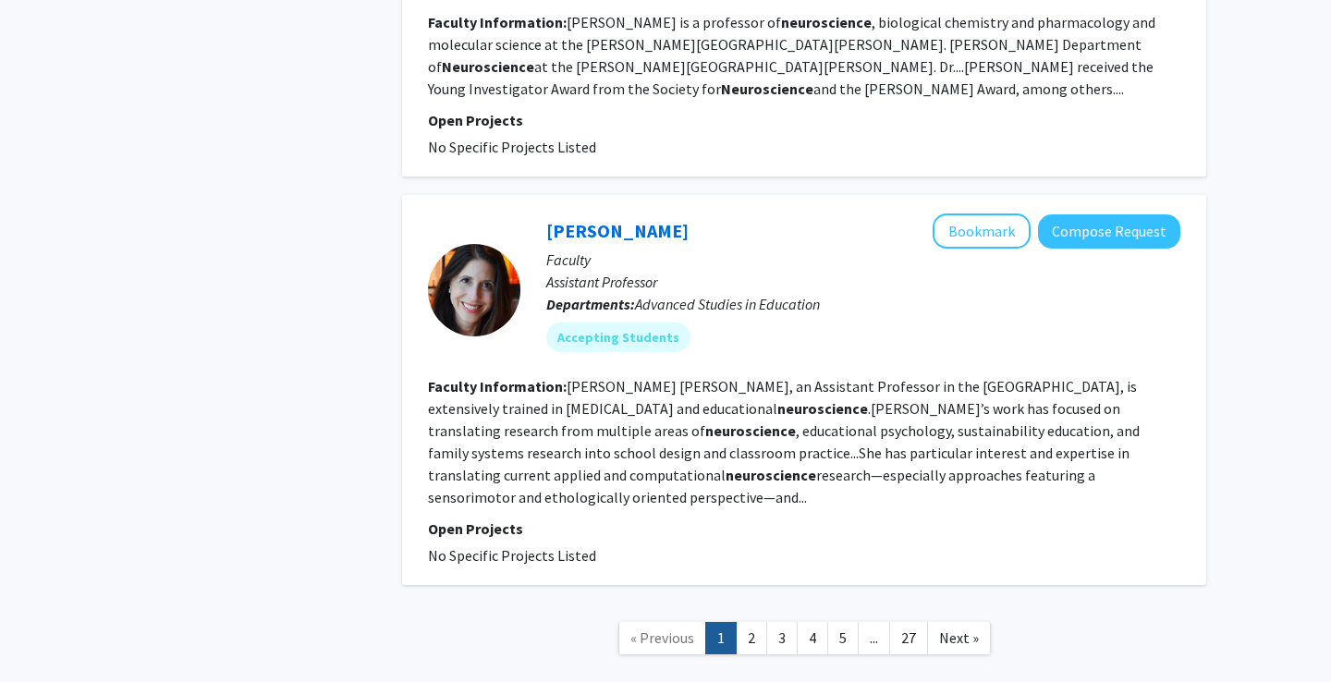
scroll to position [4327, 0]
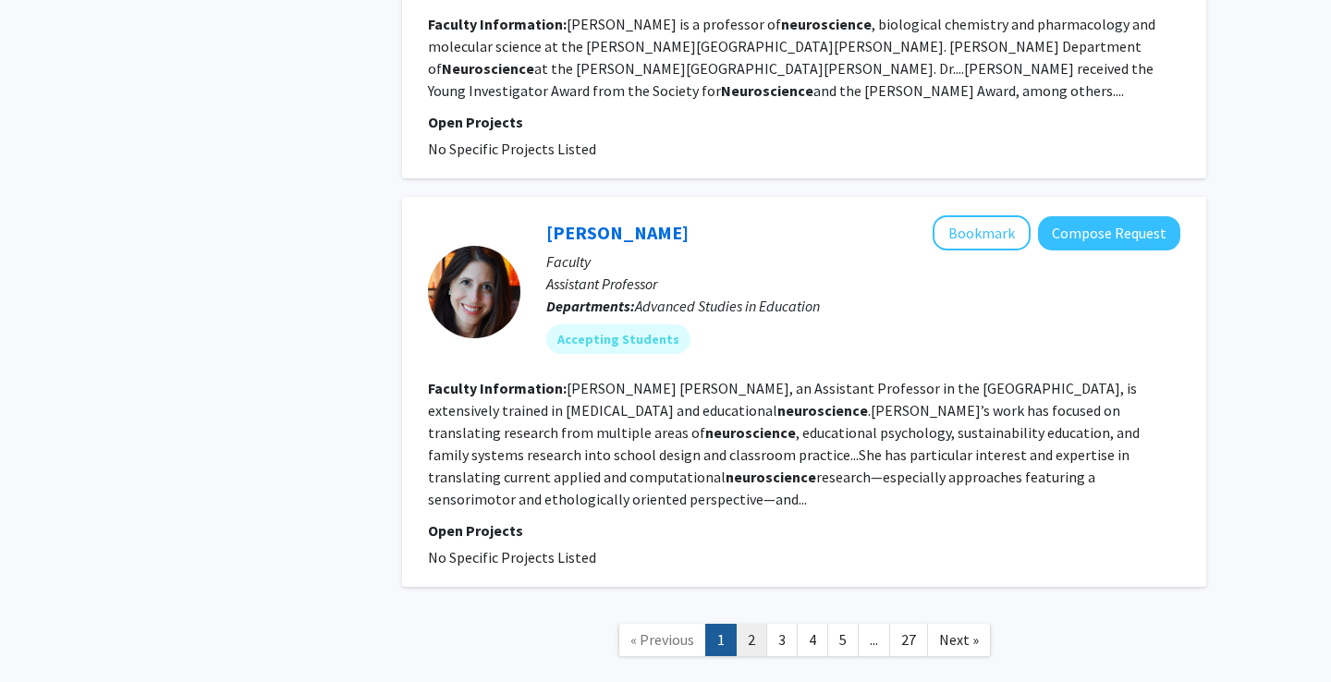
click at [747, 624] on link "2" at bounding box center [751, 640] width 31 height 32
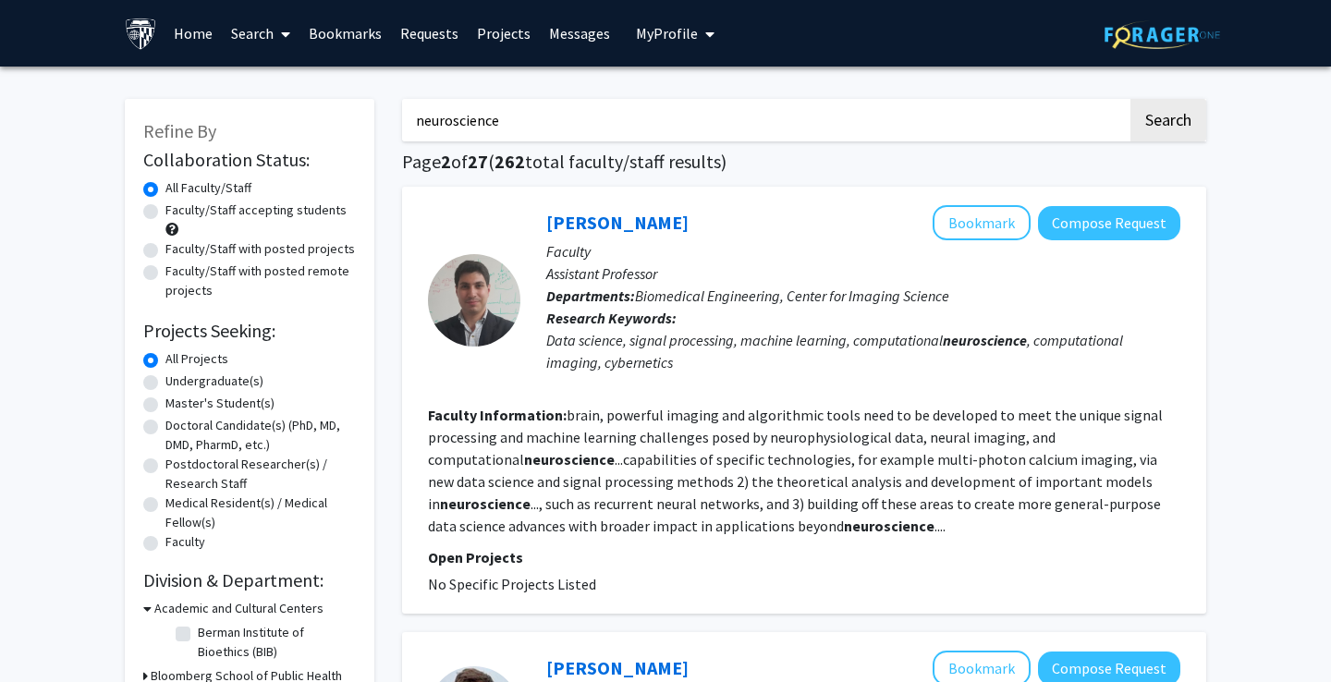
click at [651, 135] on input "neuroscience" at bounding box center [764, 120] width 725 height 43
click at [1167, 123] on button "Search" at bounding box center [1168, 120] width 76 height 43
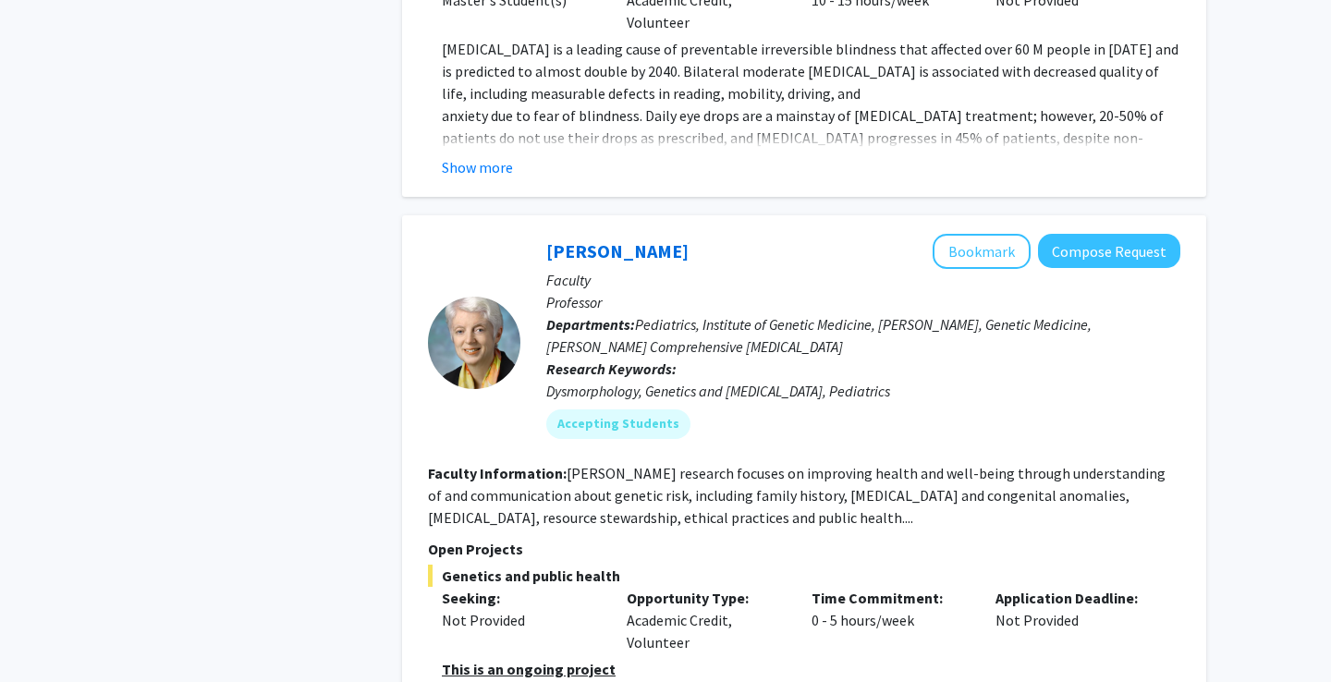
scroll to position [7242, 0]
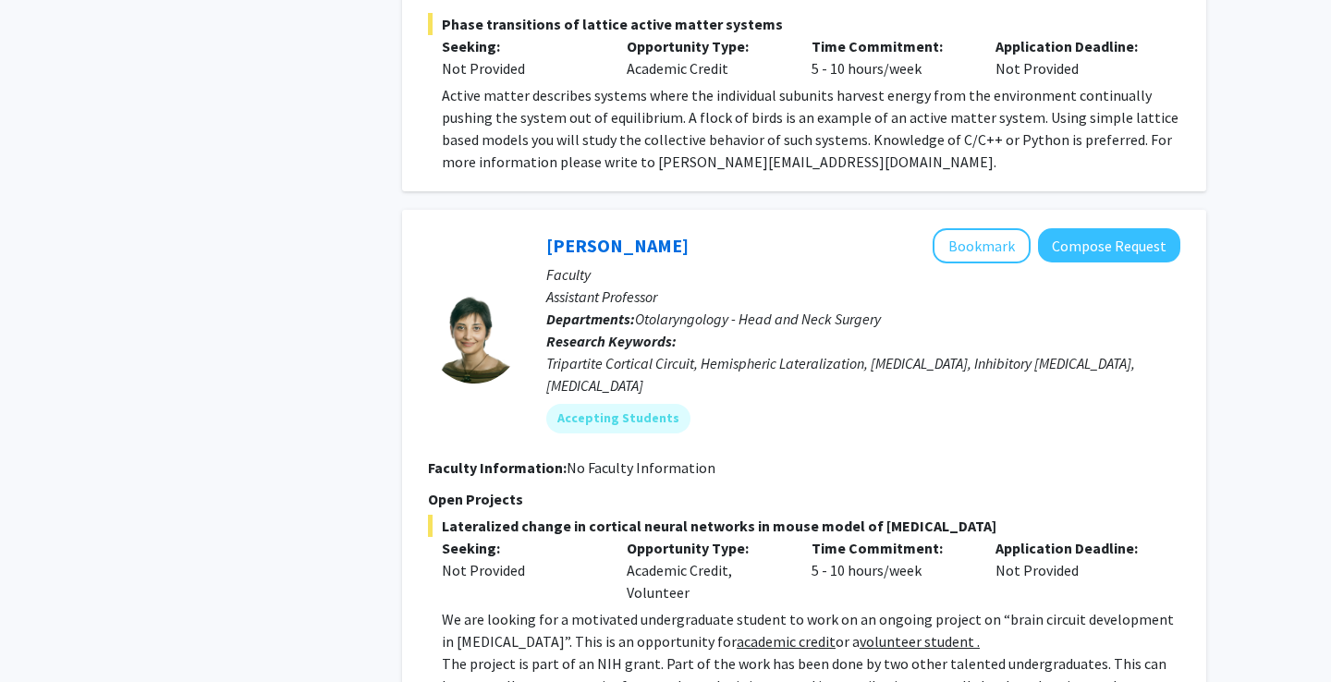
scroll to position [8672, 0]
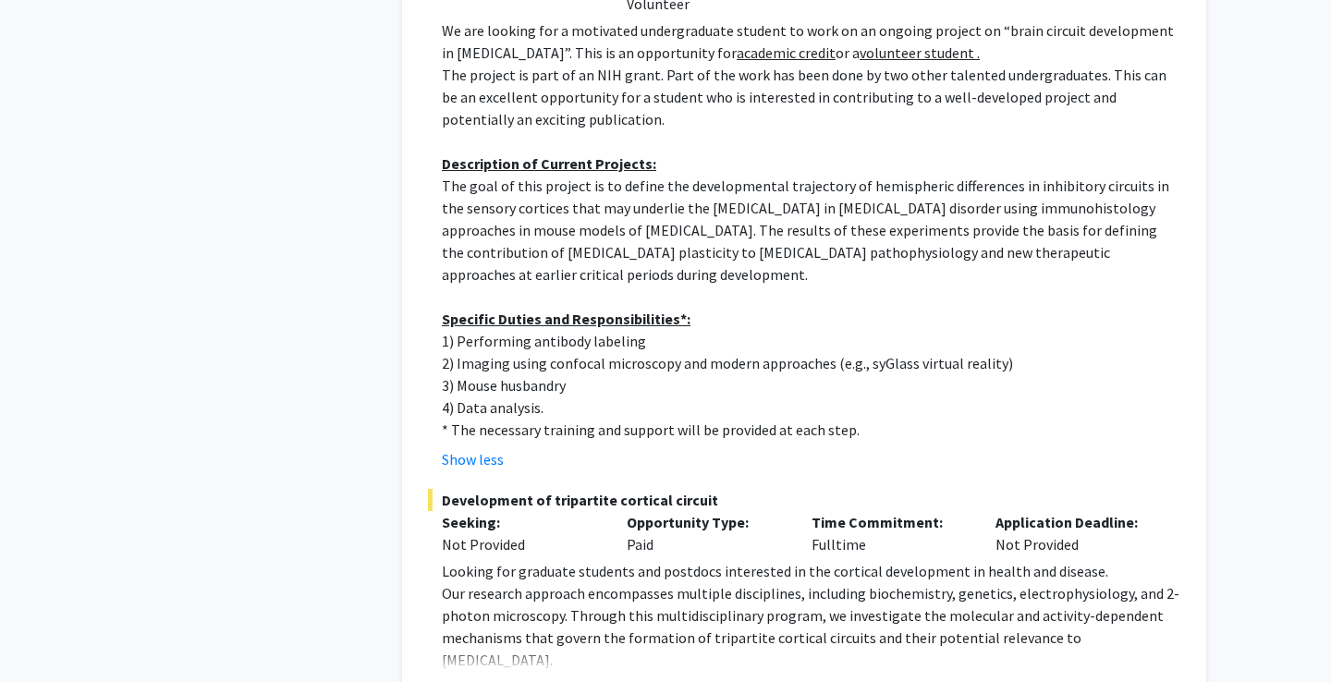
scroll to position [9245, 0]
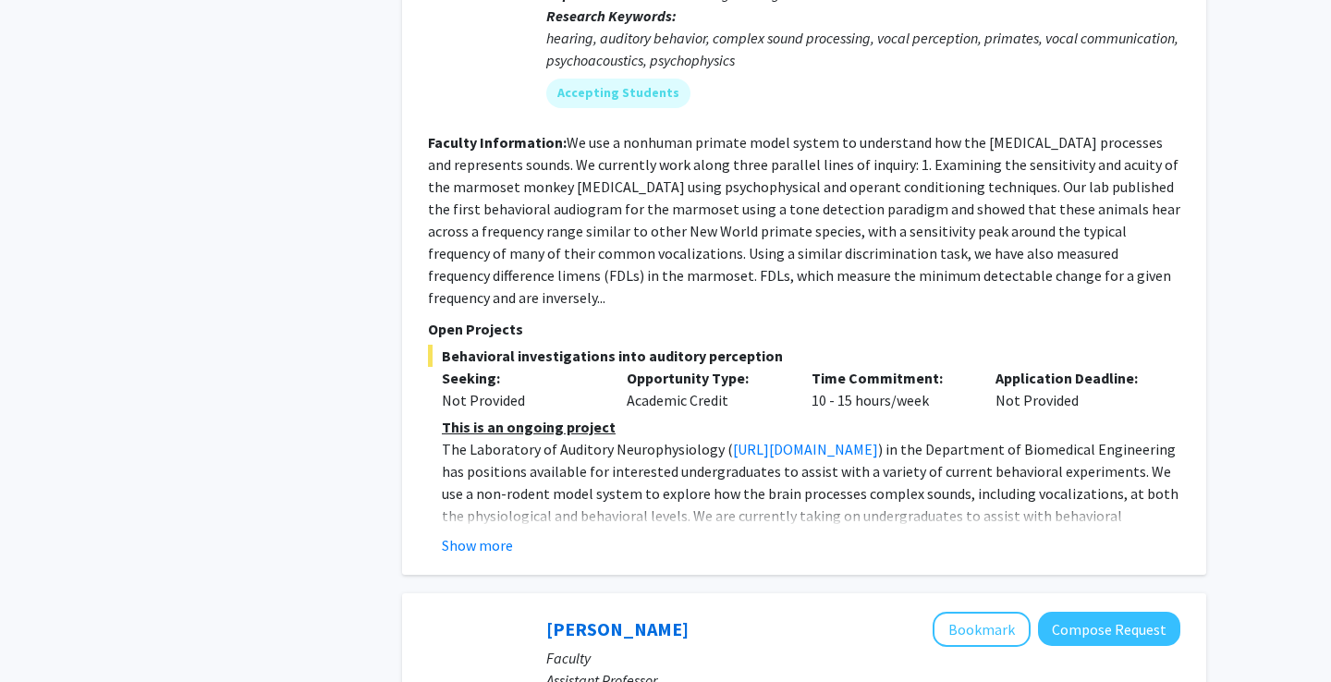
scroll to position [5567, 0]
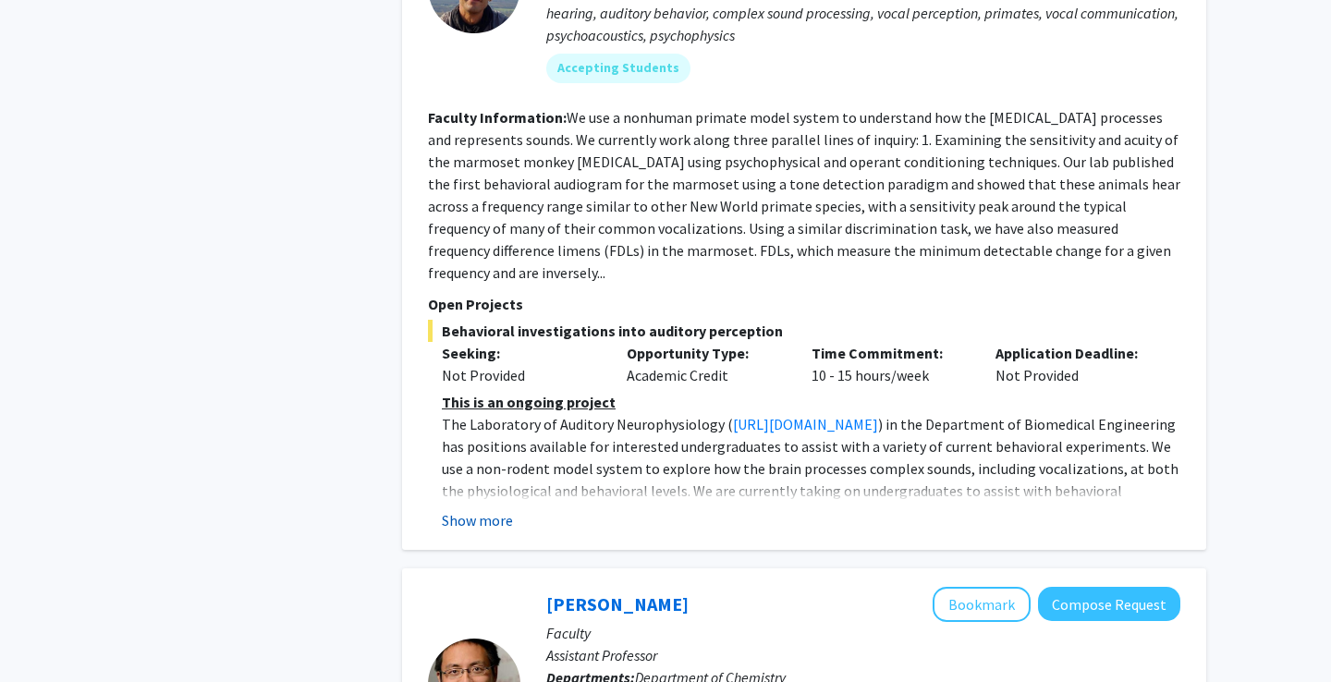
click at [495, 509] on button "Show more" at bounding box center [477, 520] width 71 height 22
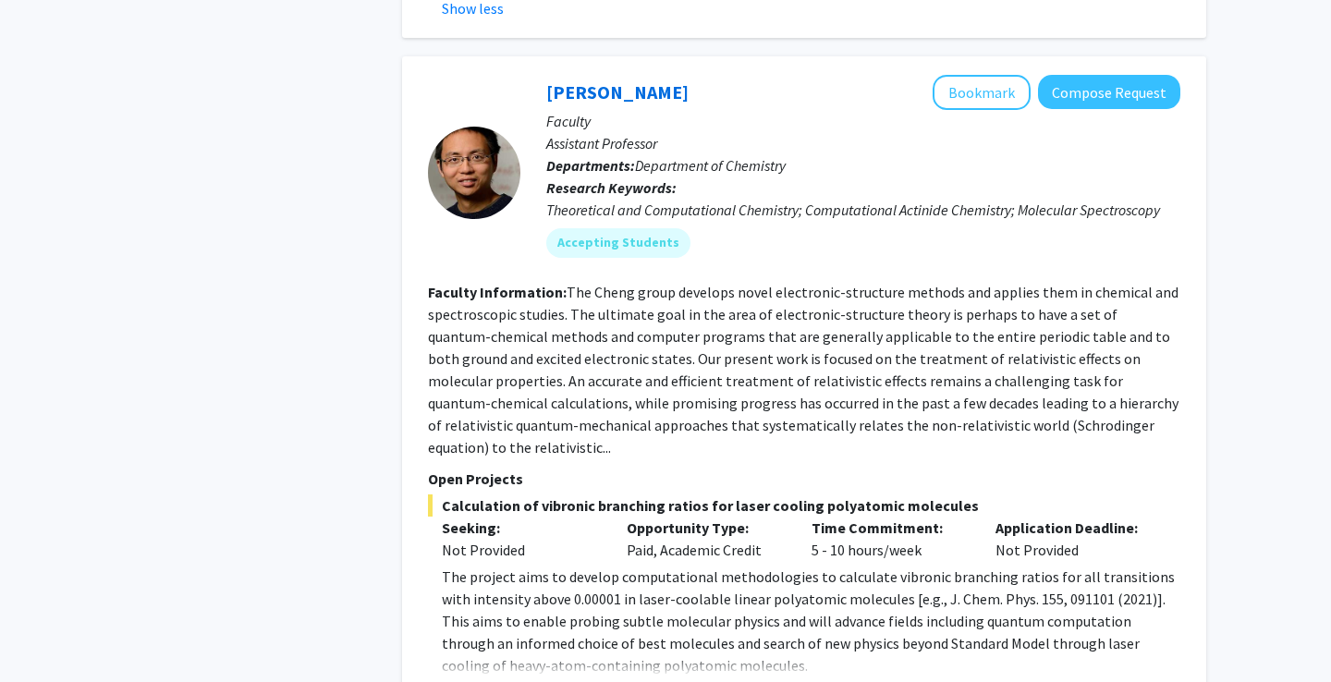
scroll to position [6259, 0]
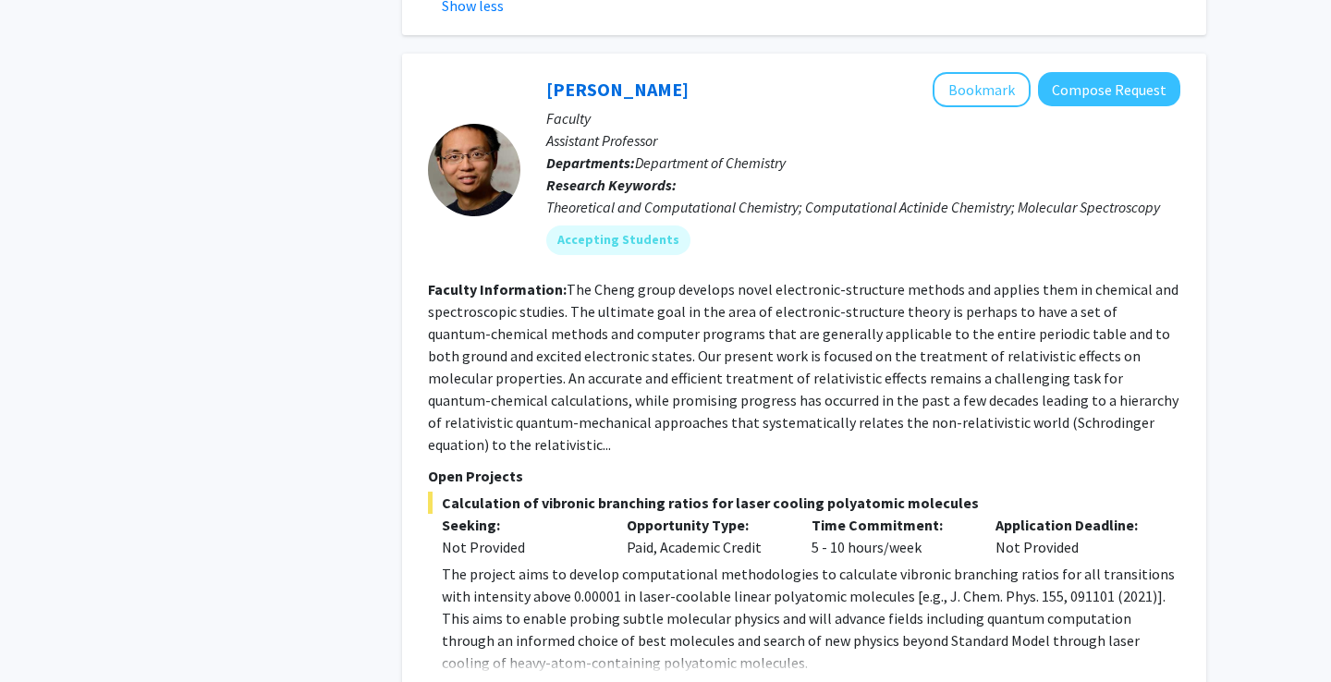
click at [493, 680] on button "Show more" at bounding box center [477, 692] width 71 height 22
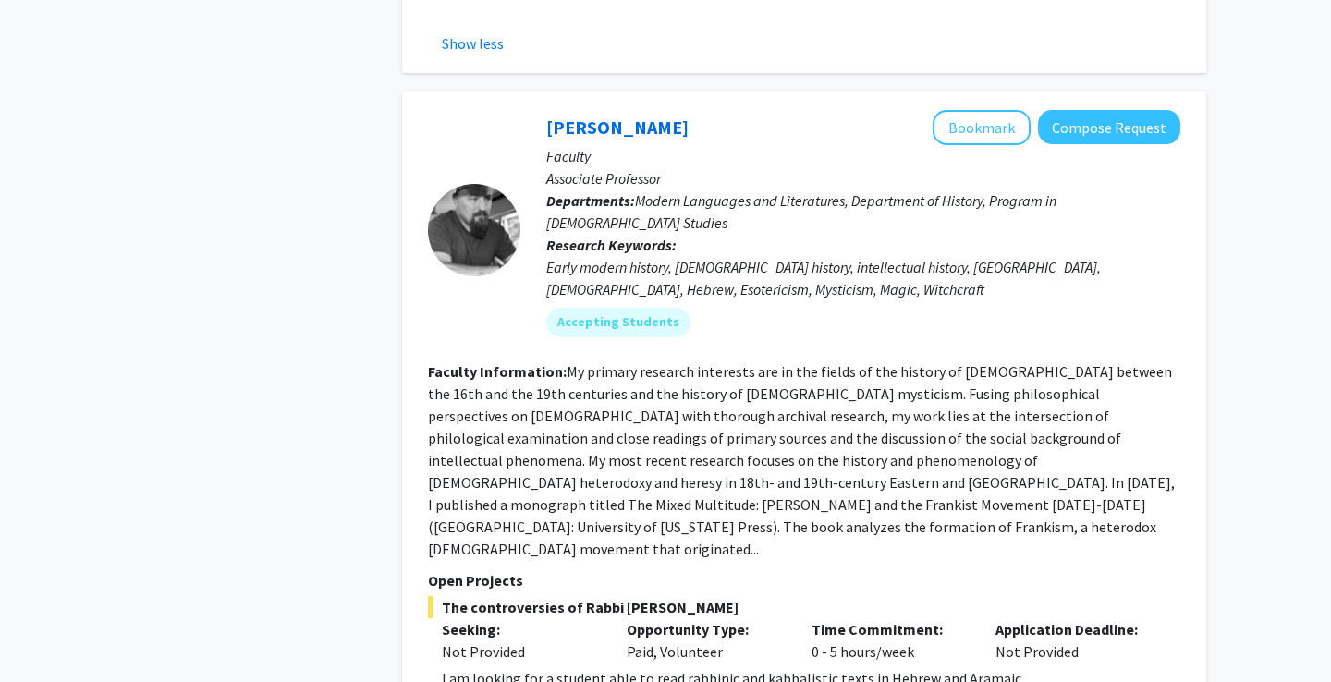
scroll to position [7037, 0]
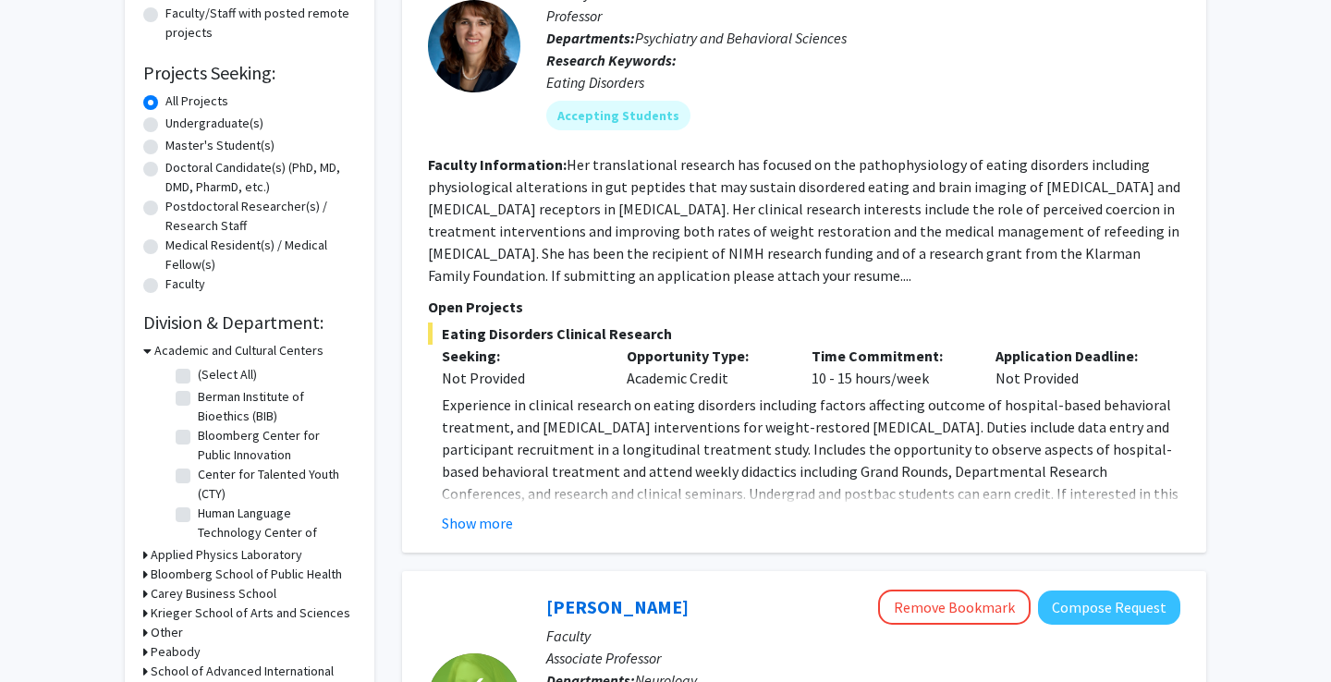
scroll to position [260, 0]
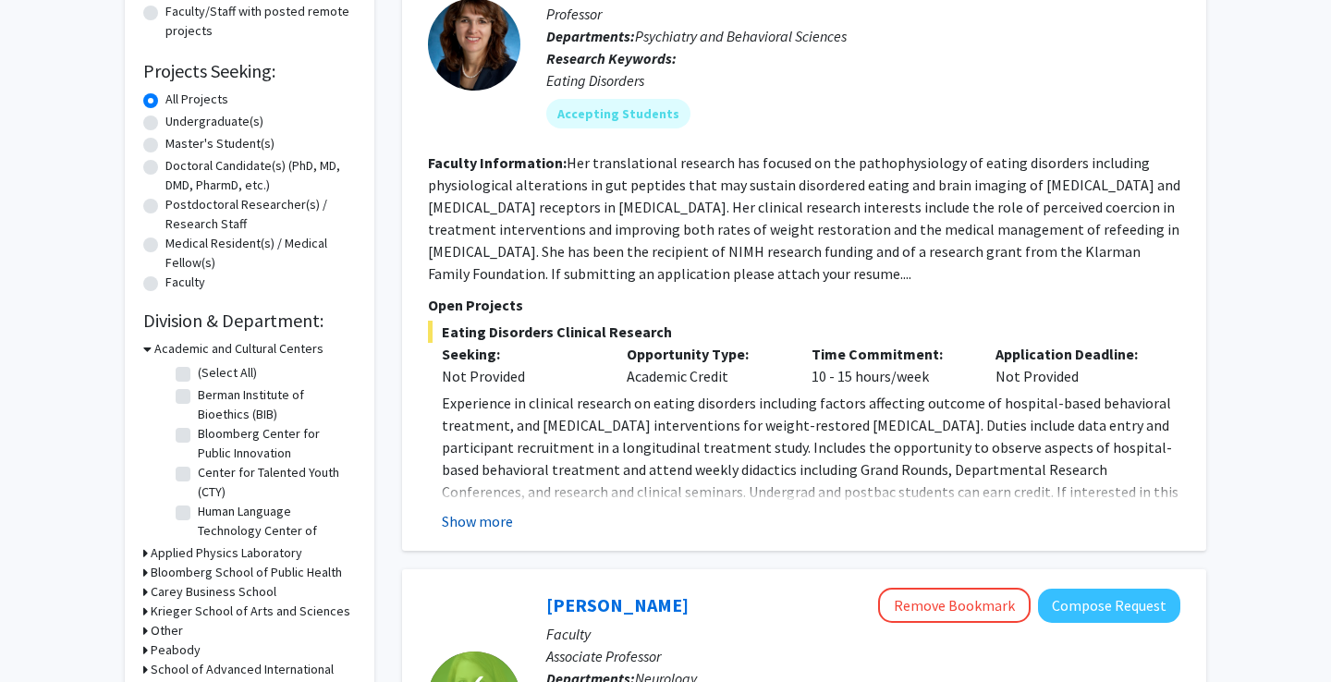
click at [497, 515] on button "Show more" at bounding box center [477, 521] width 71 height 22
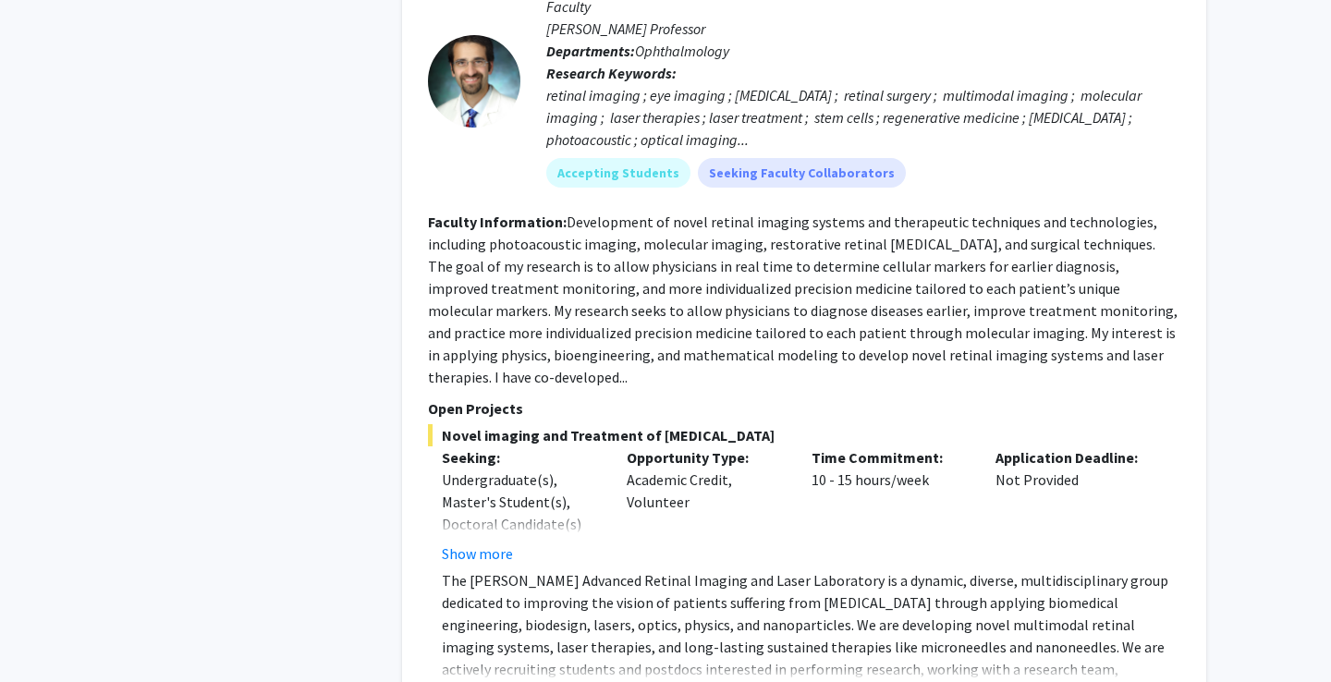
scroll to position [1582, 0]
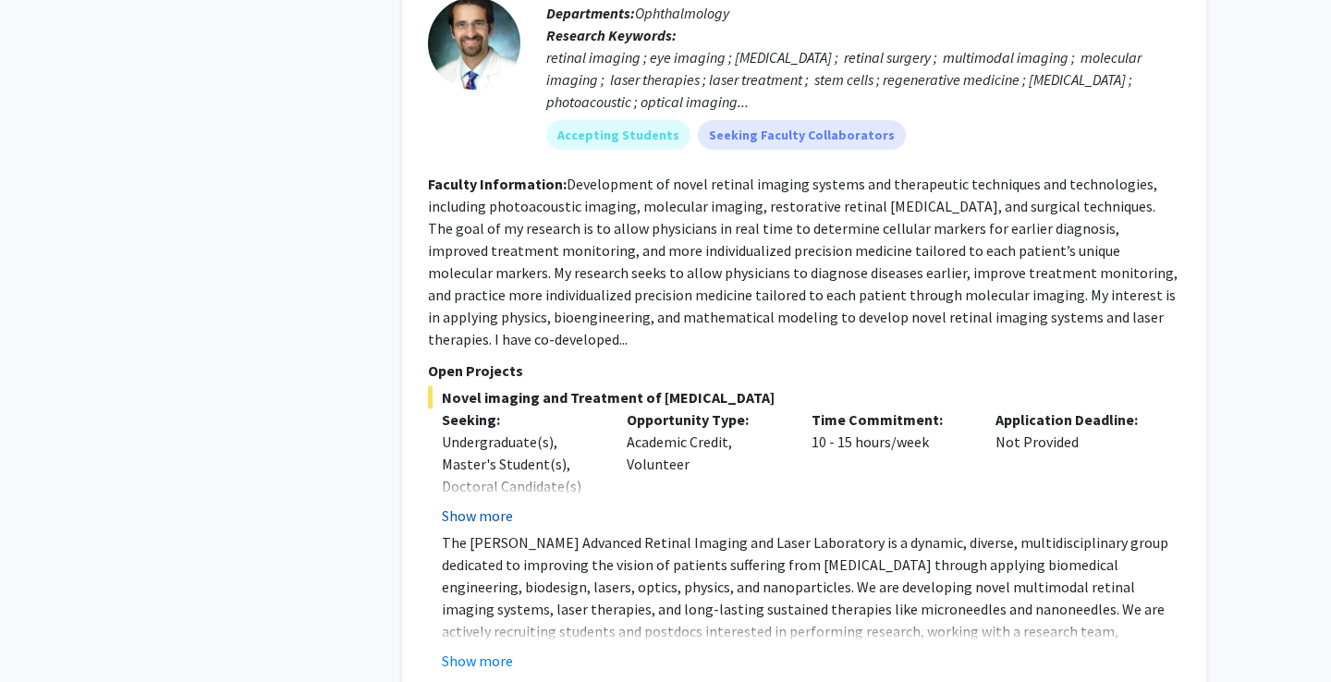
click at [503, 505] on button "Show more" at bounding box center [477, 516] width 71 height 22
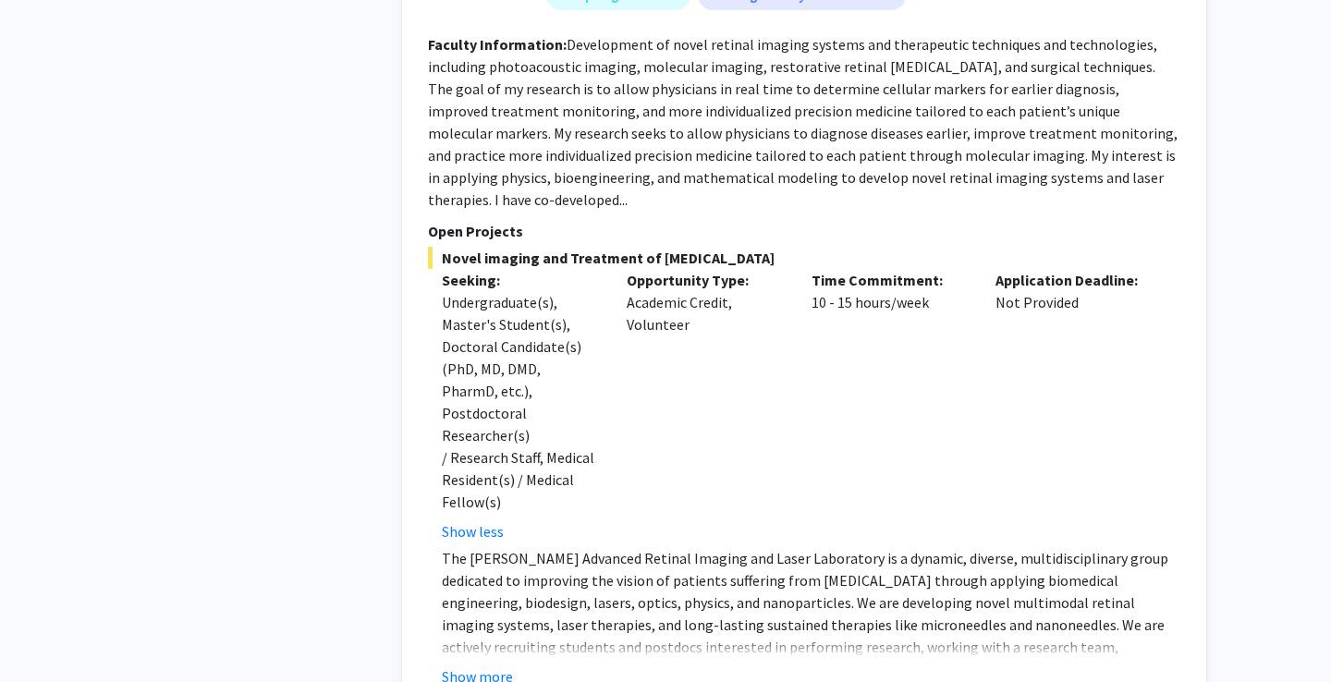
scroll to position [1731, 0]
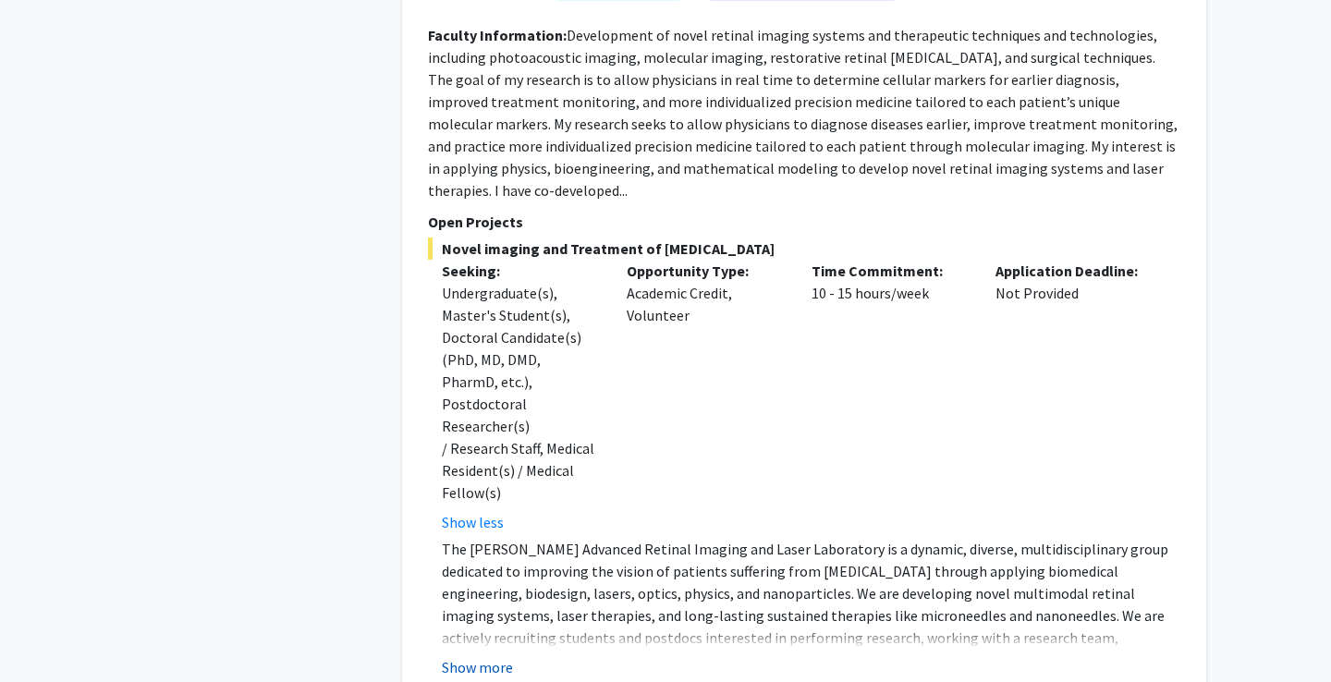
click at [490, 656] on button "Show more" at bounding box center [477, 667] width 71 height 22
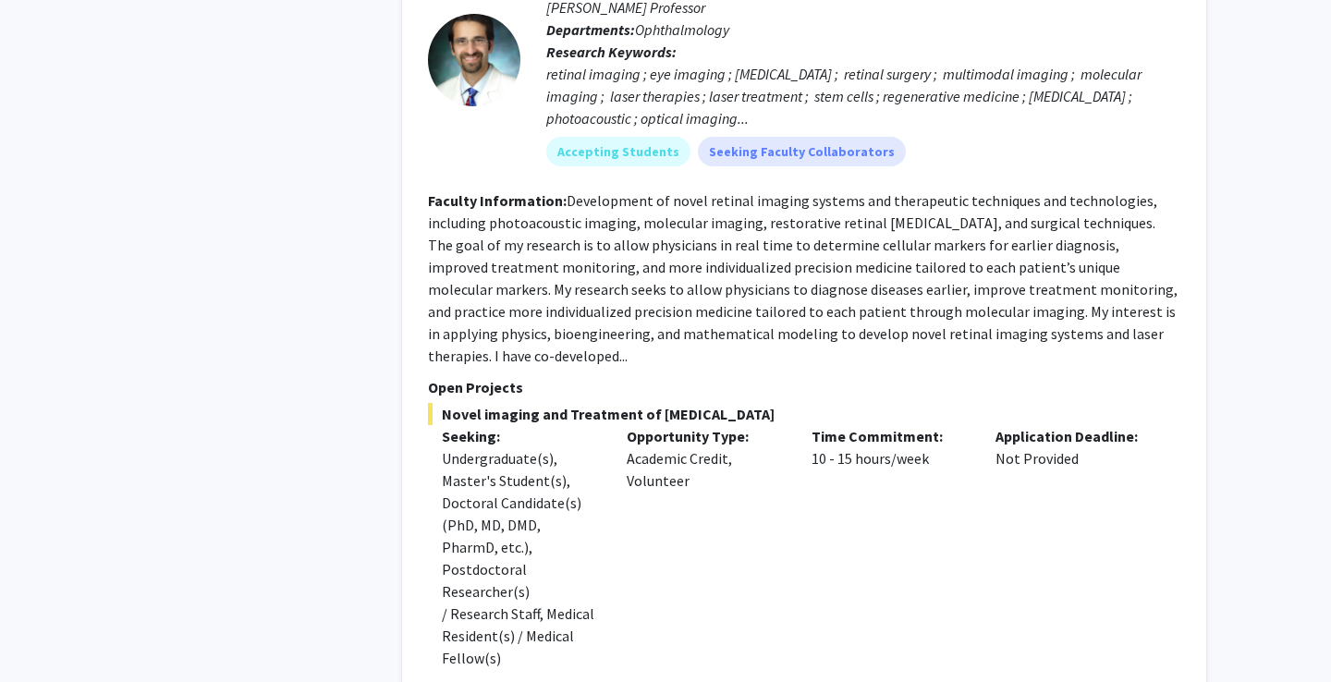
scroll to position [1566, 0]
click at [1114, 314] on fg-read-more "Development of novel retinal imaging systems and therapeutic techniques and tec…" at bounding box center [802, 277] width 749 height 174
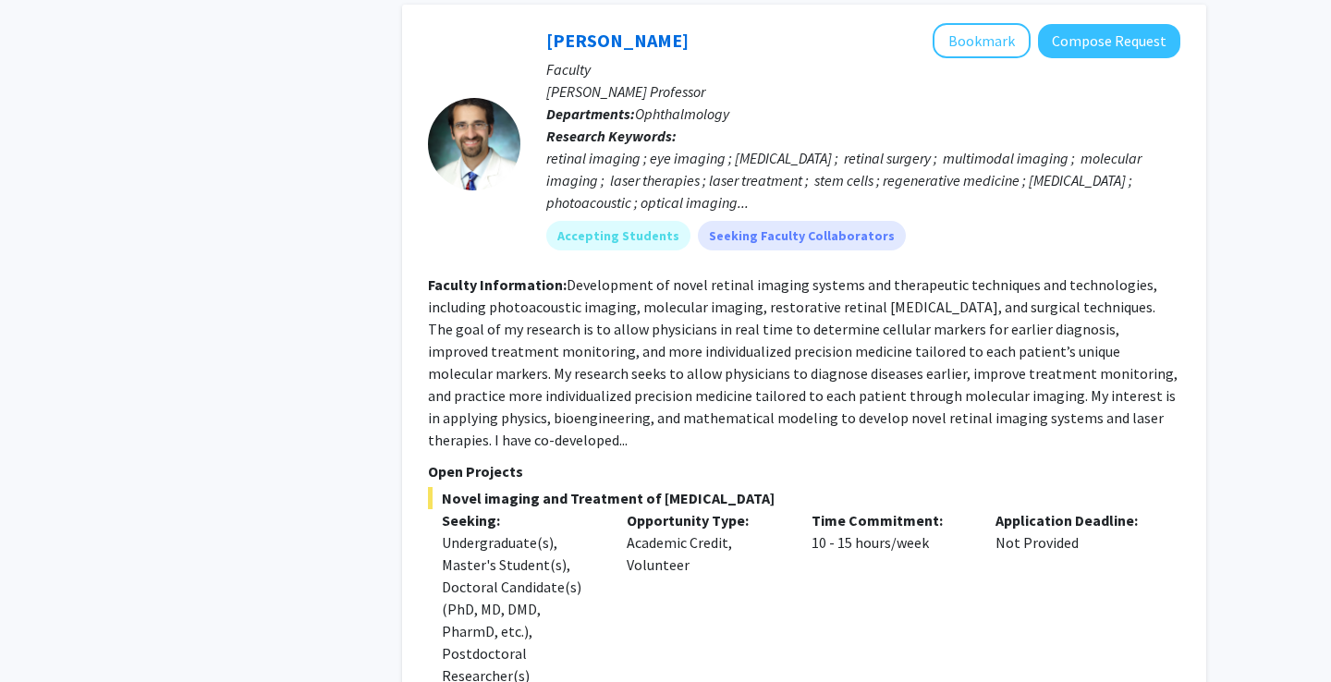
scroll to position [1478, 0]
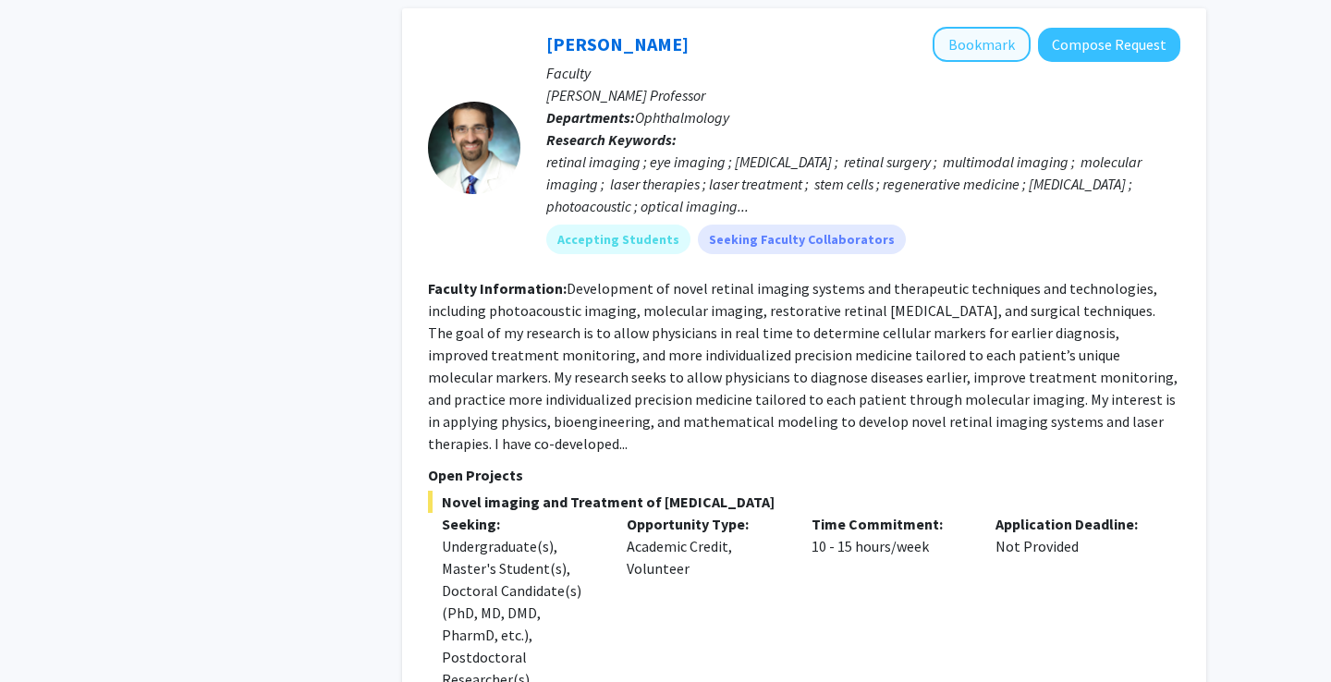
click at [997, 27] on button "Bookmark" at bounding box center [981, 44] width 98 height 35
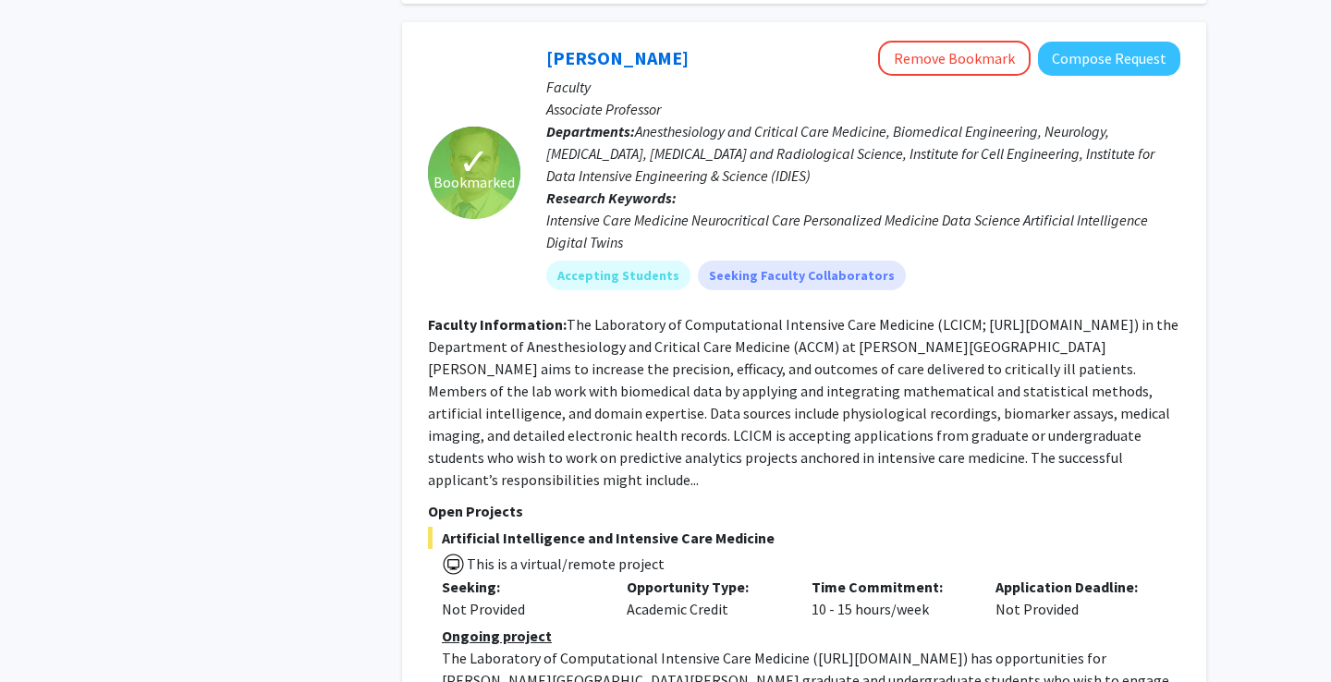
scroll to position [5367, 0]
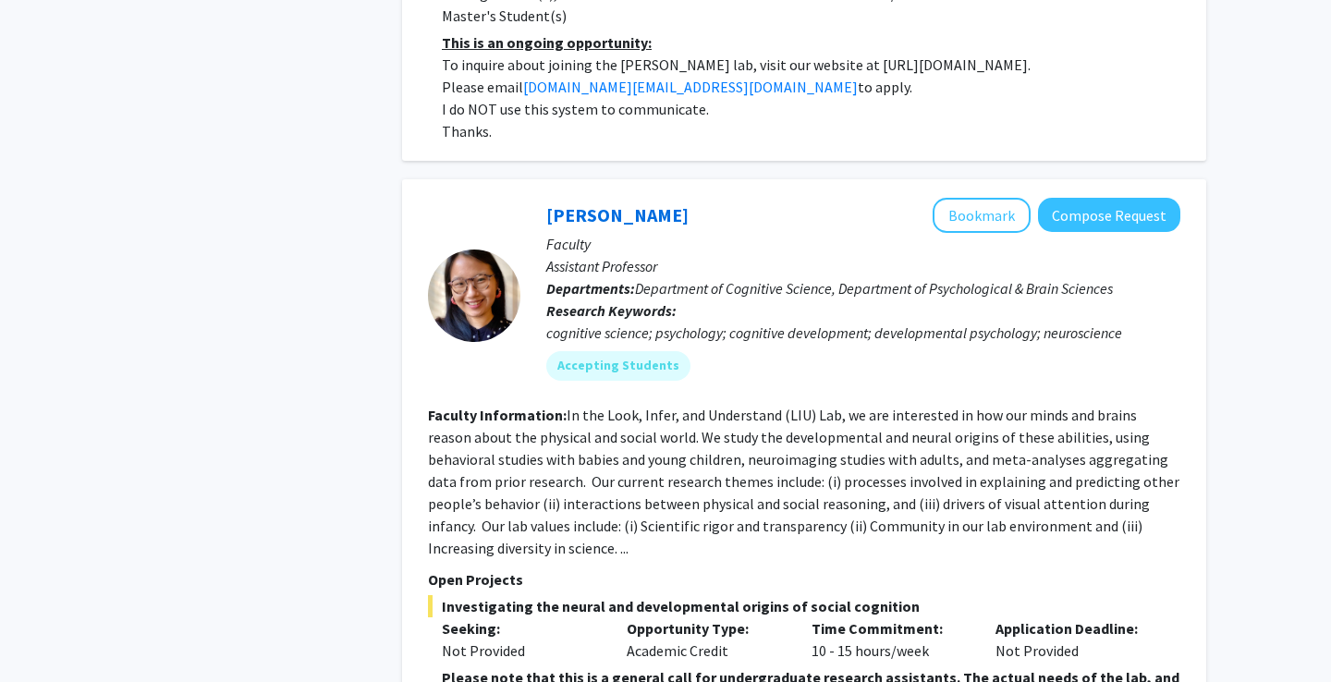
scroll to position [6794, 0]
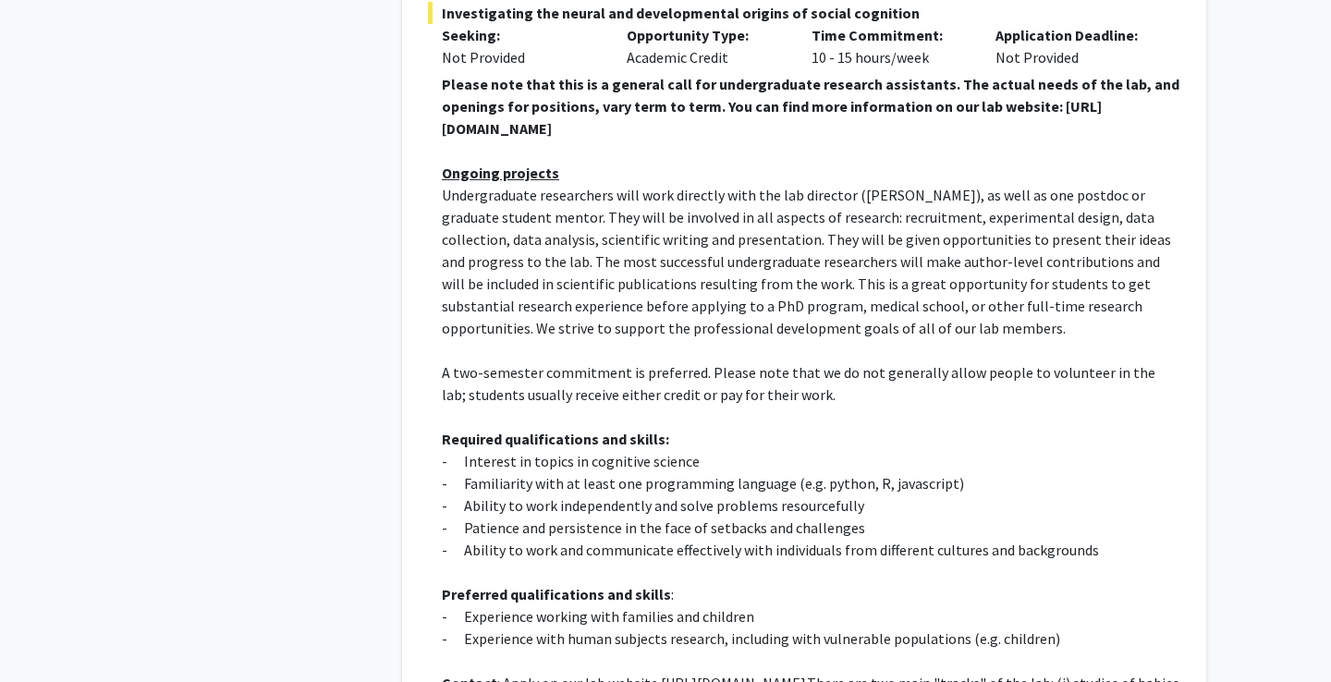
scroll to position [7370, 0]
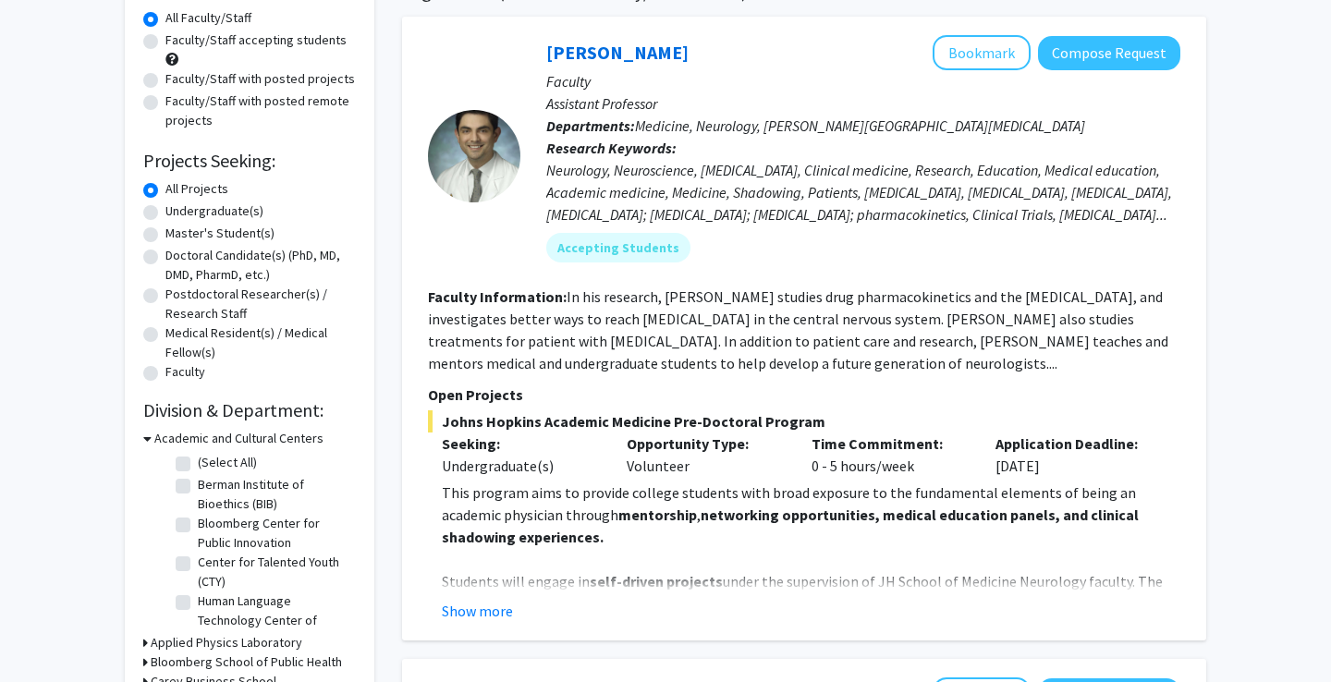
scroll to position [183, 0]
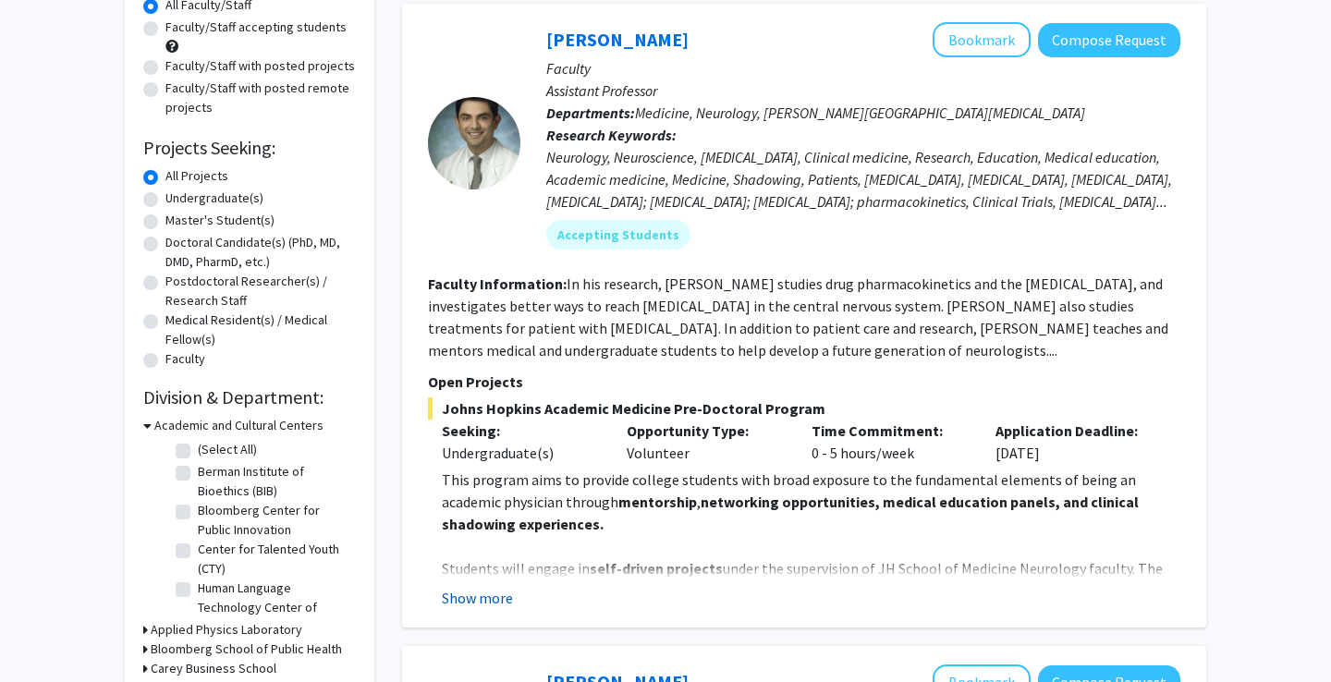
click at [492, 601] on button "Show more" at bounding box center [477, 598] width 71 height 22
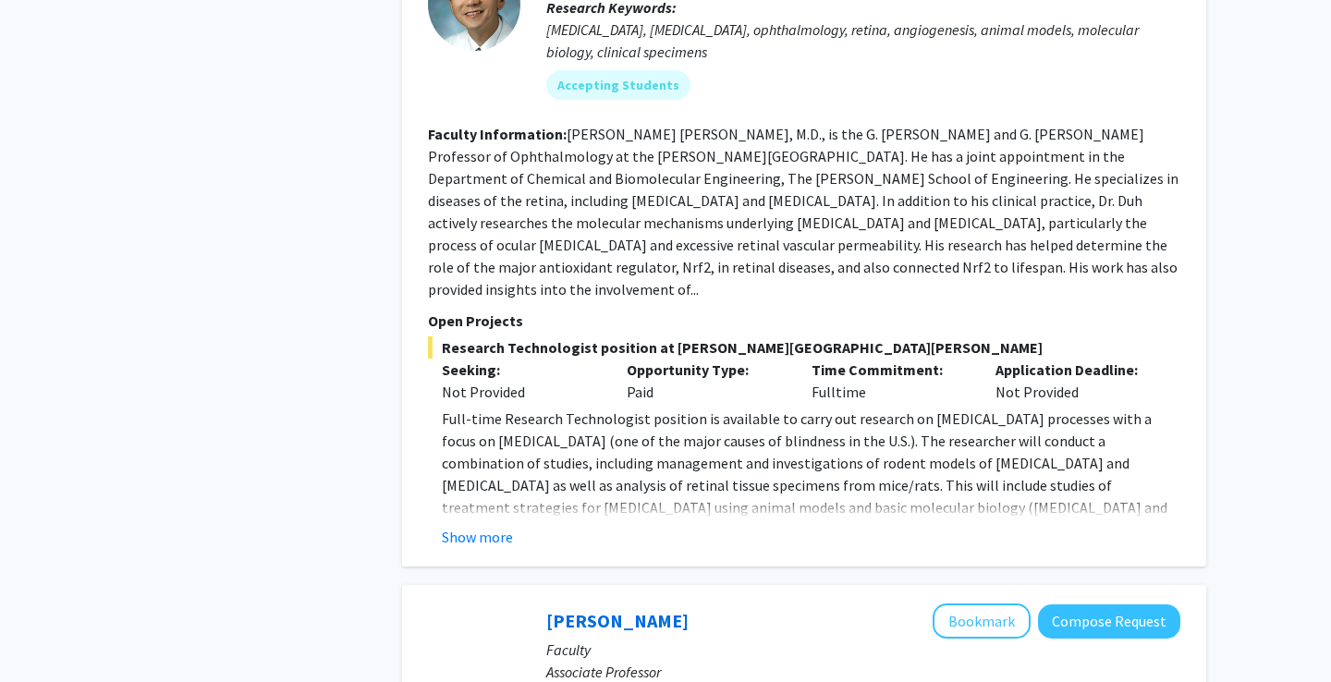
scroll to position [1731, 0]
click at [497, 524] on button "Show more" at bounding box center [477, 535] width 71 height 22
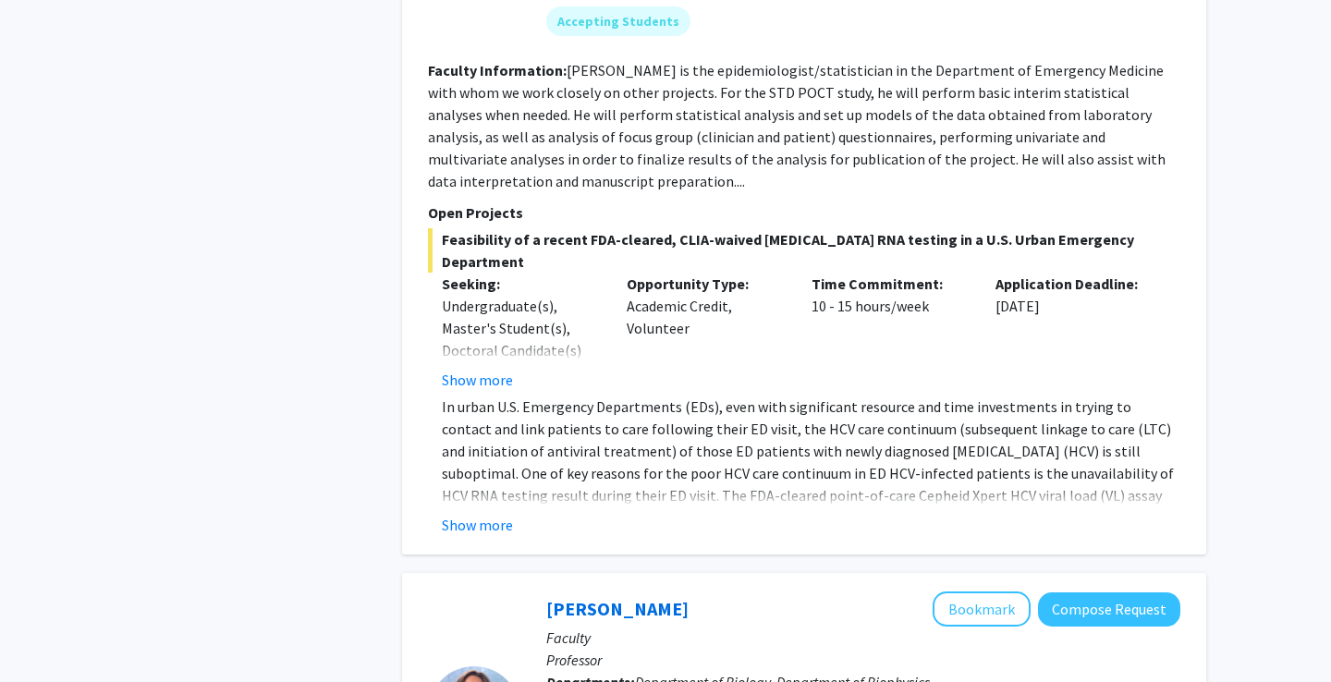
scroll to position [2667, 0]
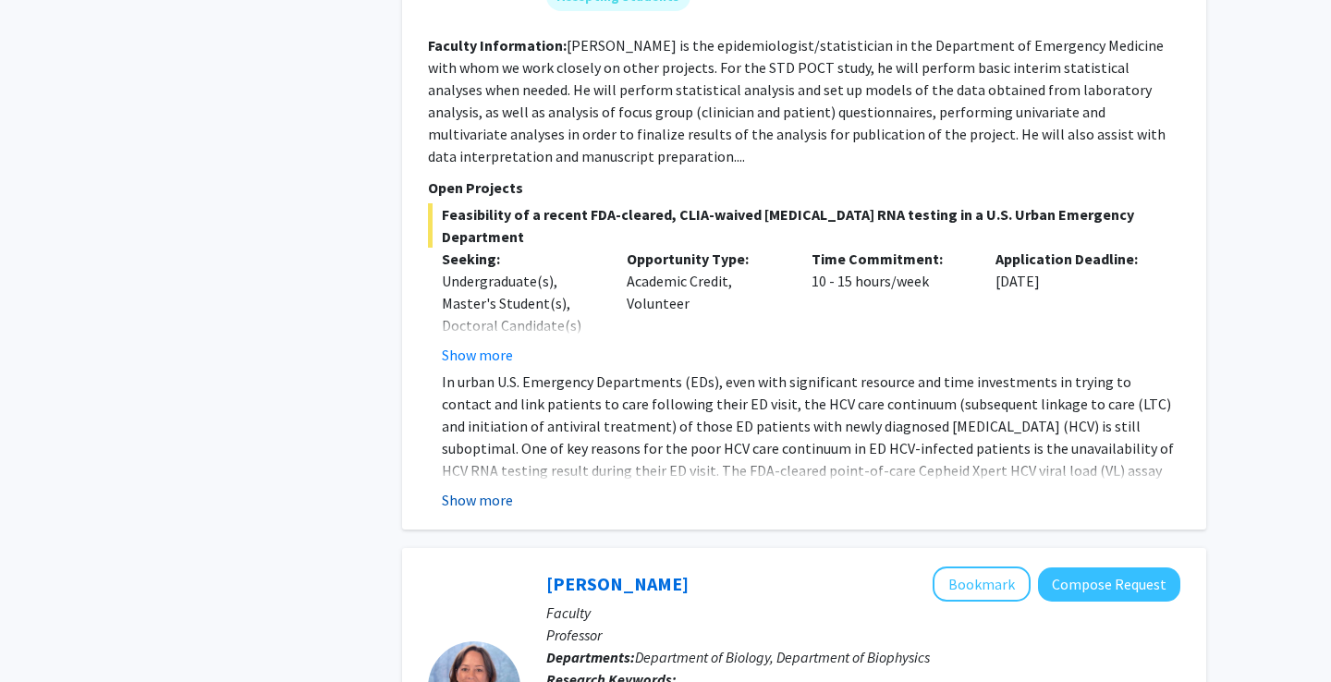
click at [484, 489] on button "Show more" at bounding box center [477, 500] width 71 height 22
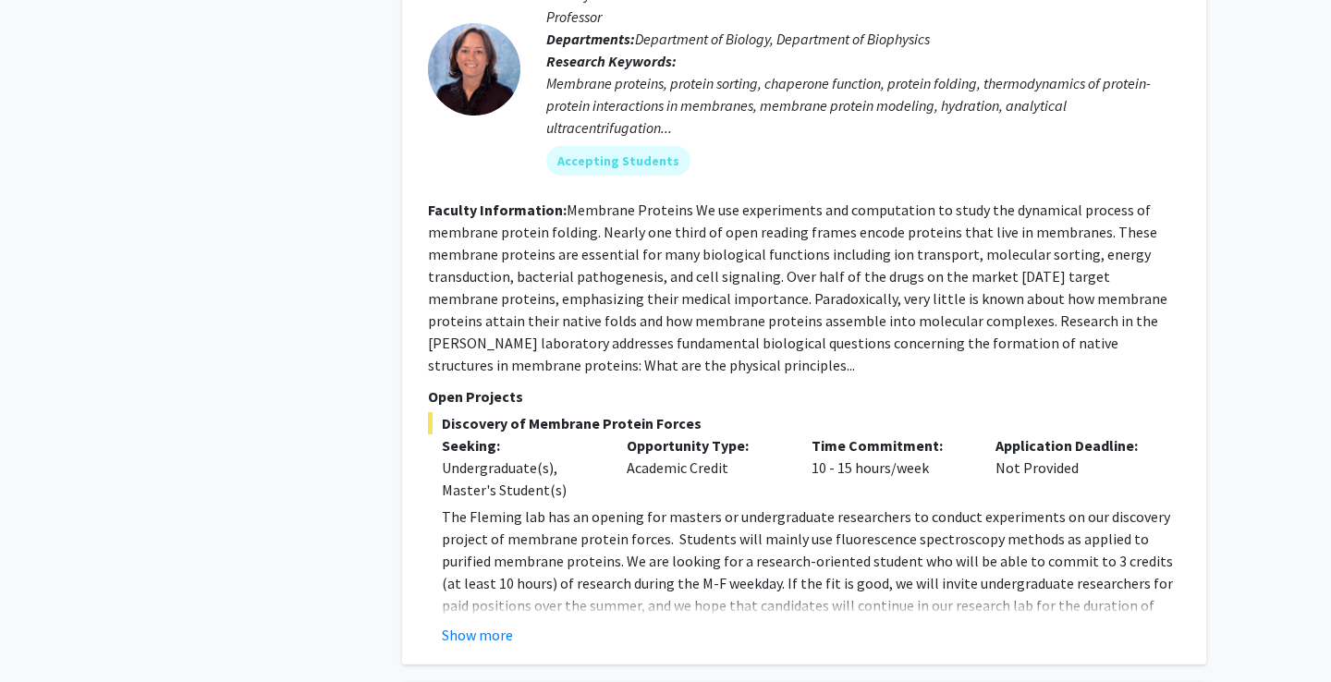
scroll to position [3557, 0]
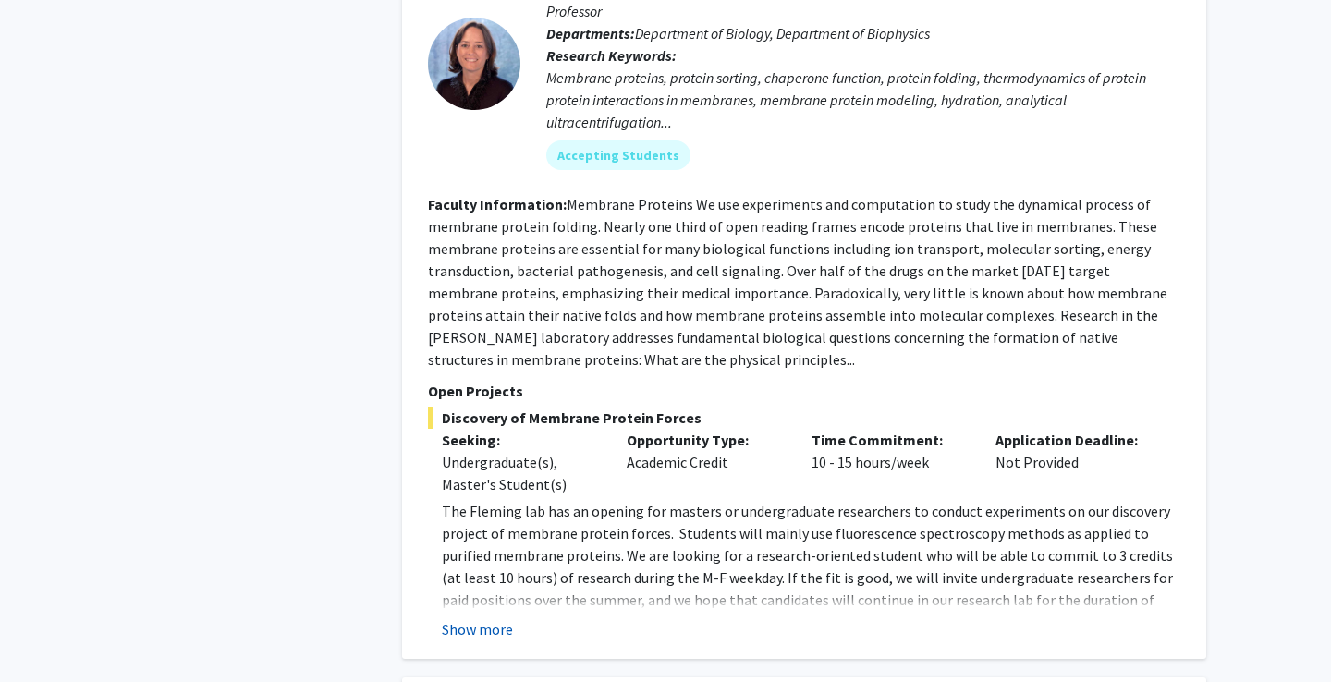
click at [490, 618] on button "Show more" at bounding box center [477, 629] width 71 height 22
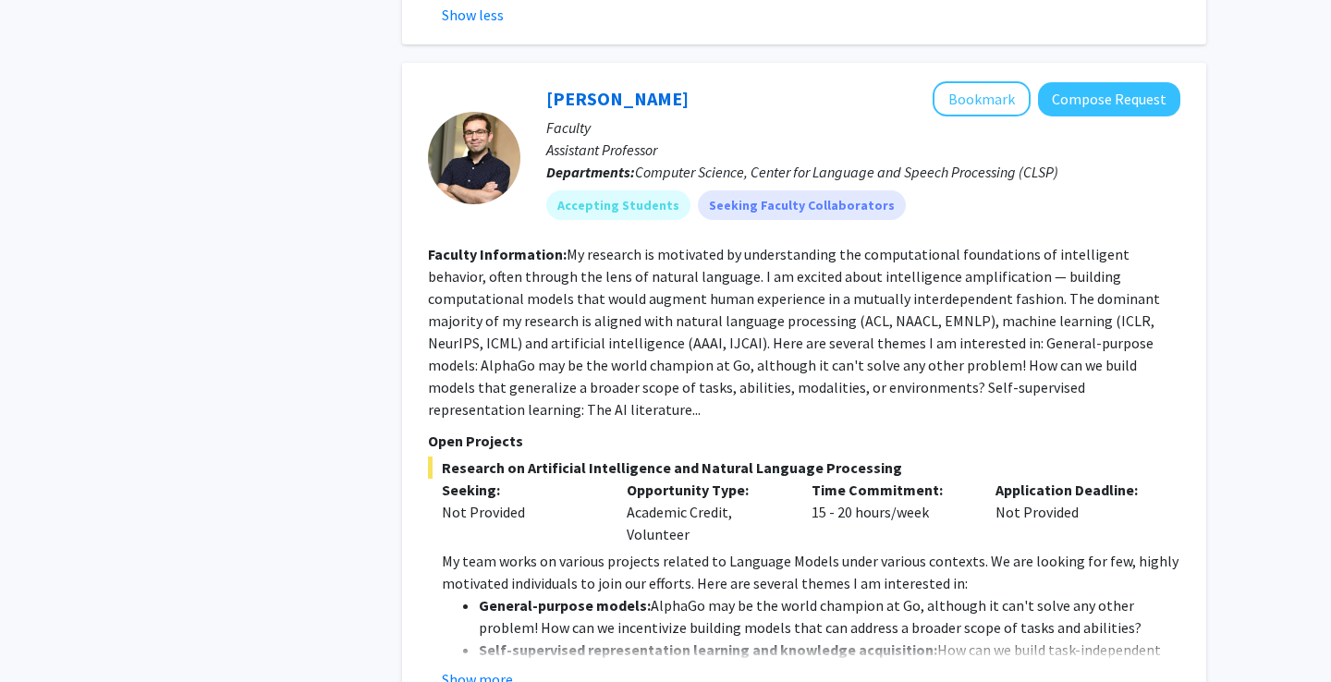
scroll to position [4429, 0]
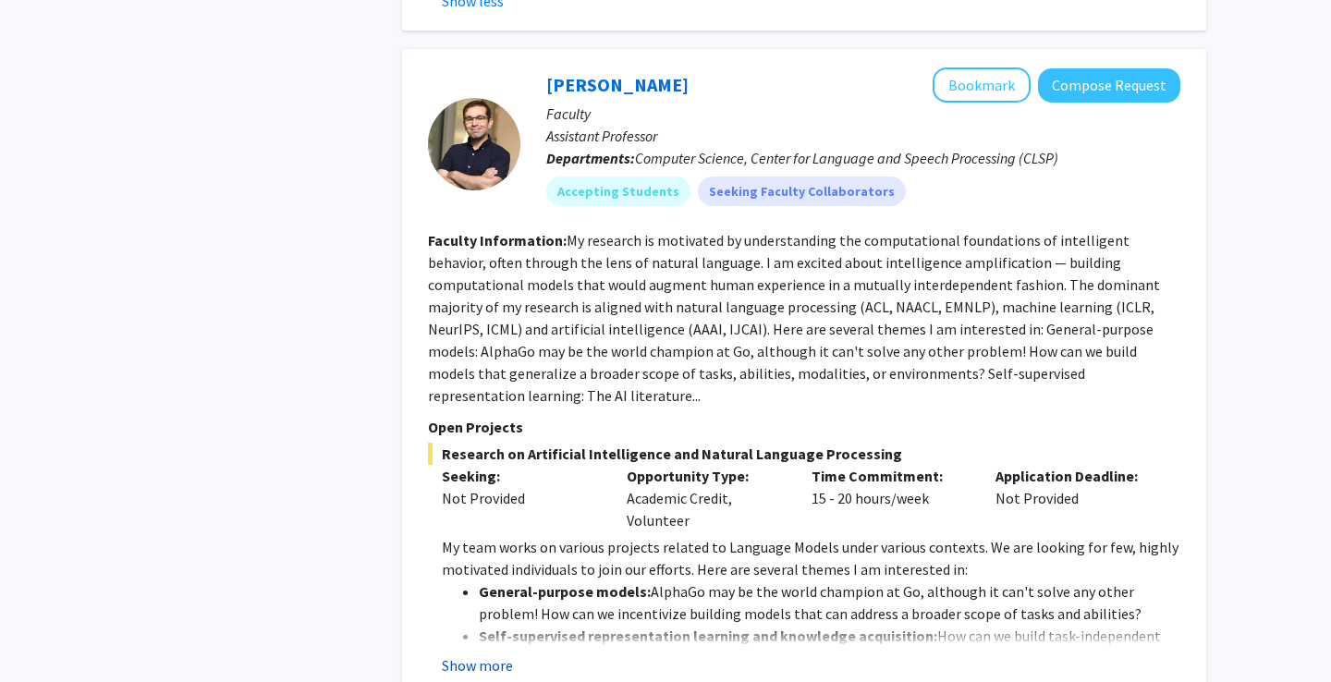
click at [482, 654] on button "Show more" at bounding box center [477, 665] width 71 height 22
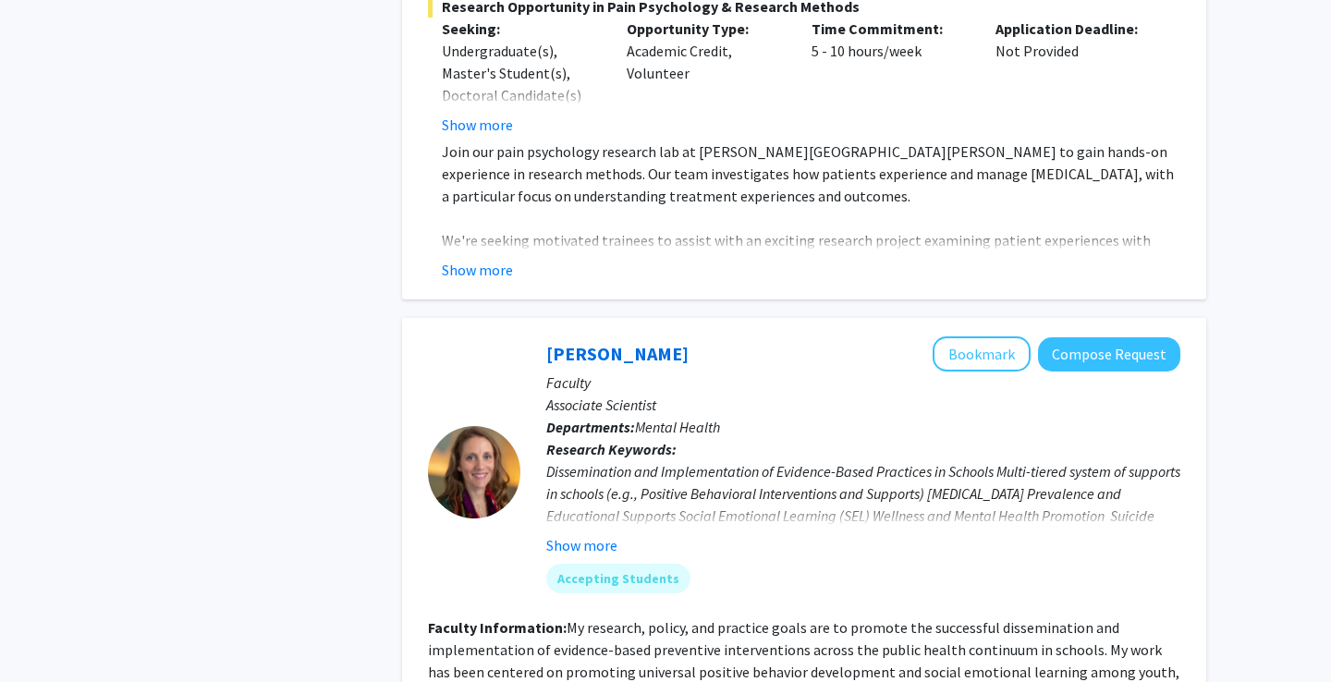
scroll to position [6634, 0]
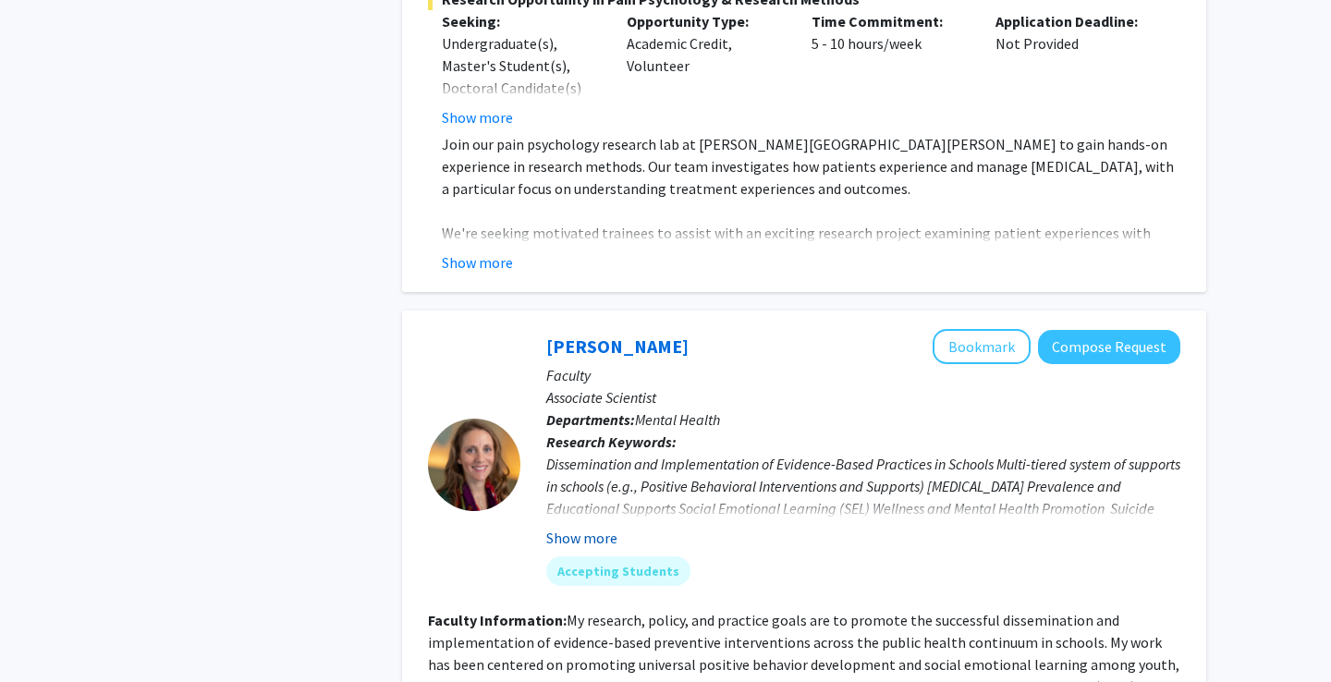
click at [589, 527] on button "Show more" at bounding box center [581, 538] width 71 height 22
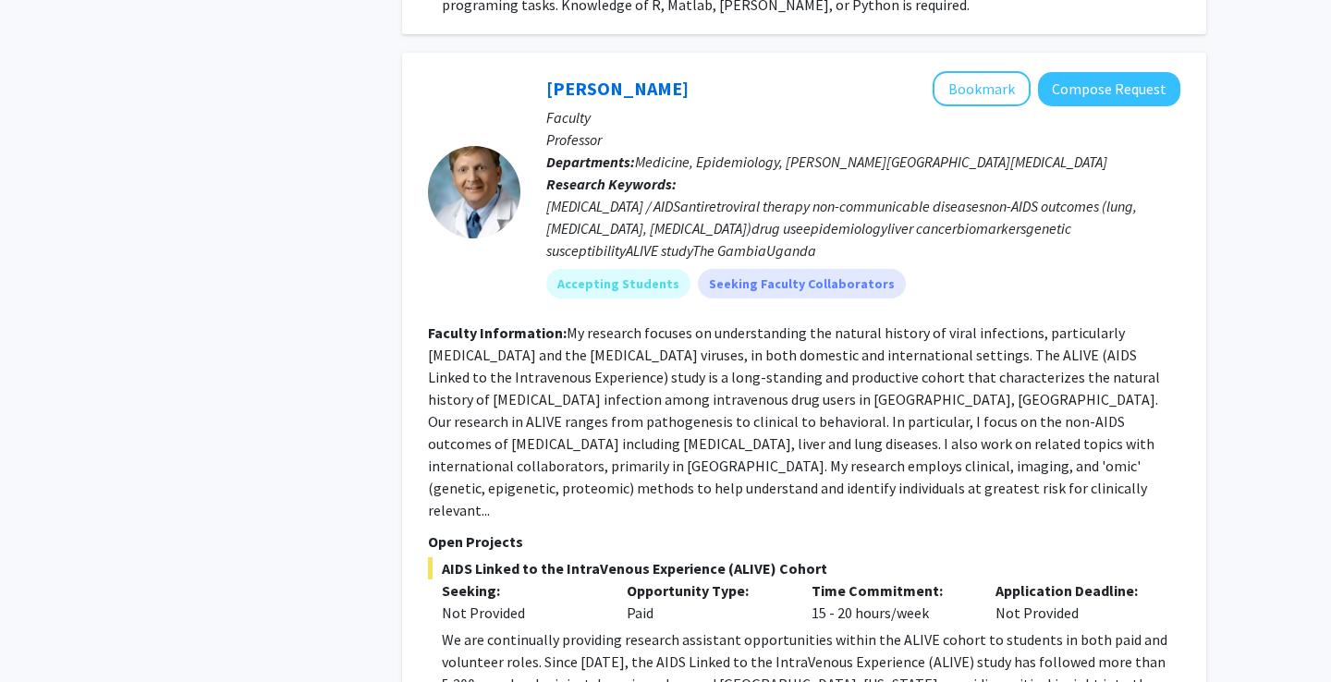
scroll to position [8405, 0]
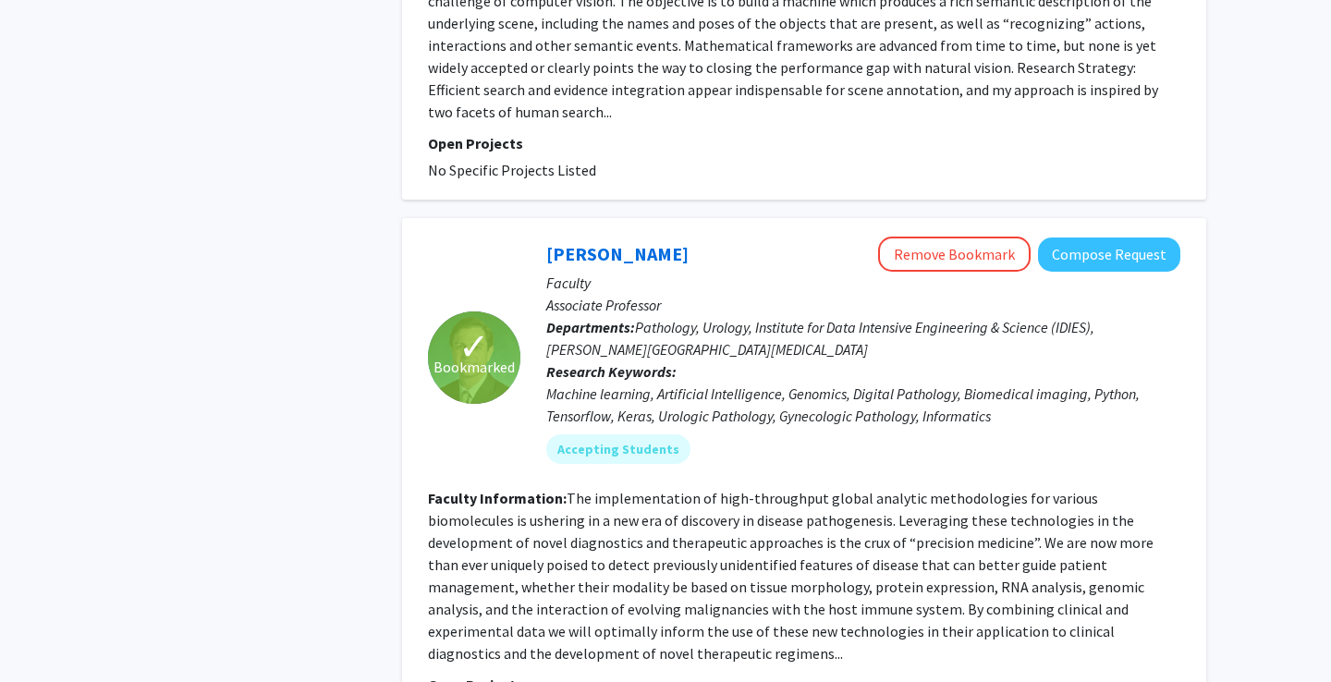
scroll to position [5291, 0]
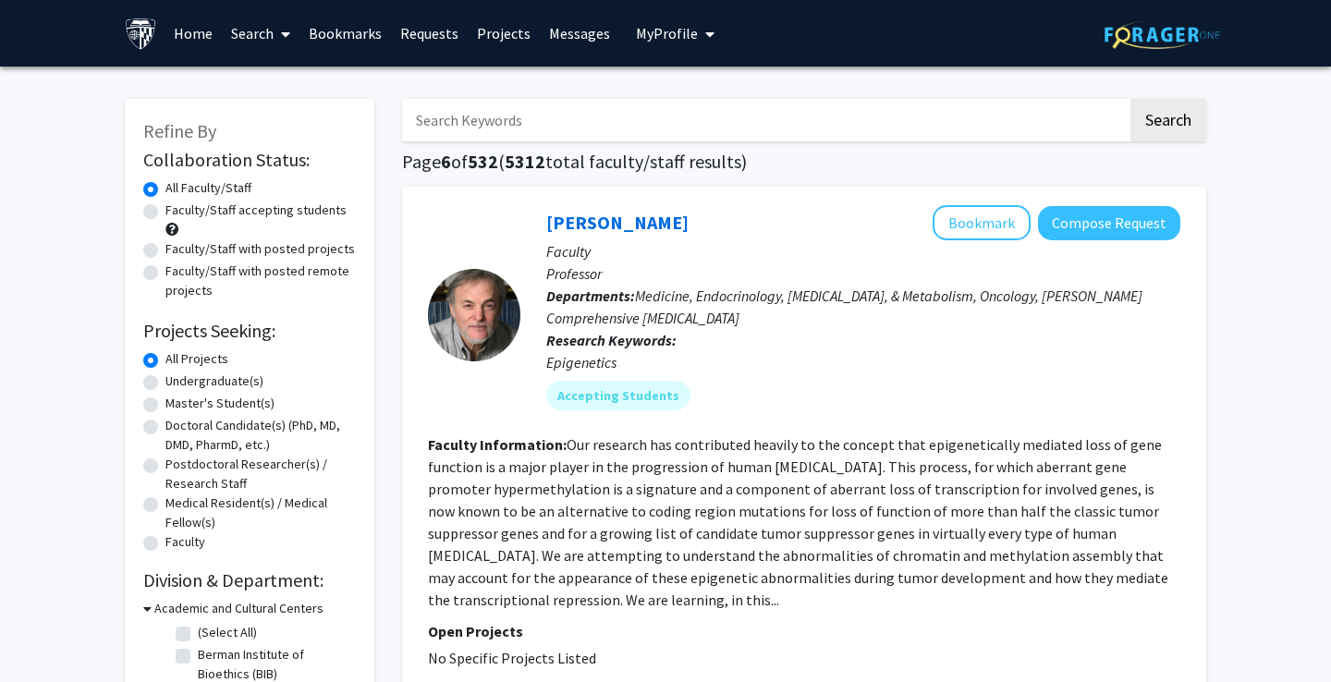
click at [762, 124] on input "Search Keywords" at bounding box center [764, 120] width 725 height 43
type input "machine learning models"
click at [1167, 123] on button "Search" at bounding box center [1168, 120] width 76 height 43
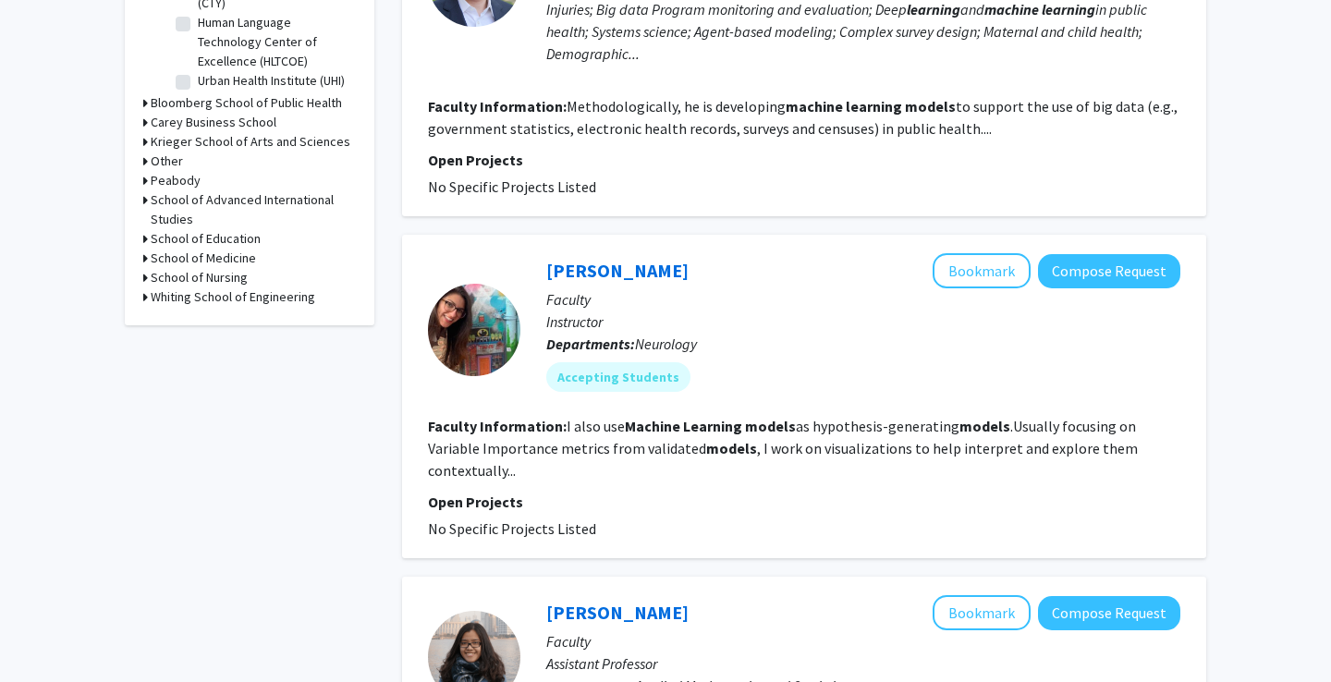
scroll to position [712, 0]
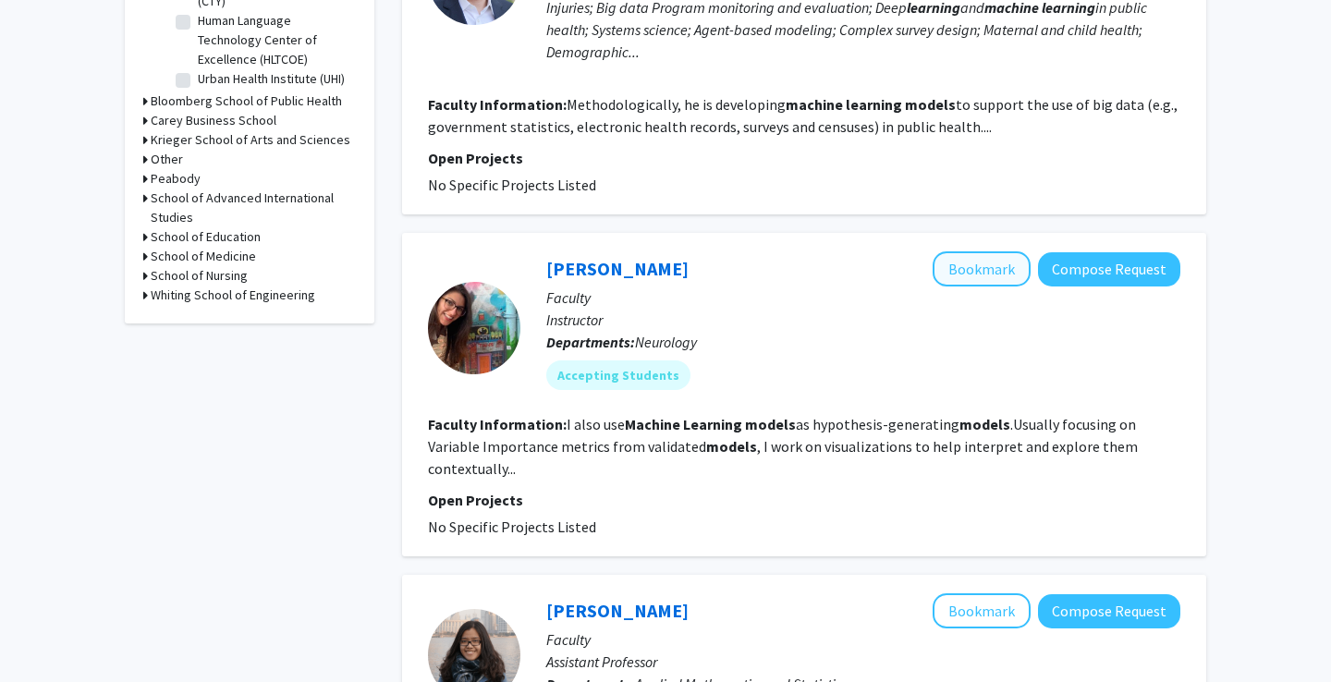
click at [986, 279] on button "Bookmark" at bounding box center [981, 268] width 98 height 35
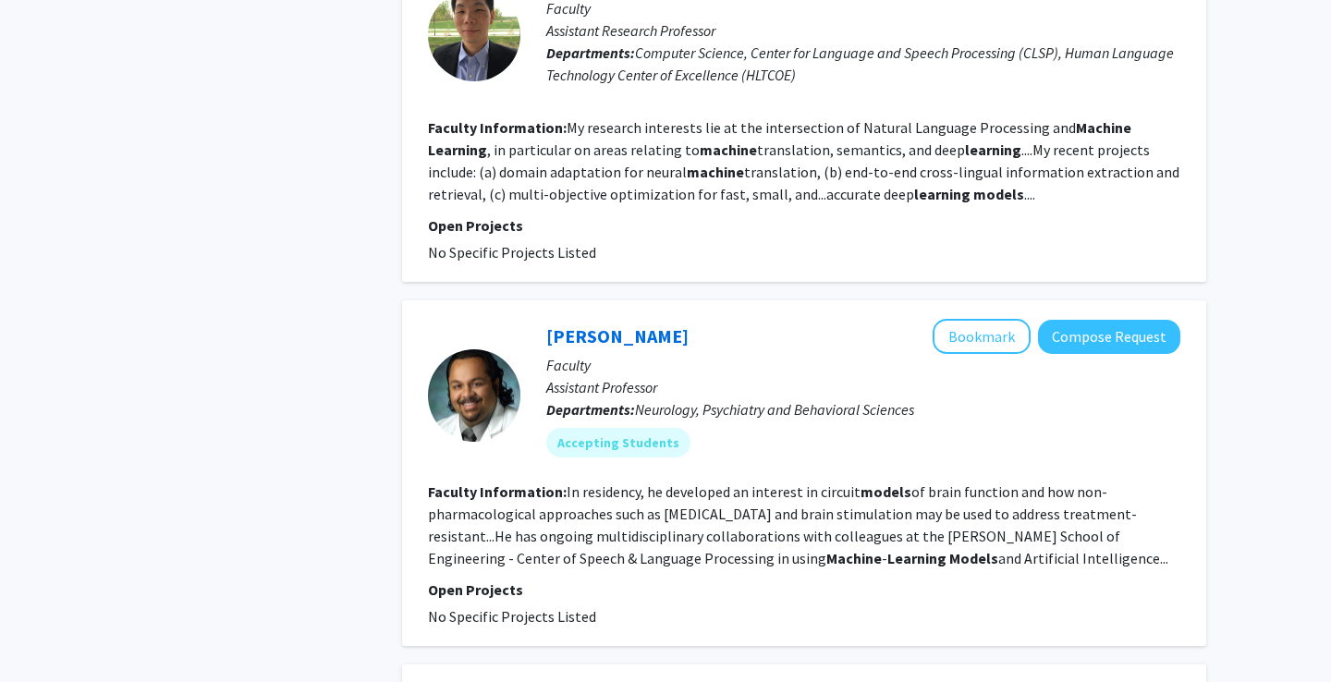
scroll to position [2037, 0]
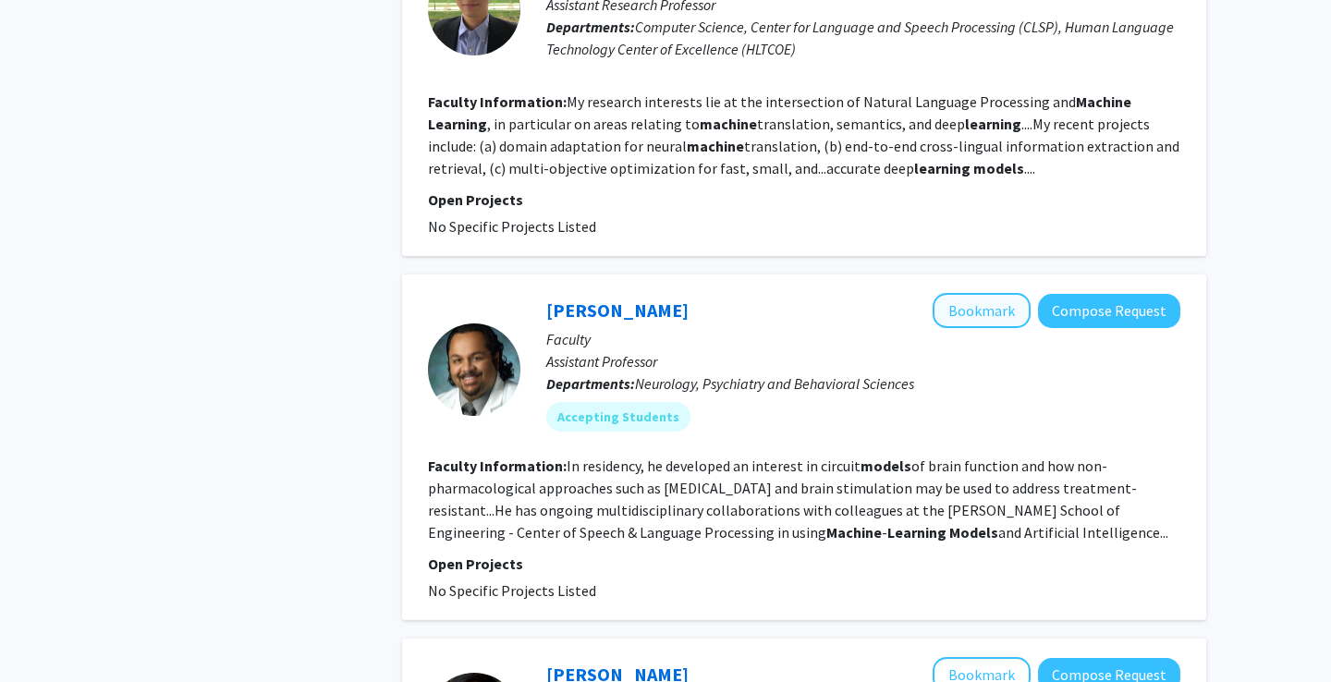
click at [1006, 293] on button "Bookmark" at bounding box center [981, 310] width 98 height 35
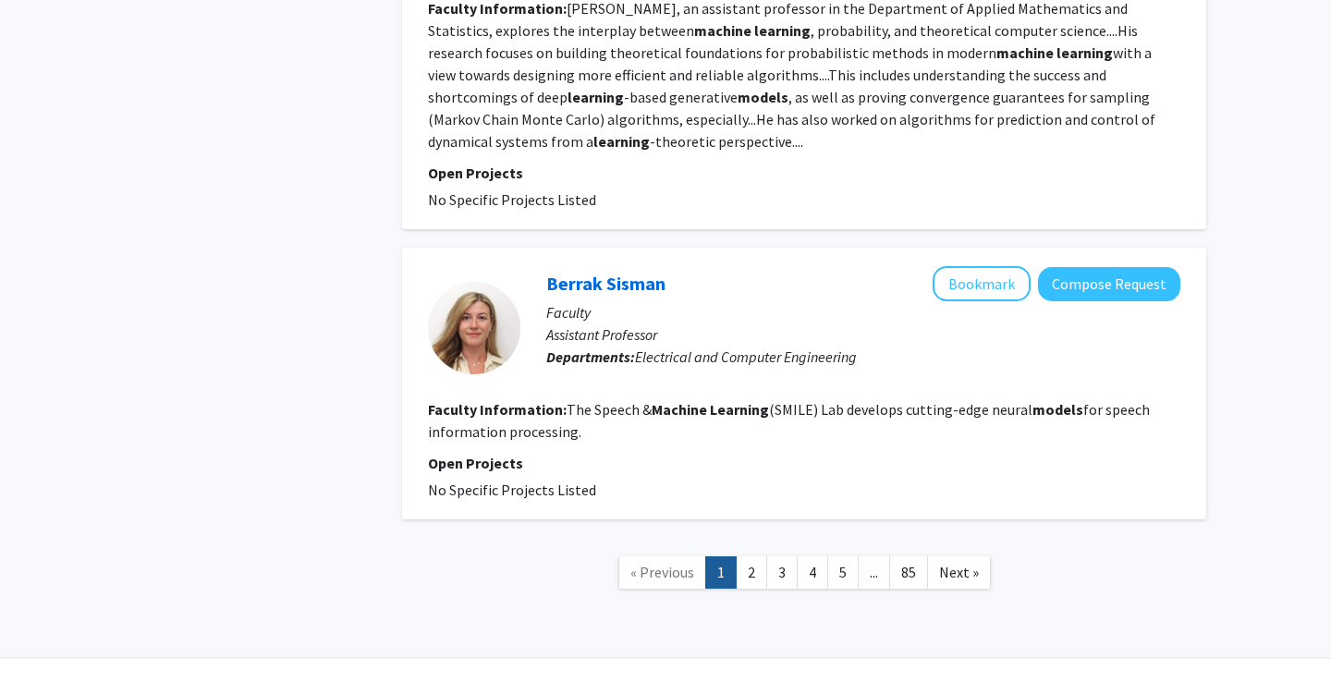
scroll to position [3119, 0]
click at [752, 557] on link "2" at bounding box center [751, 573] width 31 height 32
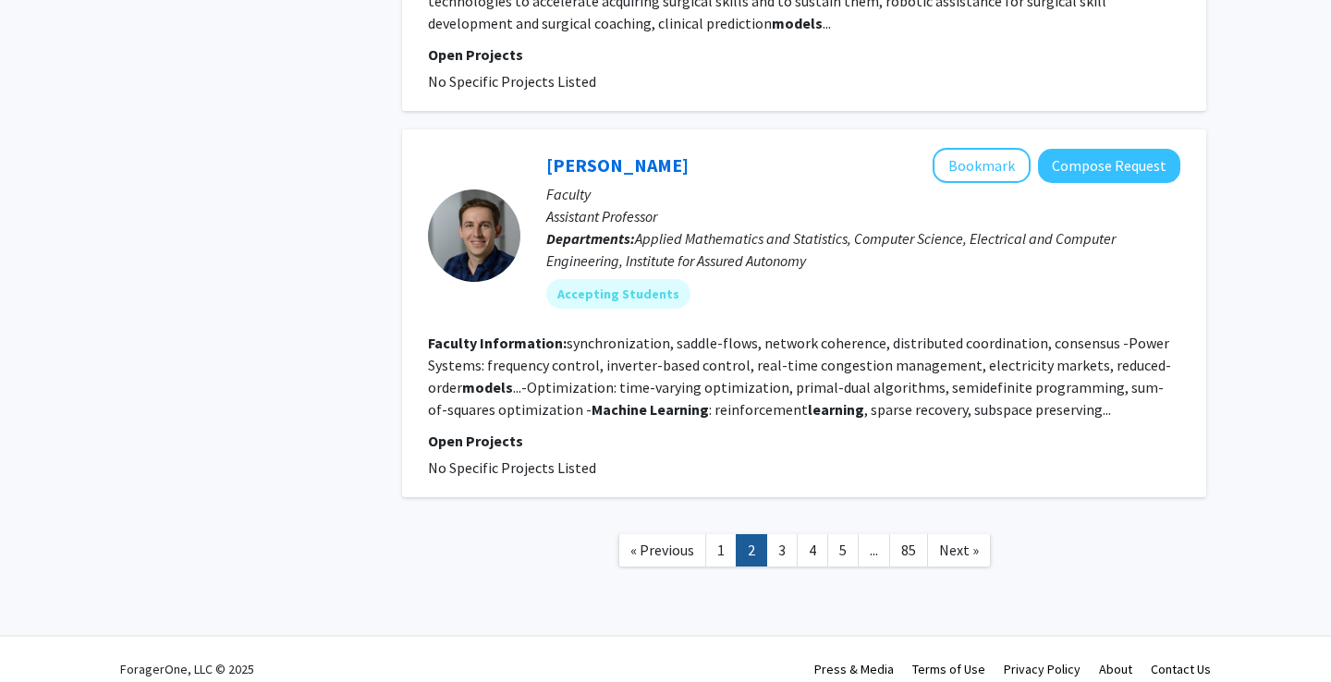
scroll to position [3759, 0]
click at [783, 535] on link "3" at bounding box center [781, 551] width 31 height 32
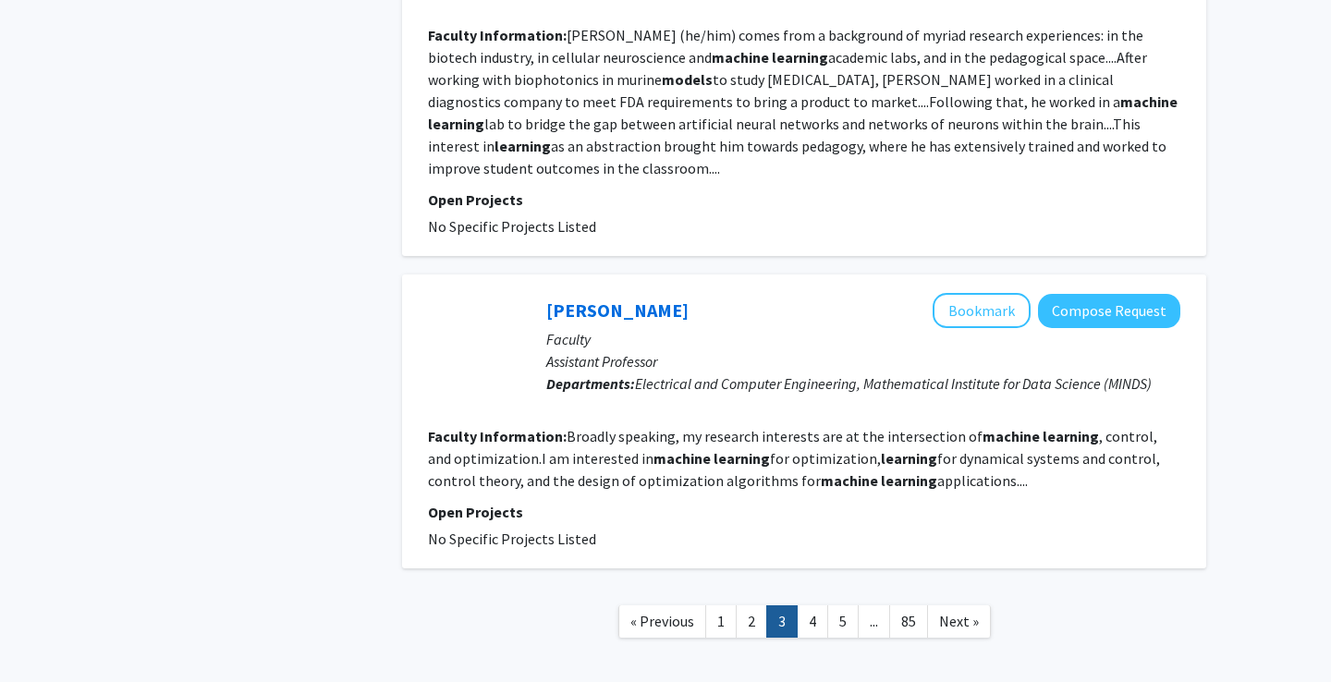
scroll to position [3346, 0]
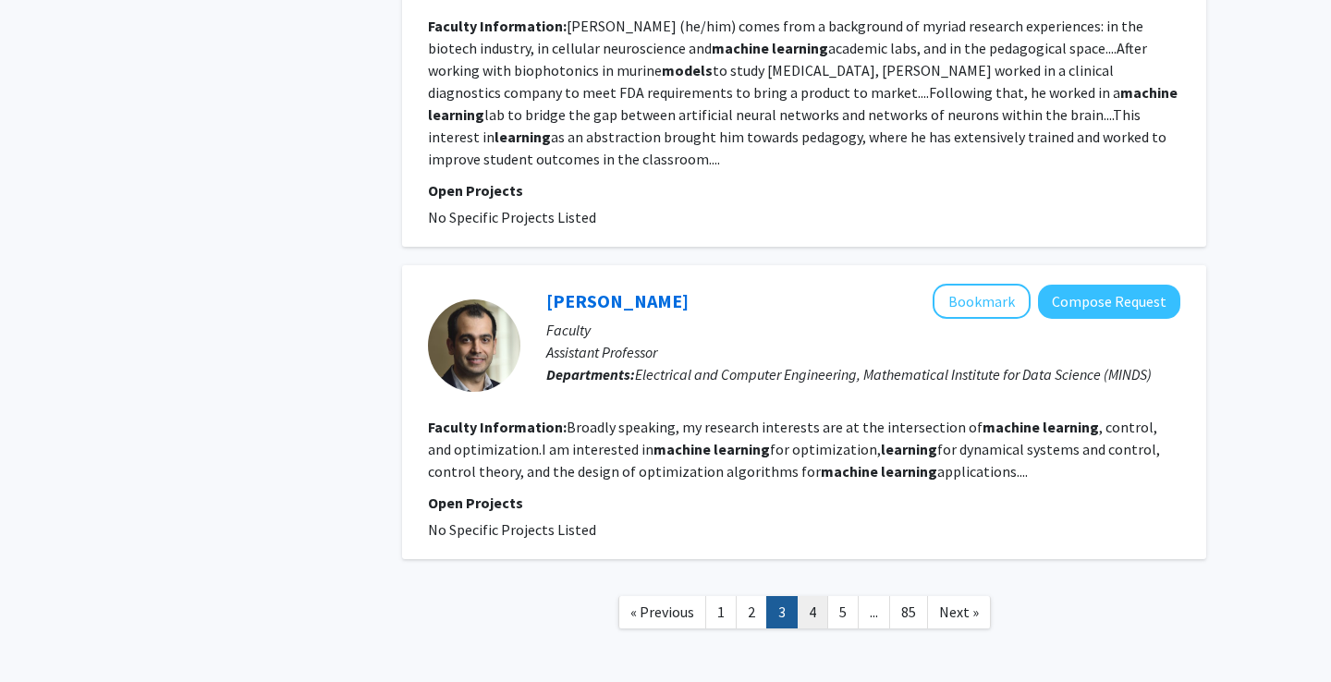
click at [808, 600] on link "4" at bounding box center [812, 612] width 31 height 32
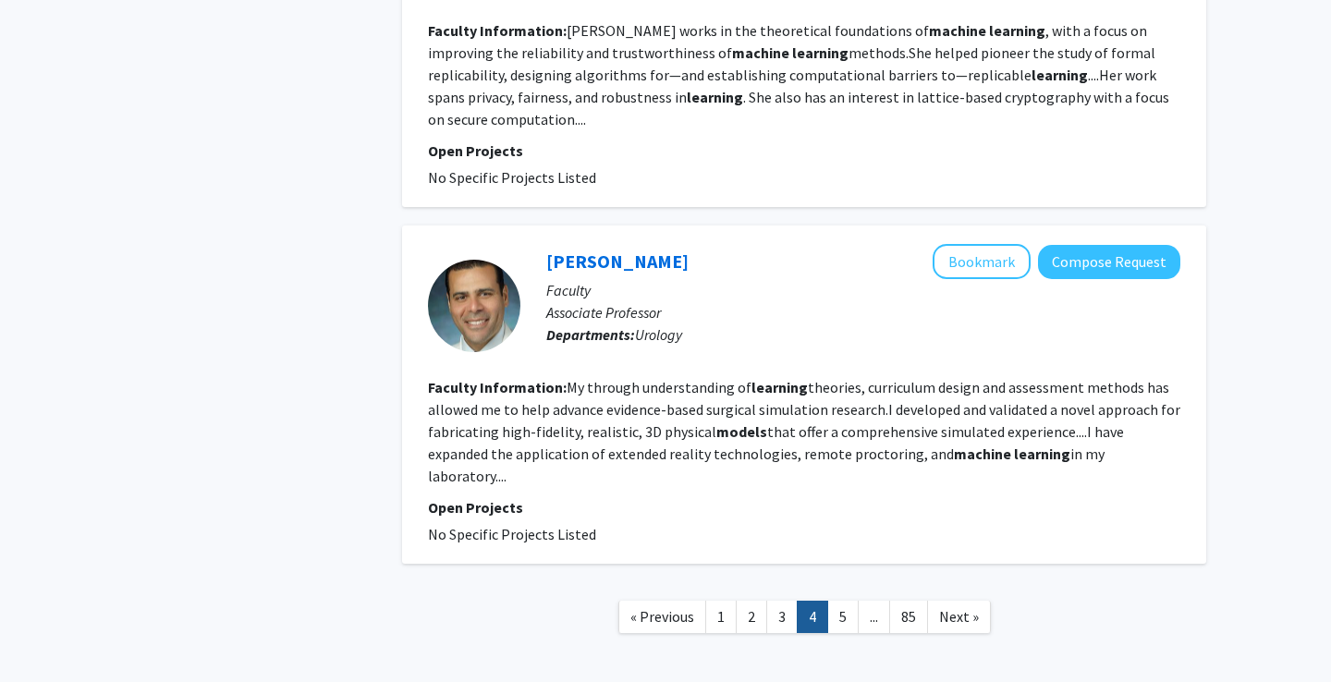
scroll to position [3200, 0]
click at [840, 602] on link "5" at bounding box center [842, 618] width 31 height 32
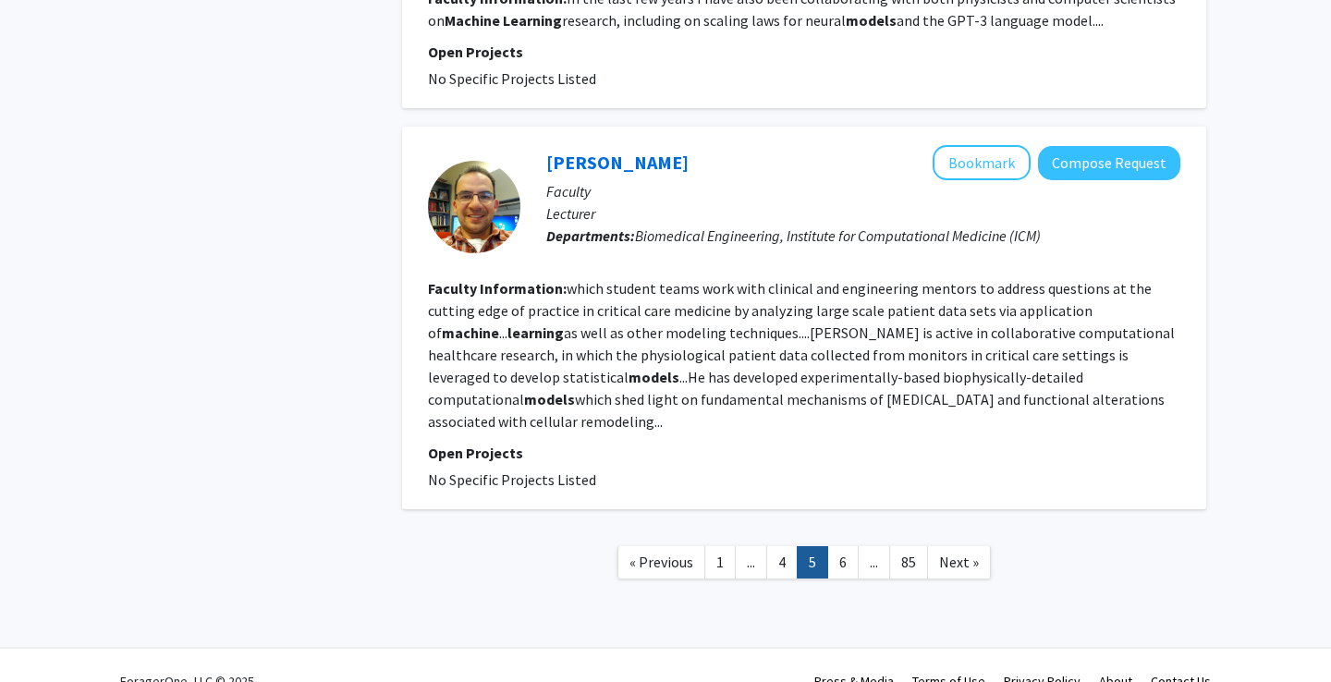
scroll to position [3155, 0]
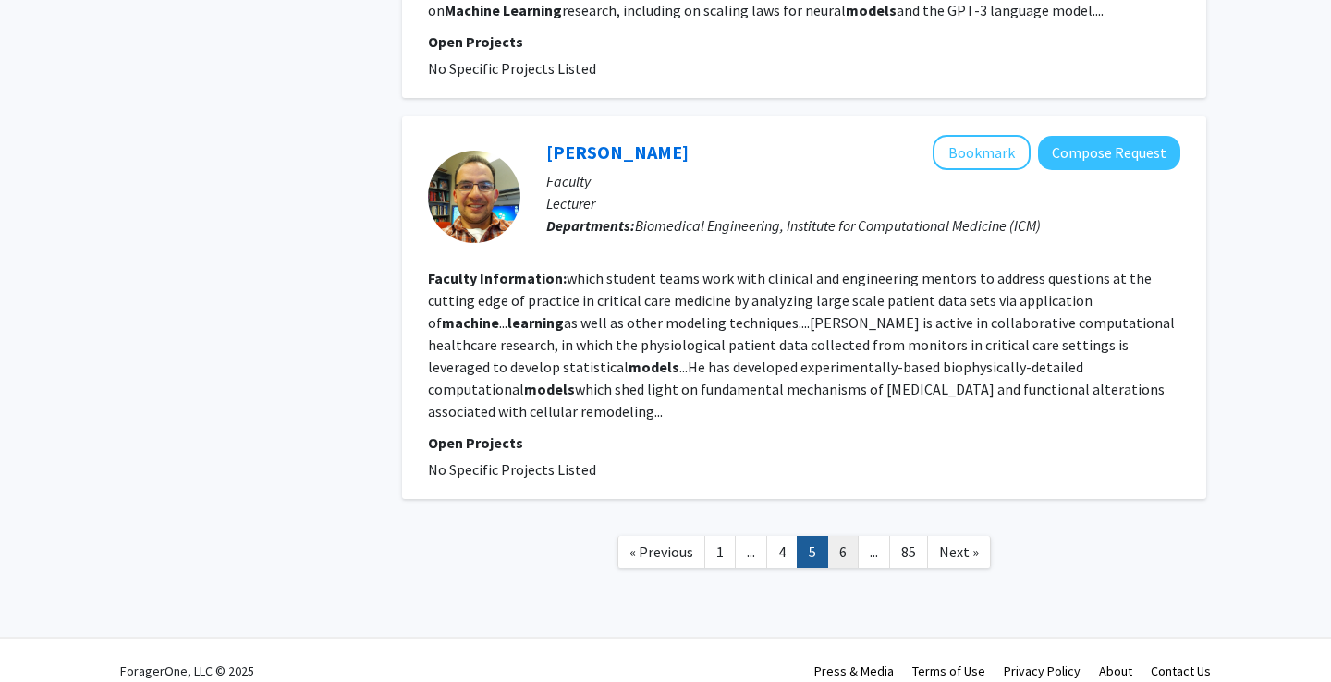
click at [845, 536] on link "6" at bounding box center [842, 552] width 31 height 32
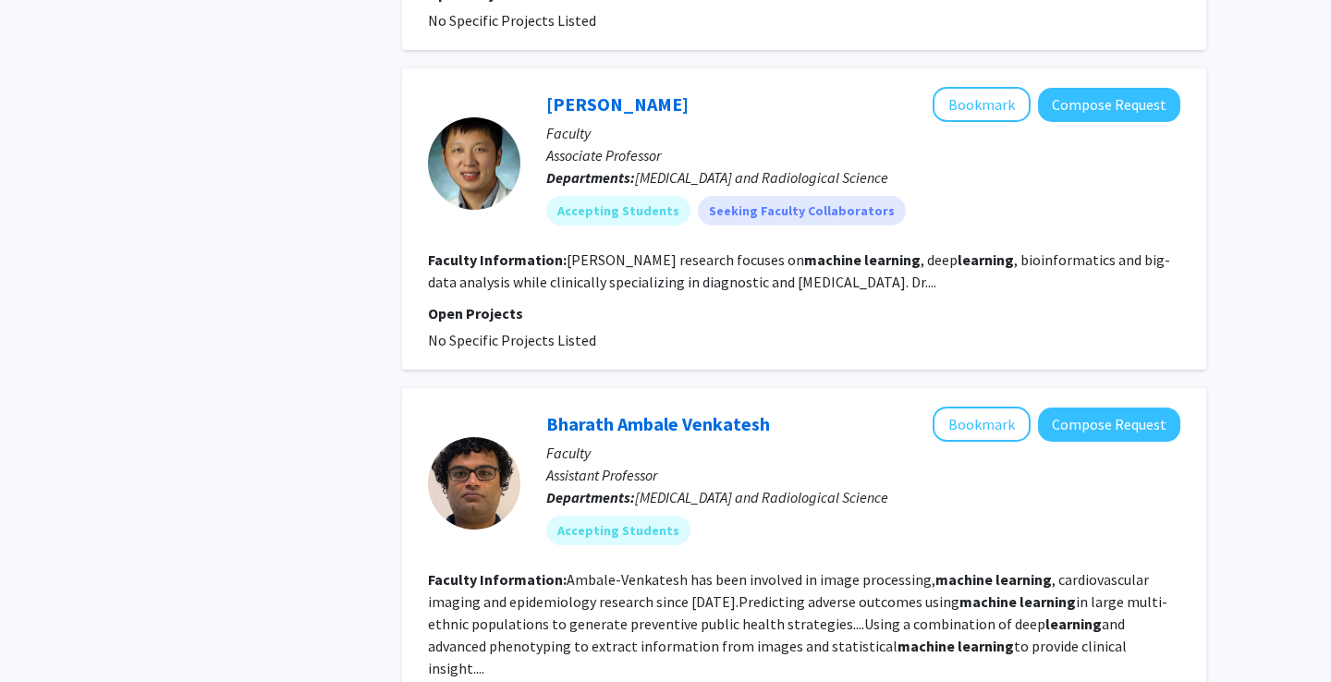
scroll to position [1164, 0]
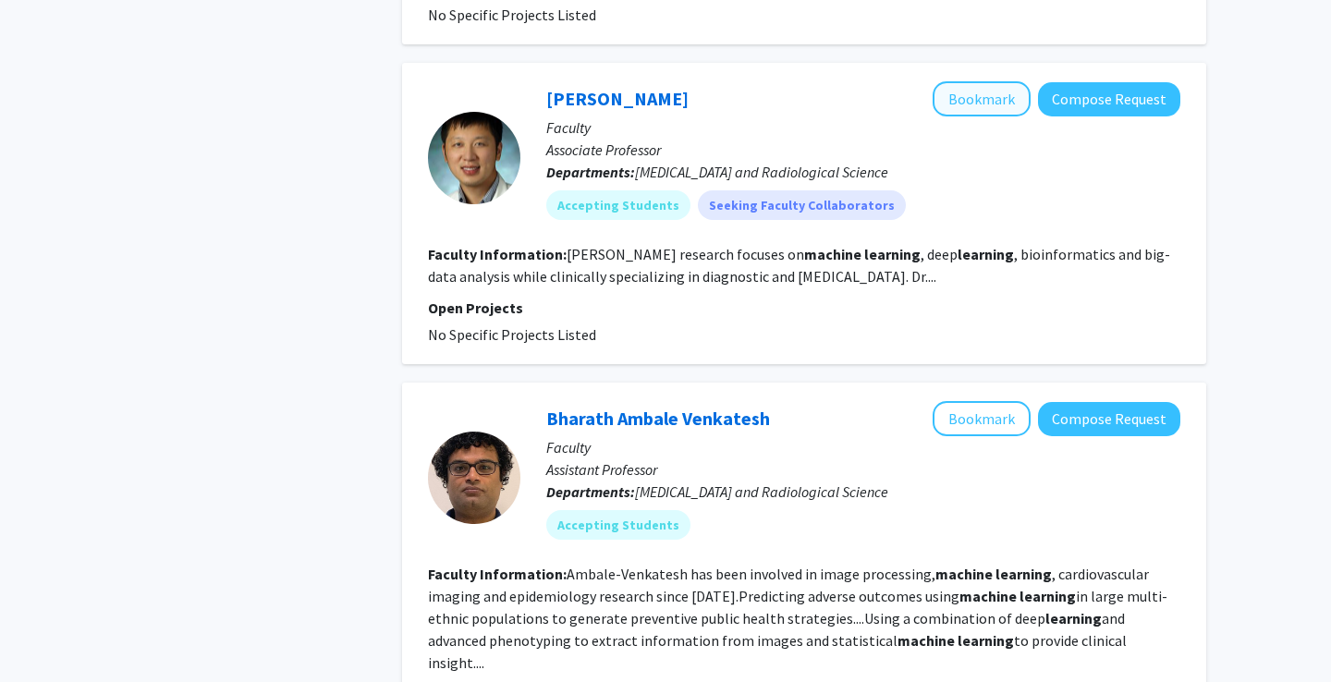
click at [969, 112] on button "Bookmark" at bounding box center [981, 98] width 98 height 35
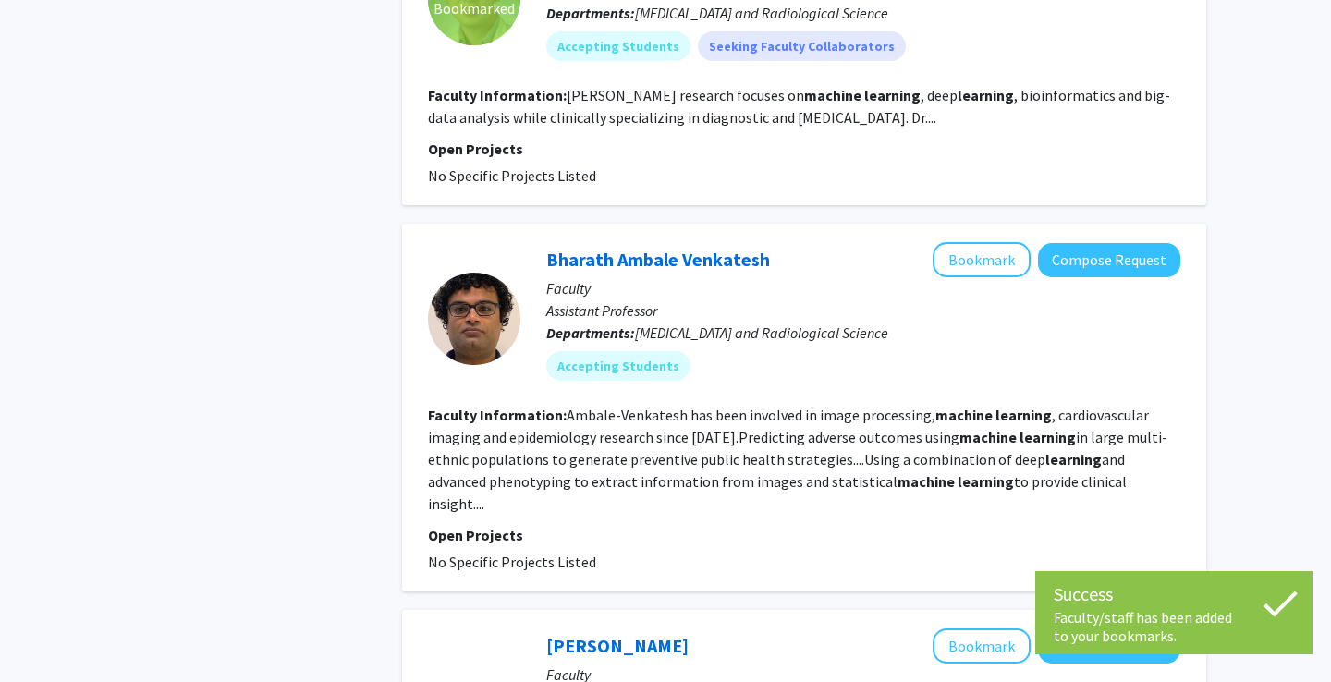
scroll to position [1336, 0]
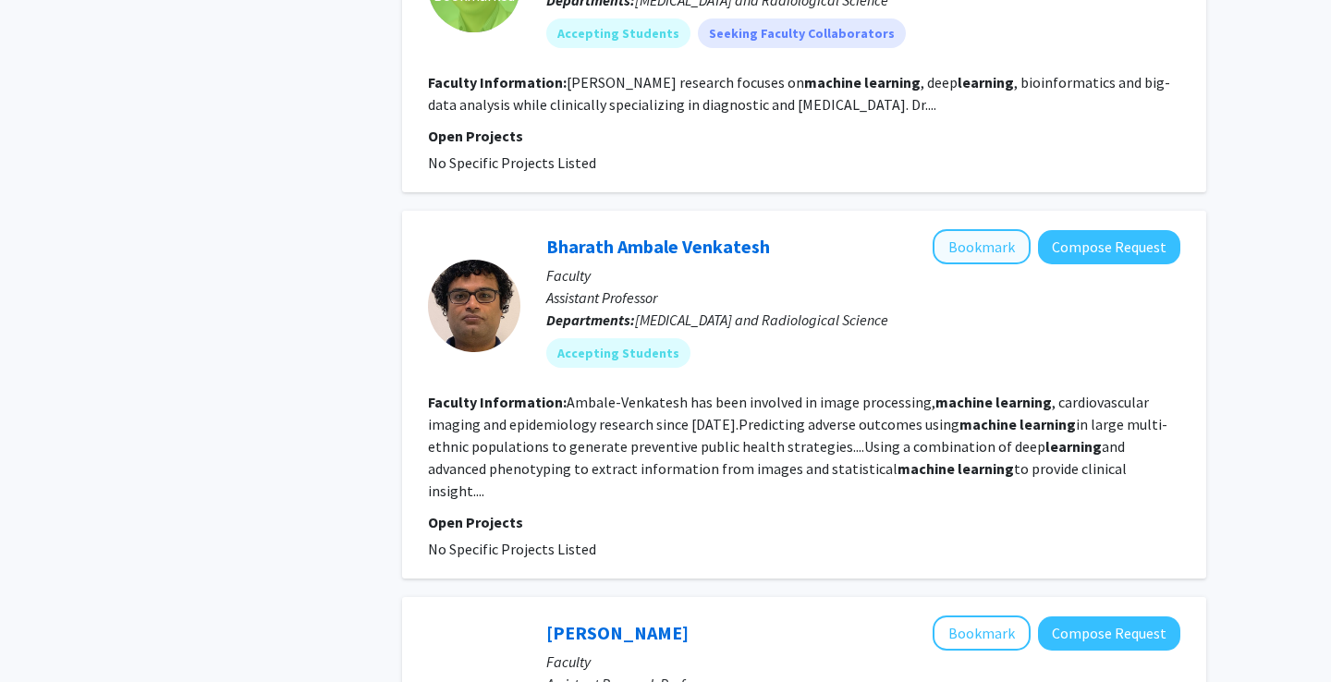
click at [956, 248] on button "Bookmark" at bounding box center [981, 246] width 98 height 35
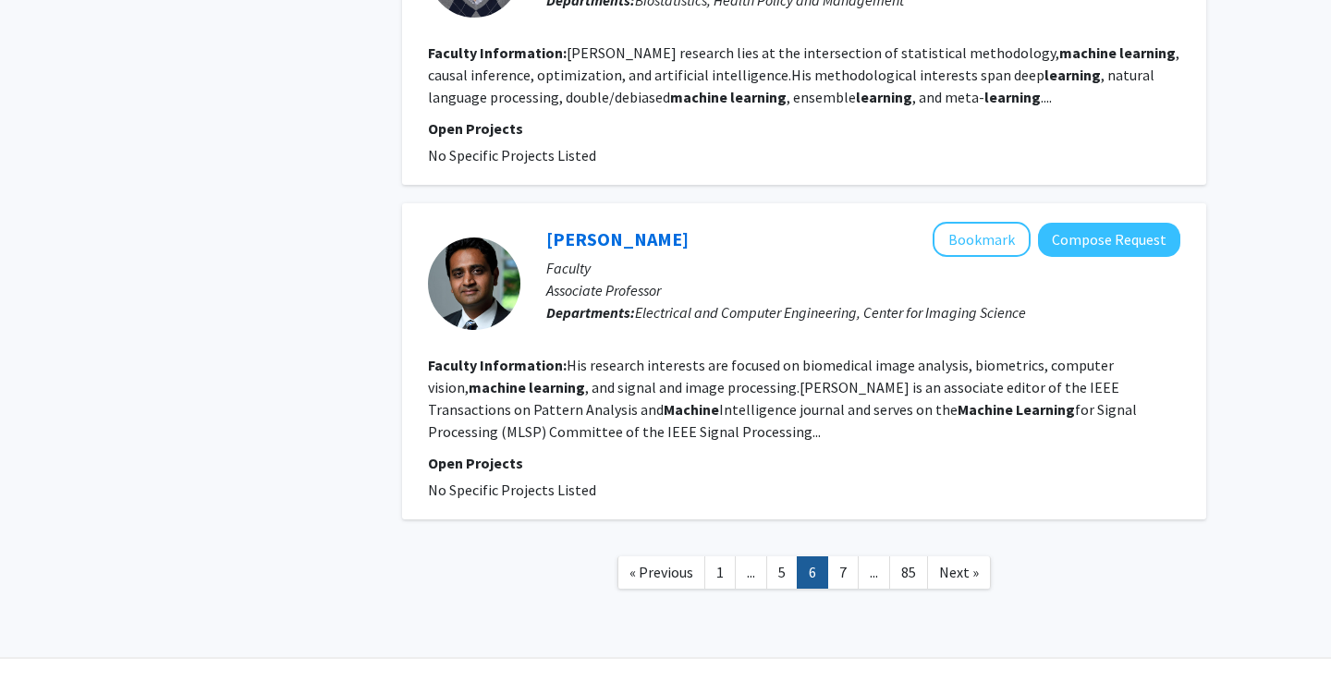
scroll to position [3052, 0]
click at [841, 557] on link "7" at bounding box center [842, 573] width 31 height 32
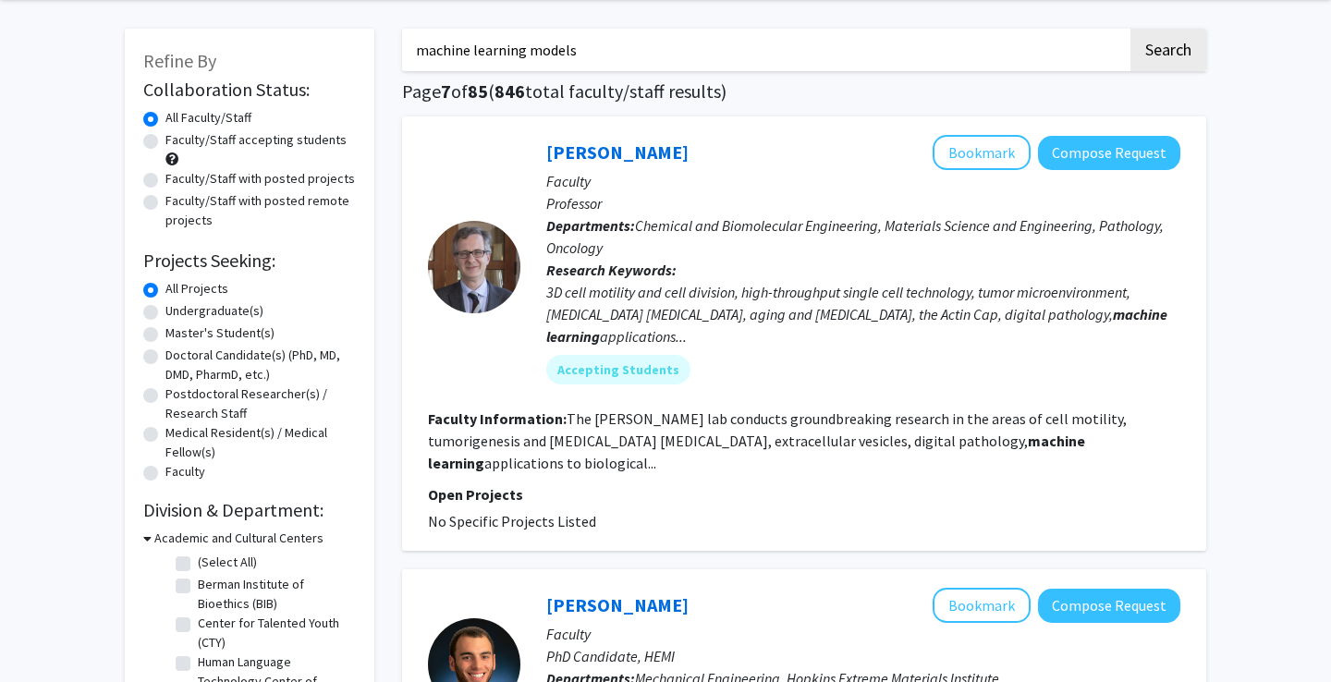
scroll to position [75, 0]
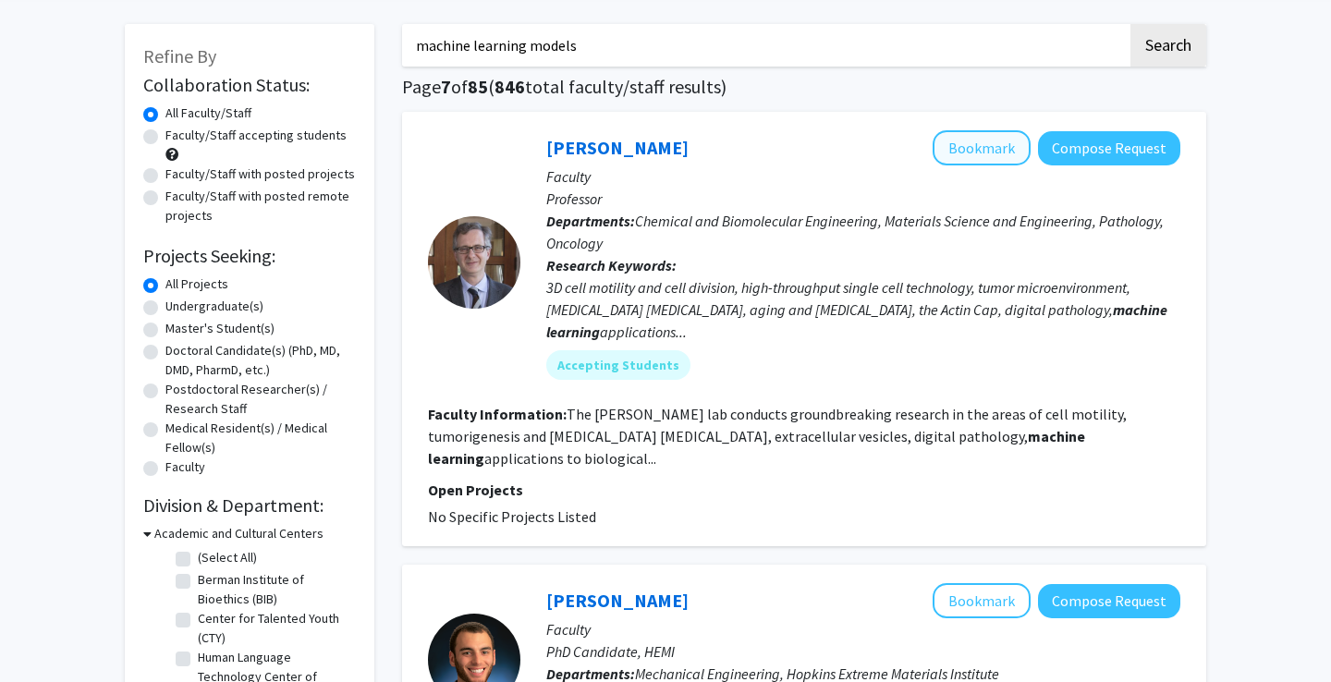
click at [967, 146] on button "Bookmark" at bounding box center [981, 147] width 98 height 35
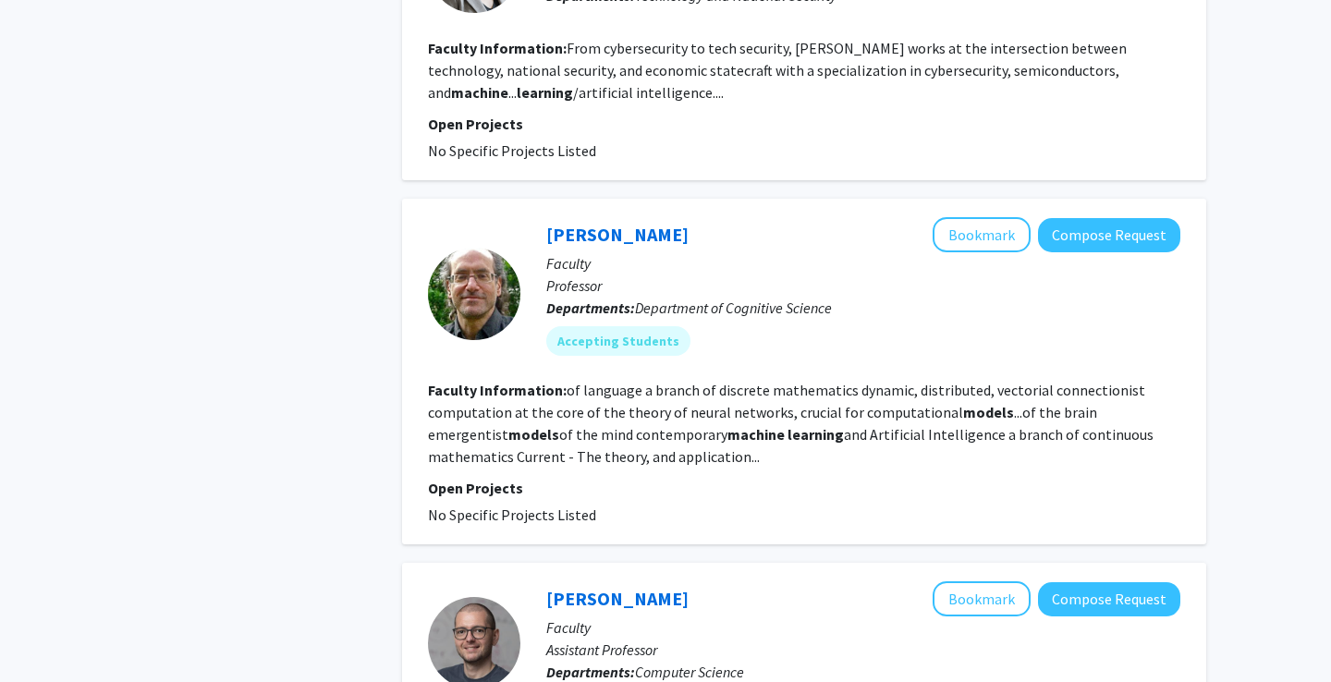
scroll to position [1730, 0]
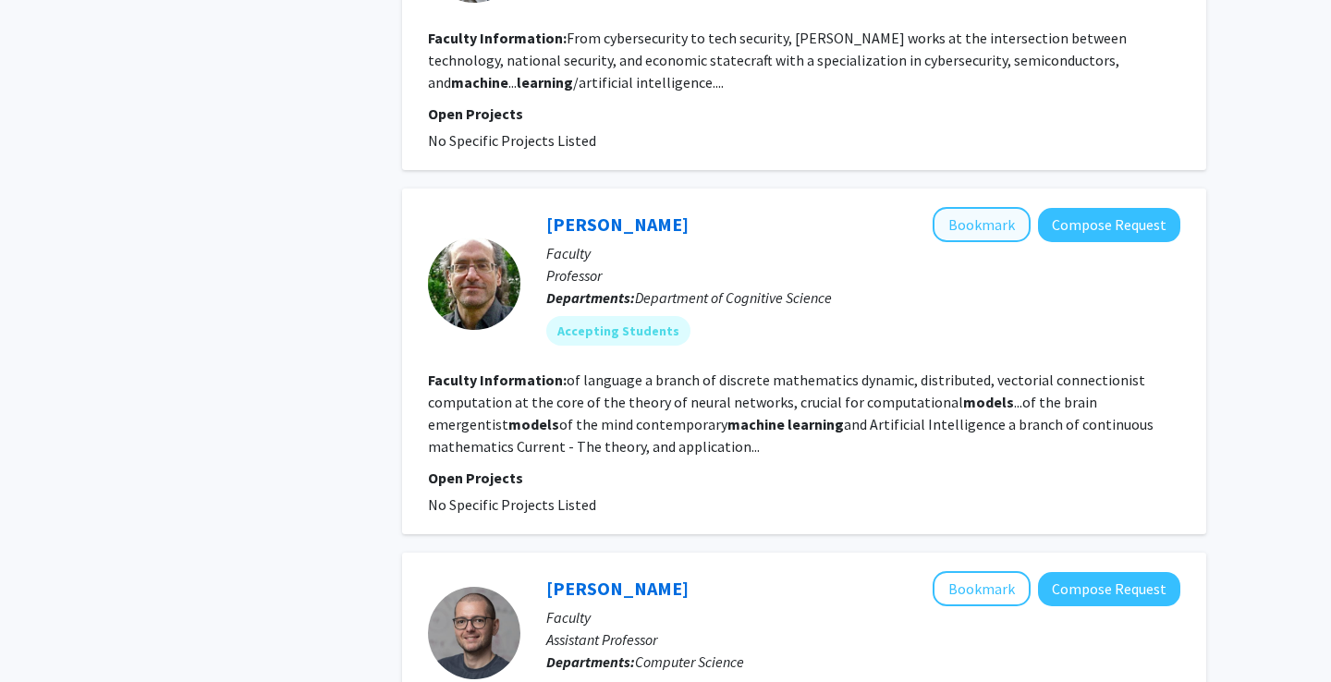
click at [979, 207] on button "Bookmark" at bounding box center [981, 224] width 98 height 35
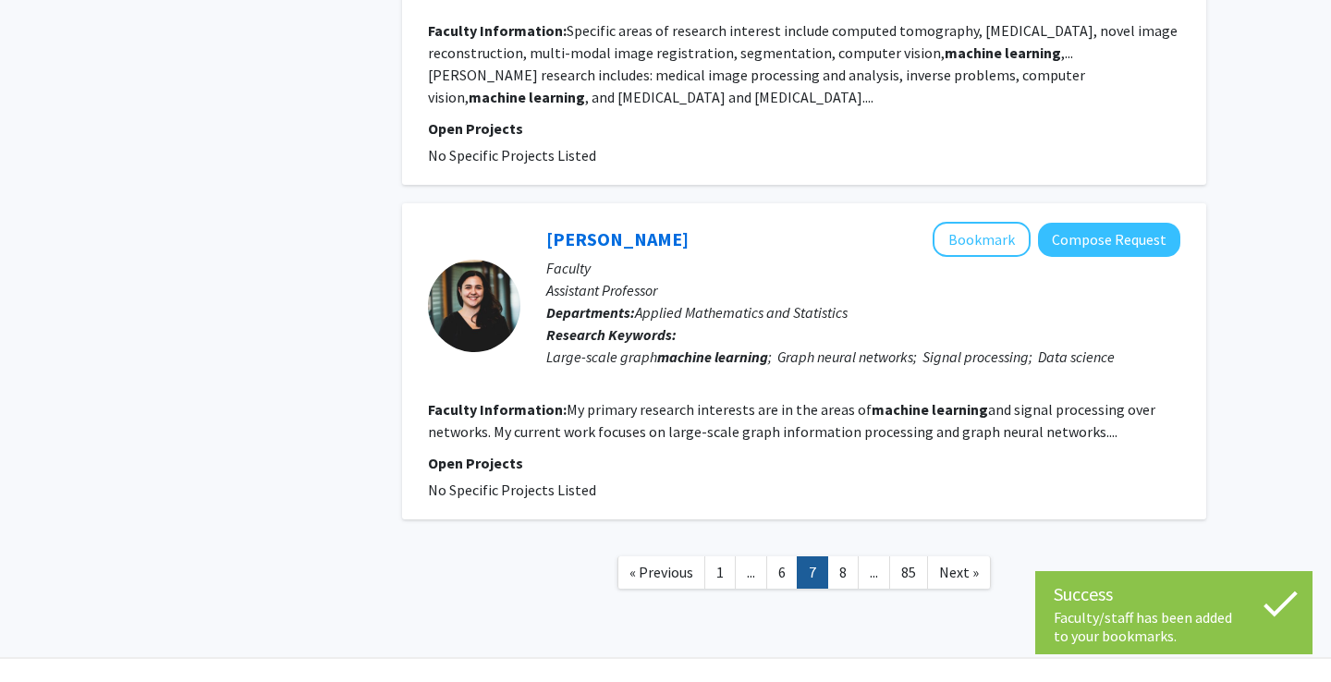
scroll to position [3059, 0]
click at [845, 557] on link "8" at bounding box center [842, 573] width 31 height 32
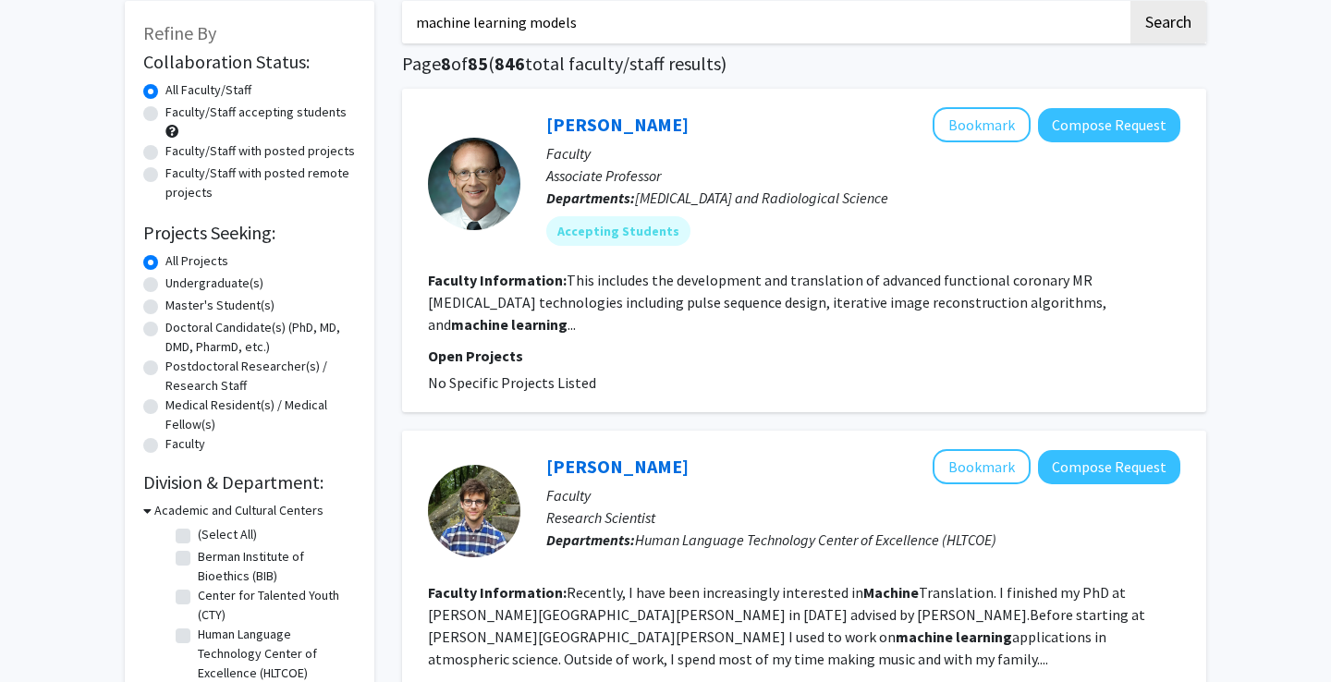
scroll to position [93, 0]
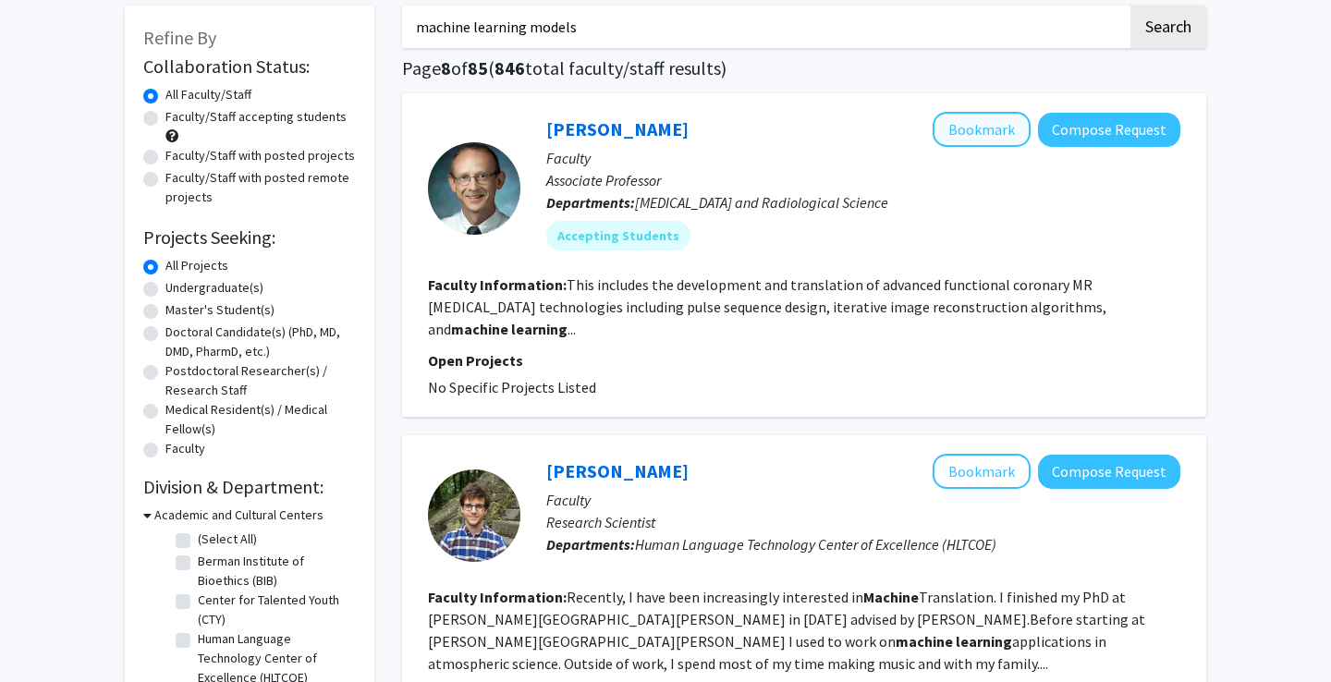
click at [978, 128] on button "Bookmark" at bounding box center [981, 129] width 98 height 35
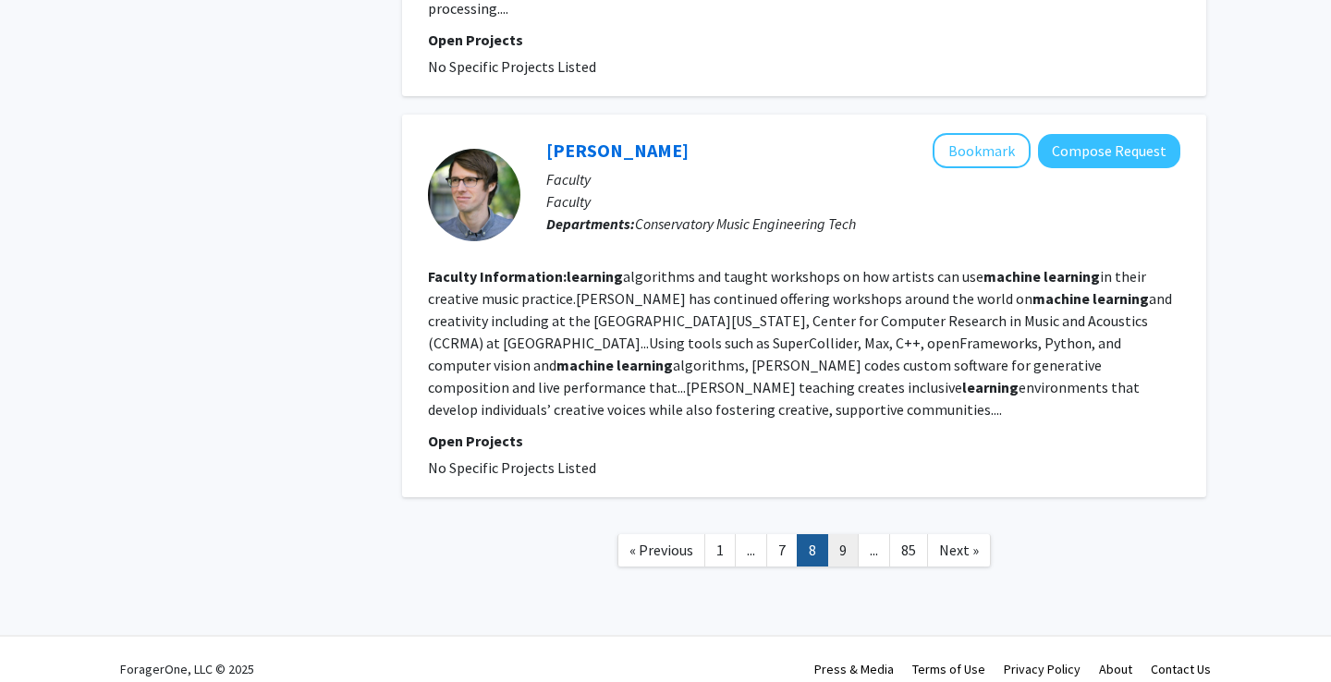
scroll to position [3113, 0]
click at [841, 535] on link "9" at bounding box center [842, 551] width 31 height 32
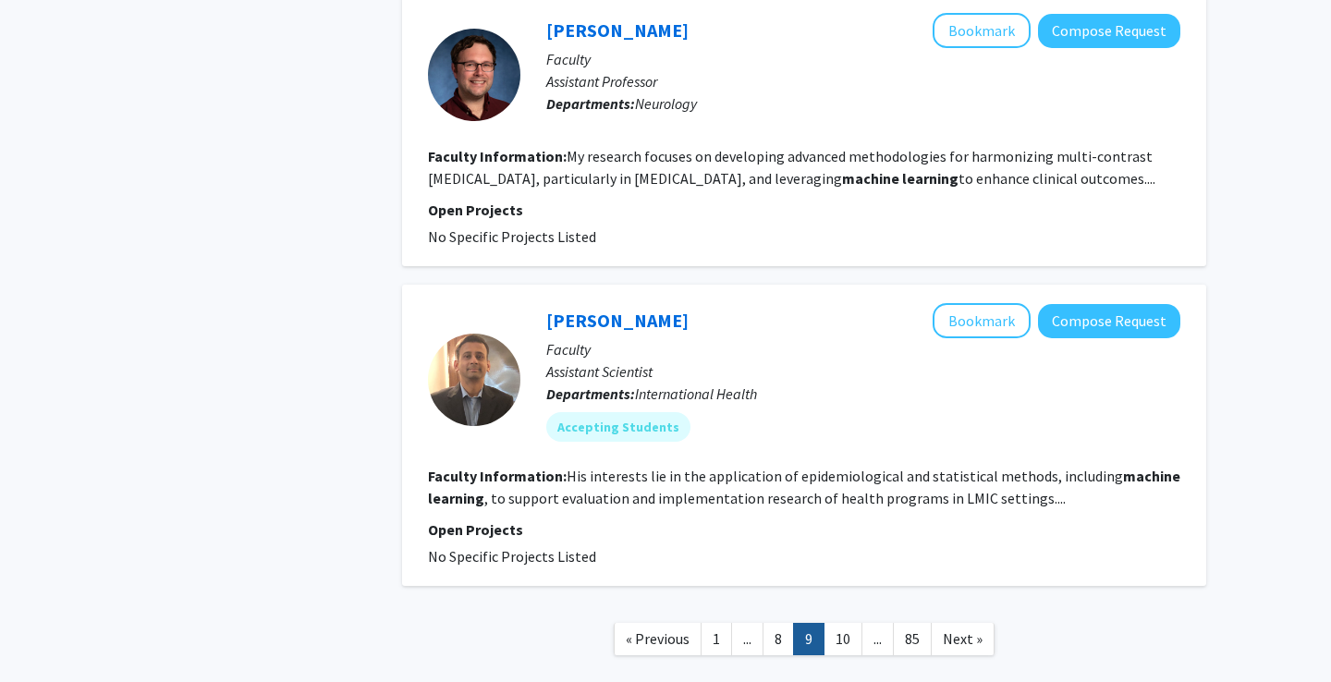
scroll to position [3141, 0]
click at [844, 624] on link "10" at bounding box center [842, 640] width 39 height 32
